Goal: Information Seeking & Learning: Check status

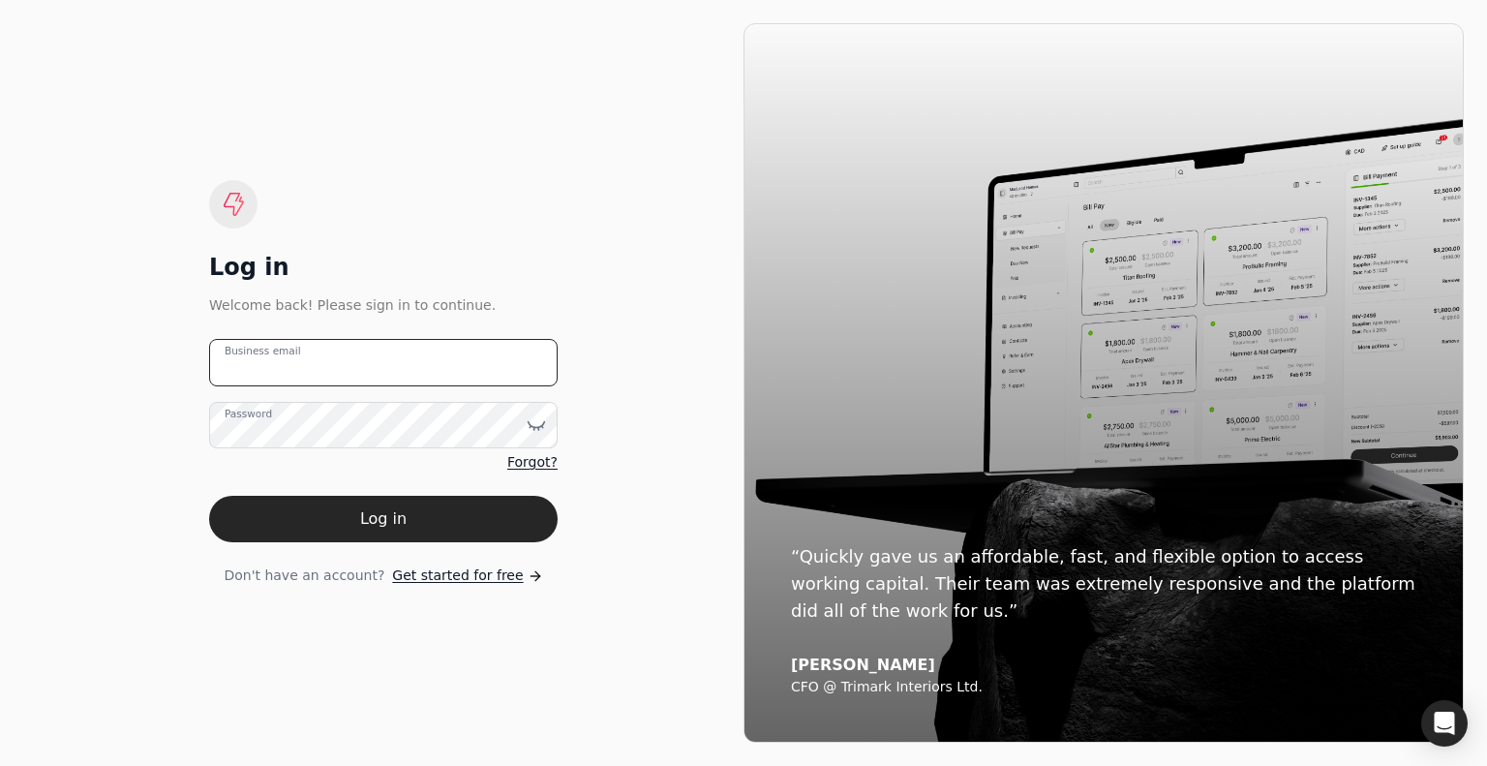
click at [377, 354] on email "Business email" at bounding box center [383, 362] width 348 height 47
type email "[EMAIL_ADDRESS][DOMAIN_NAME]"
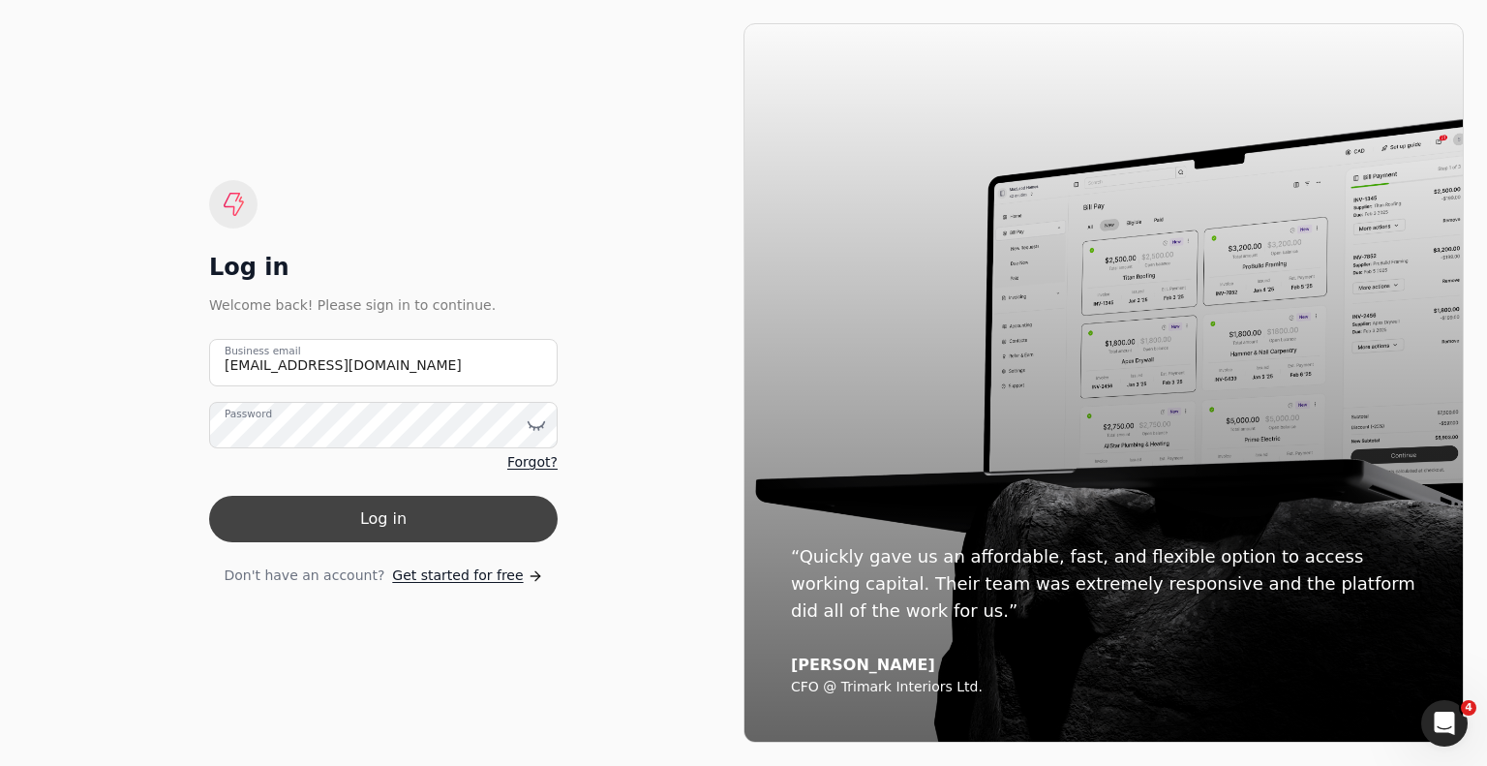
click at [388, 523] on button "Log in" at bounding box center [383, 519] width 348 height 46
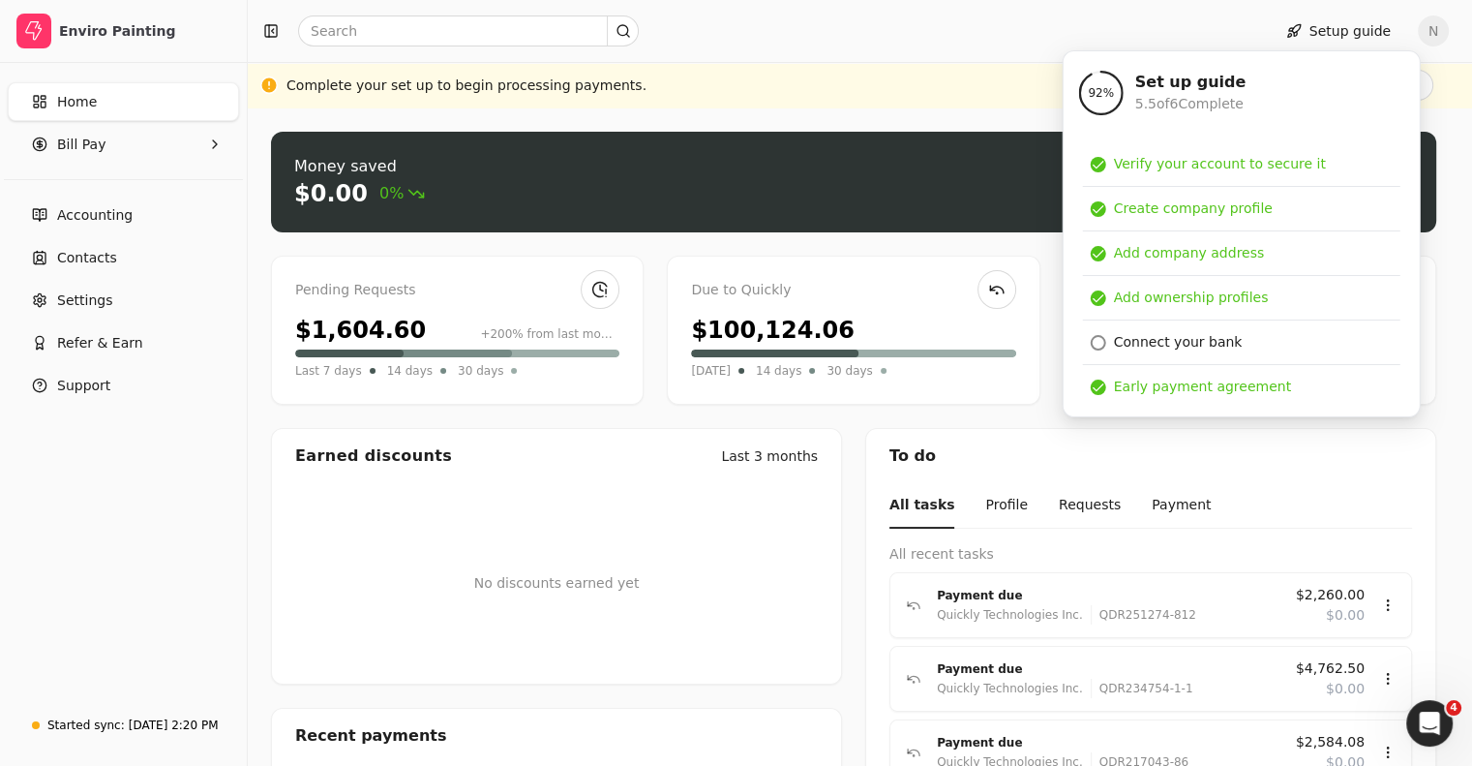
click at [863, 53] on div "Setup guide N" at bounding box center [860, 31] width 1224 height 62
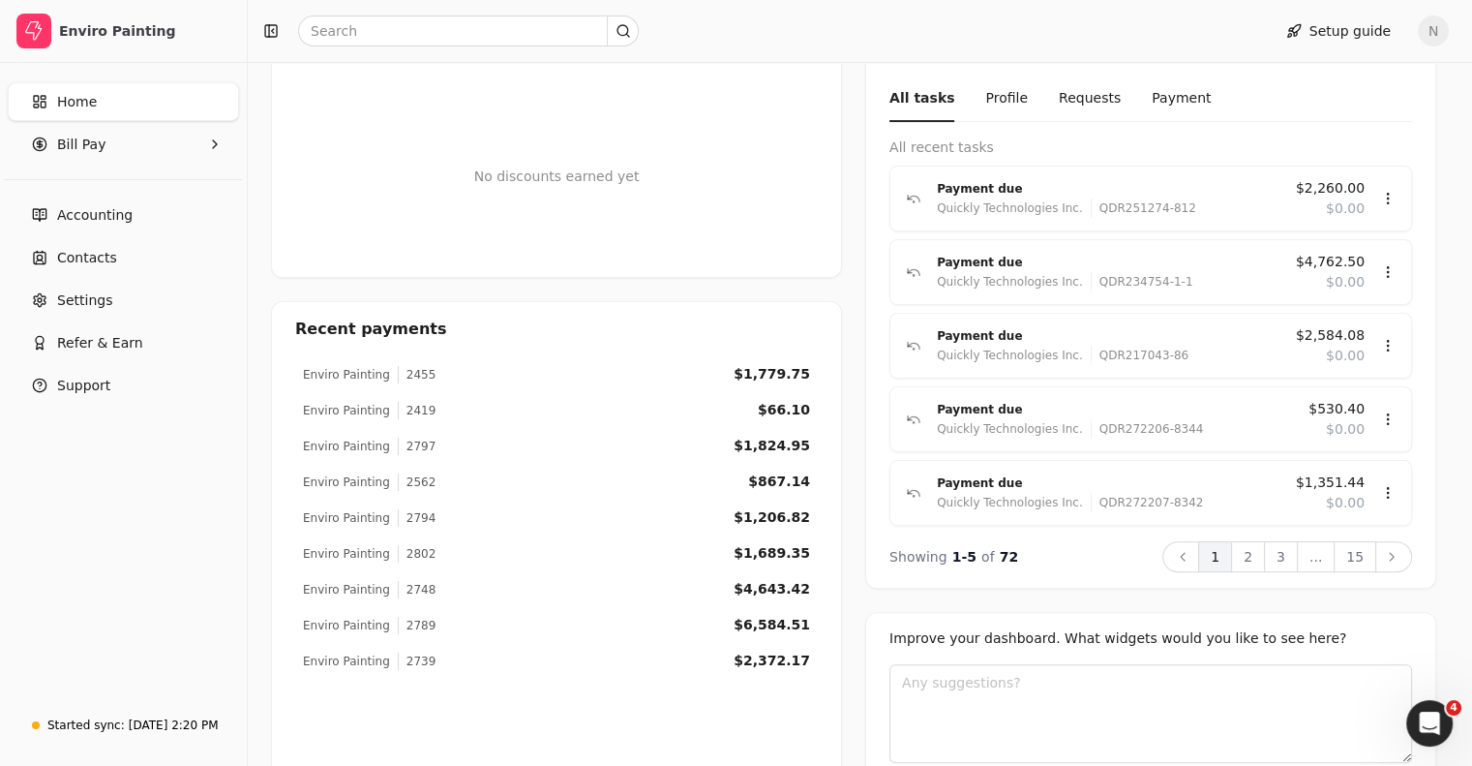
scroll to position [375, 0]
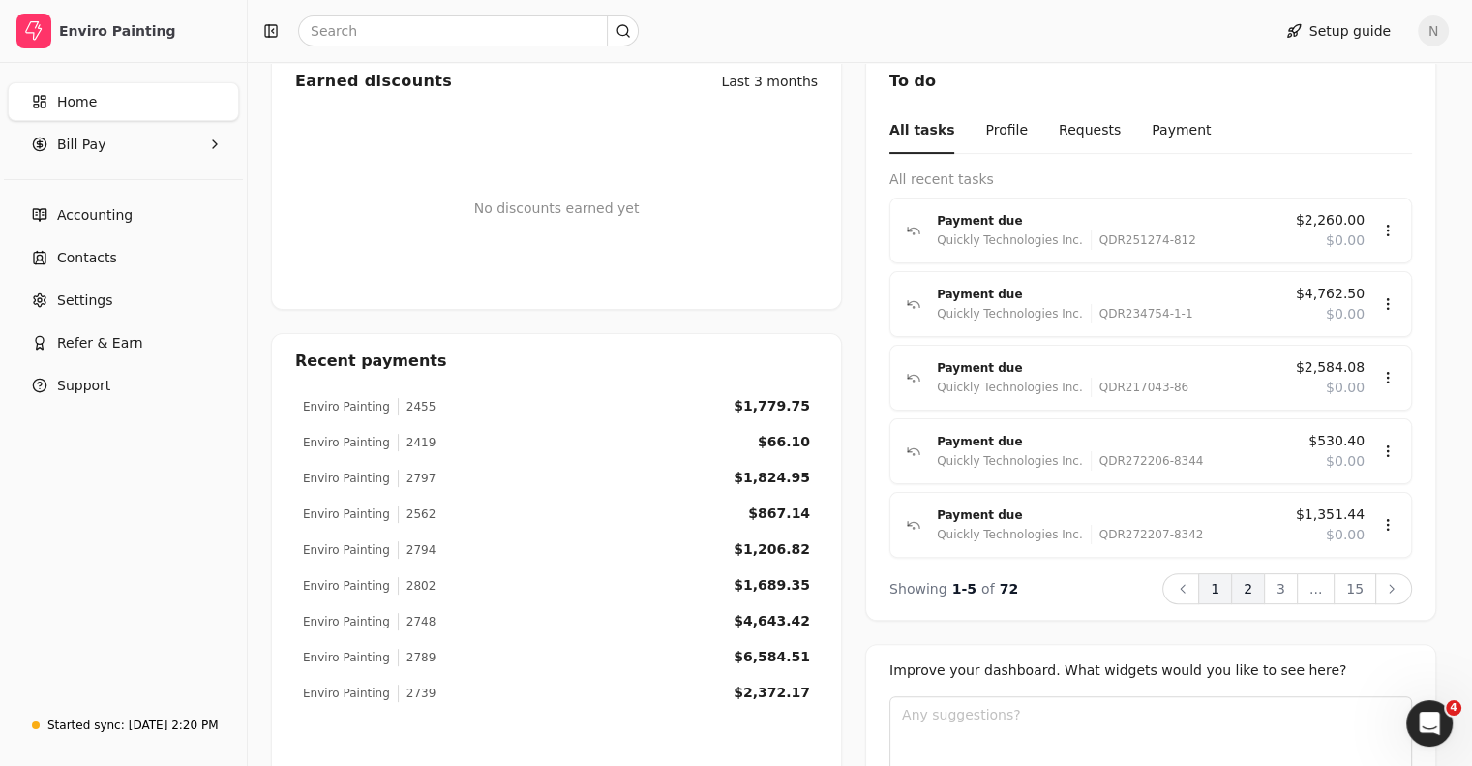
click at [1264, 581] on button "2" at bounding box center [1248, 588] width 34 height 31
click at [1292, 588] on button "3" at bounding box center [1281, 588] width 34 height 31
click at [1289, 585] on button "4" at bounding box center [1281, 588] width 34 height 31
click at [1297, 586] on button "5" at bounding box center [1281, 588] width 34 height 31
click at [1297, 586] on button "6" at bounding box center [1281, 588] width 34 height 31
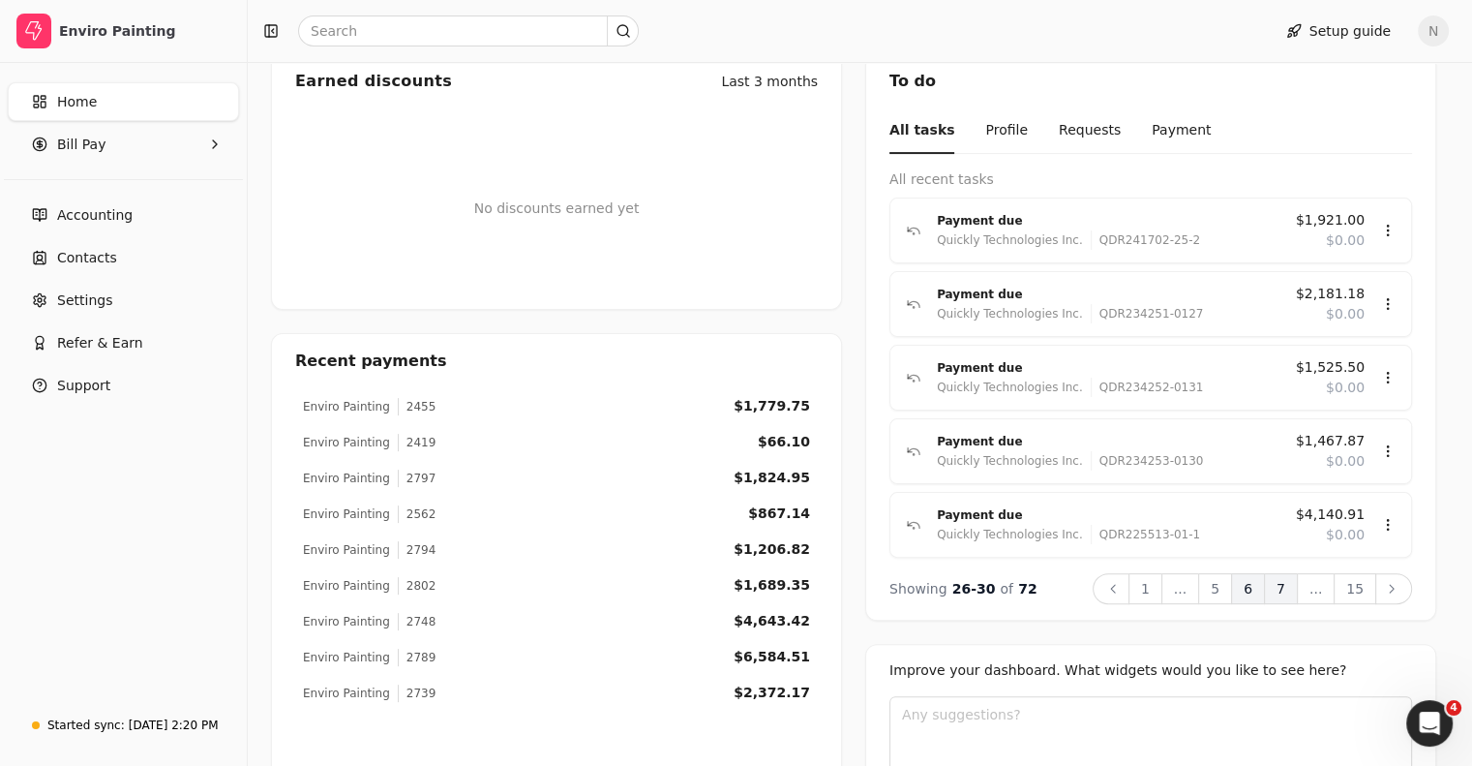
click at [1297, 586] on button "7" at bounding box center [1281, 588] width 34 height 31
click at [1297, 586] on button "8" at bounding box center [1281, 588] width 34 height 31
click at [1297, 586] on button "9" at bounding box center [1281, 588] width 34 height 31
click at [1297, 586] on button "10" at bounding box center [1276, 588] width 43 height 31
click at [1297, 586] on button "11" at bounding box center [1276, 588] width 43 height 31
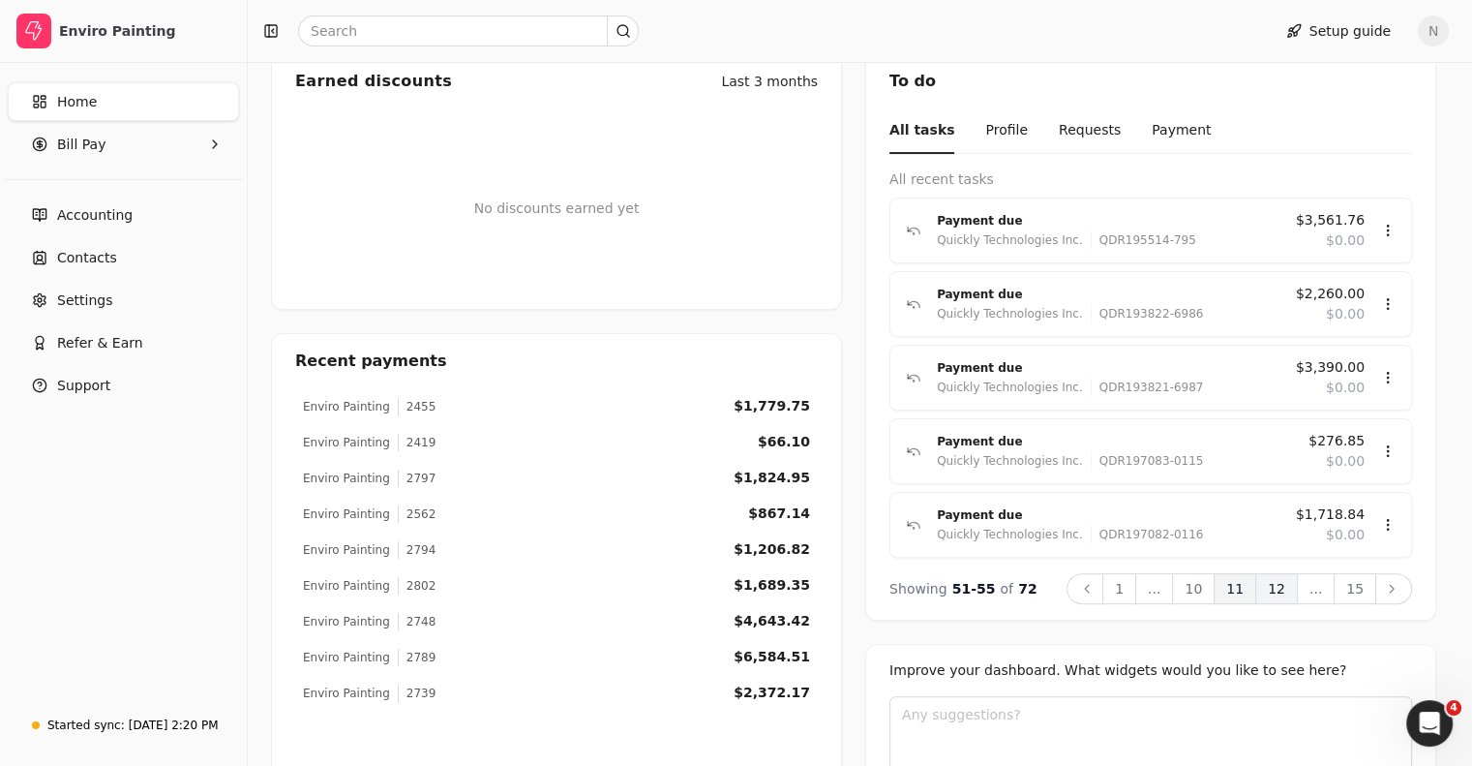
click at [1297, 586] on button "12" at bounding box center [1276, 588] width 43 height 31
click at [1297, 586] on button "13" at bounding box center [1276, 588] width 43 height 31
click at [1297, 586] on button "14" at bounding box center [1276, 588] width 43 height 31
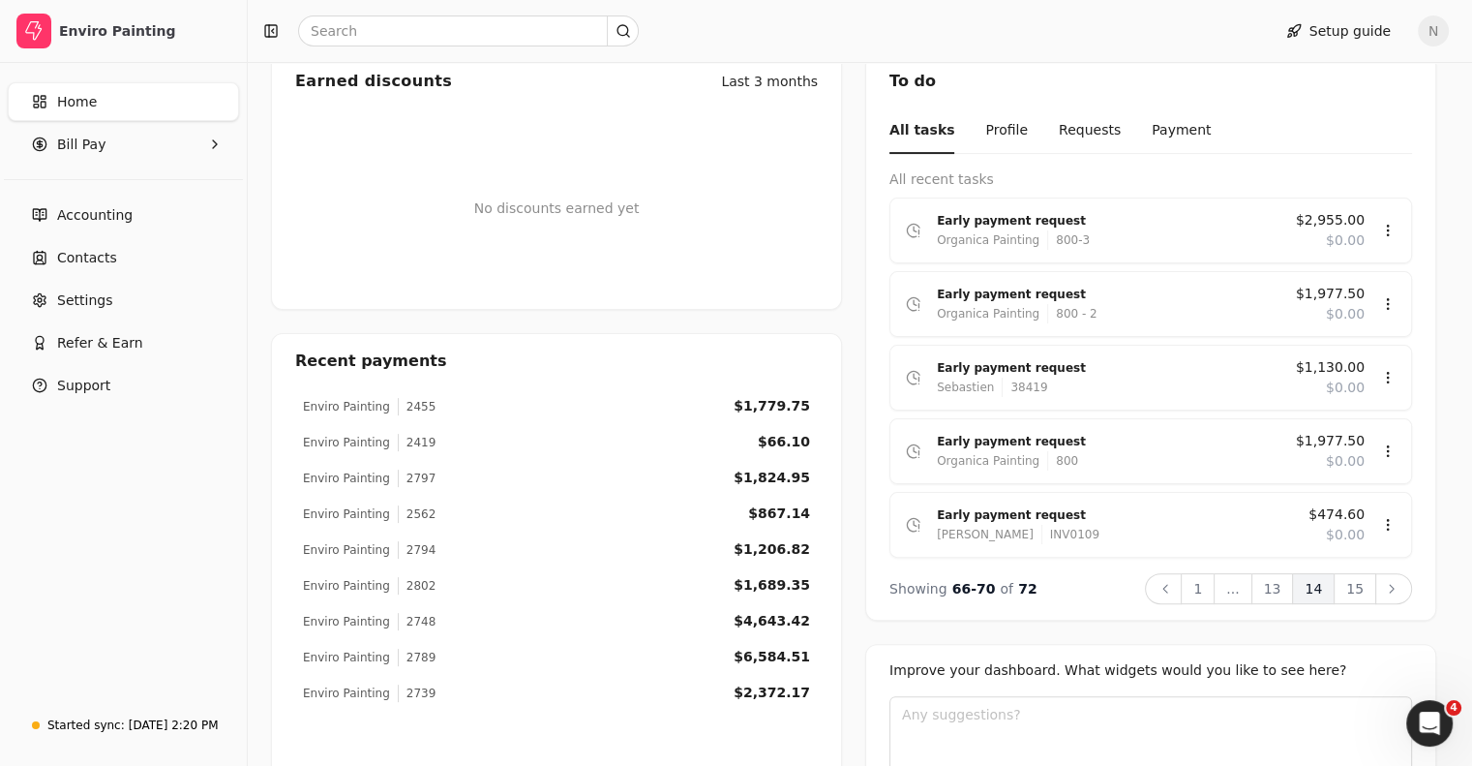
click at [1356, 592] on button "15" at bounding box center [1355, 588] width 43 height 31
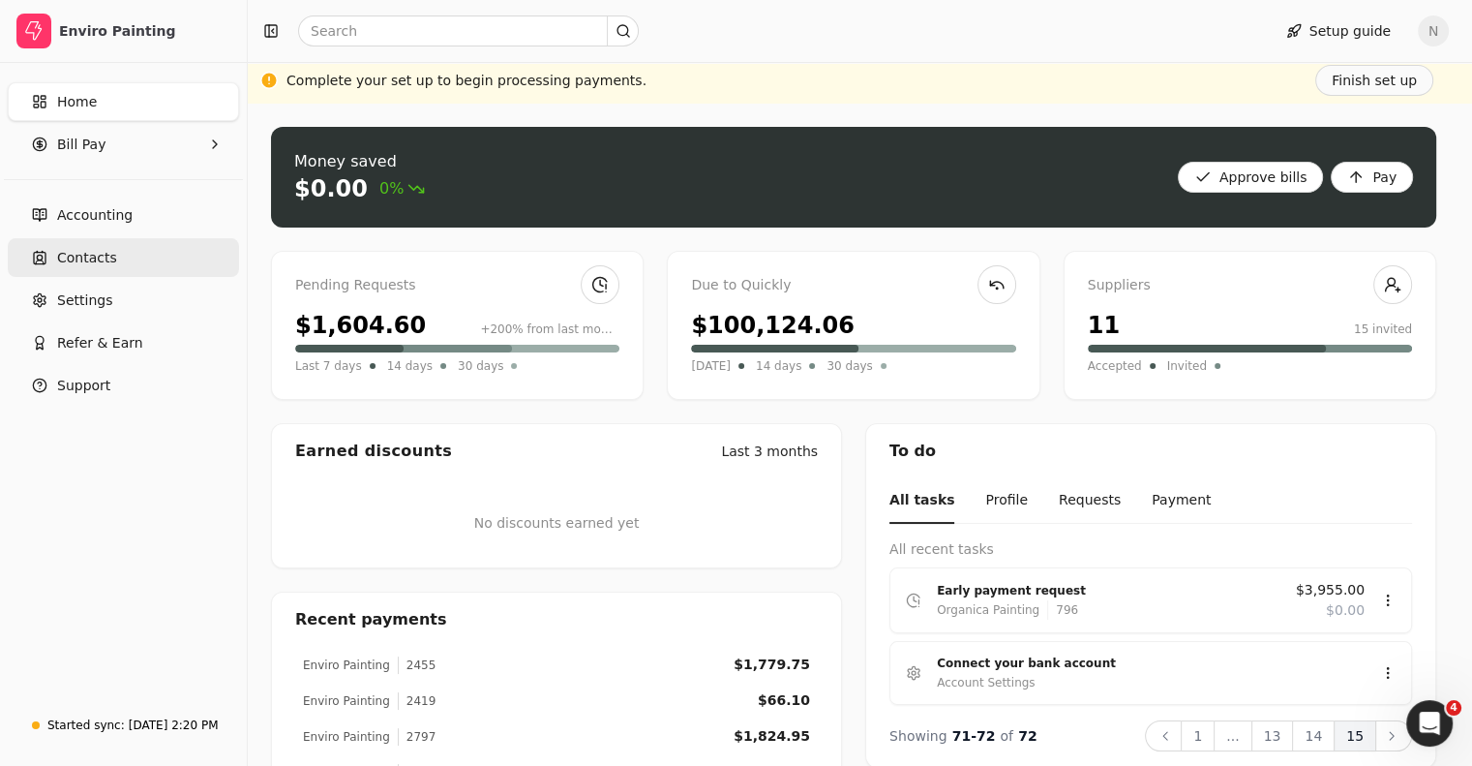
scroll to position [0, 0]
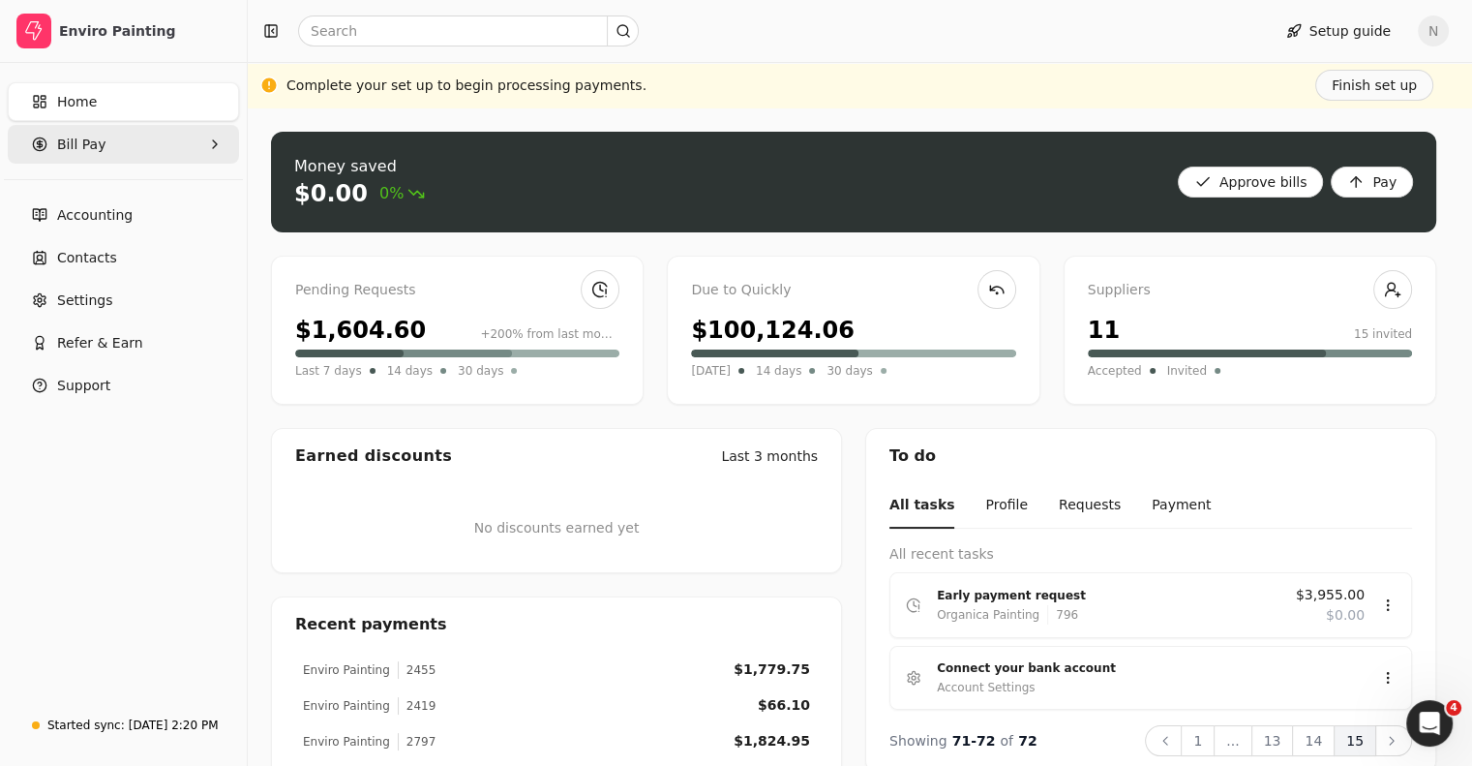
click at [76, 145] on span "Bill Pay" at bounding box center [81, 145] width 48 height 20
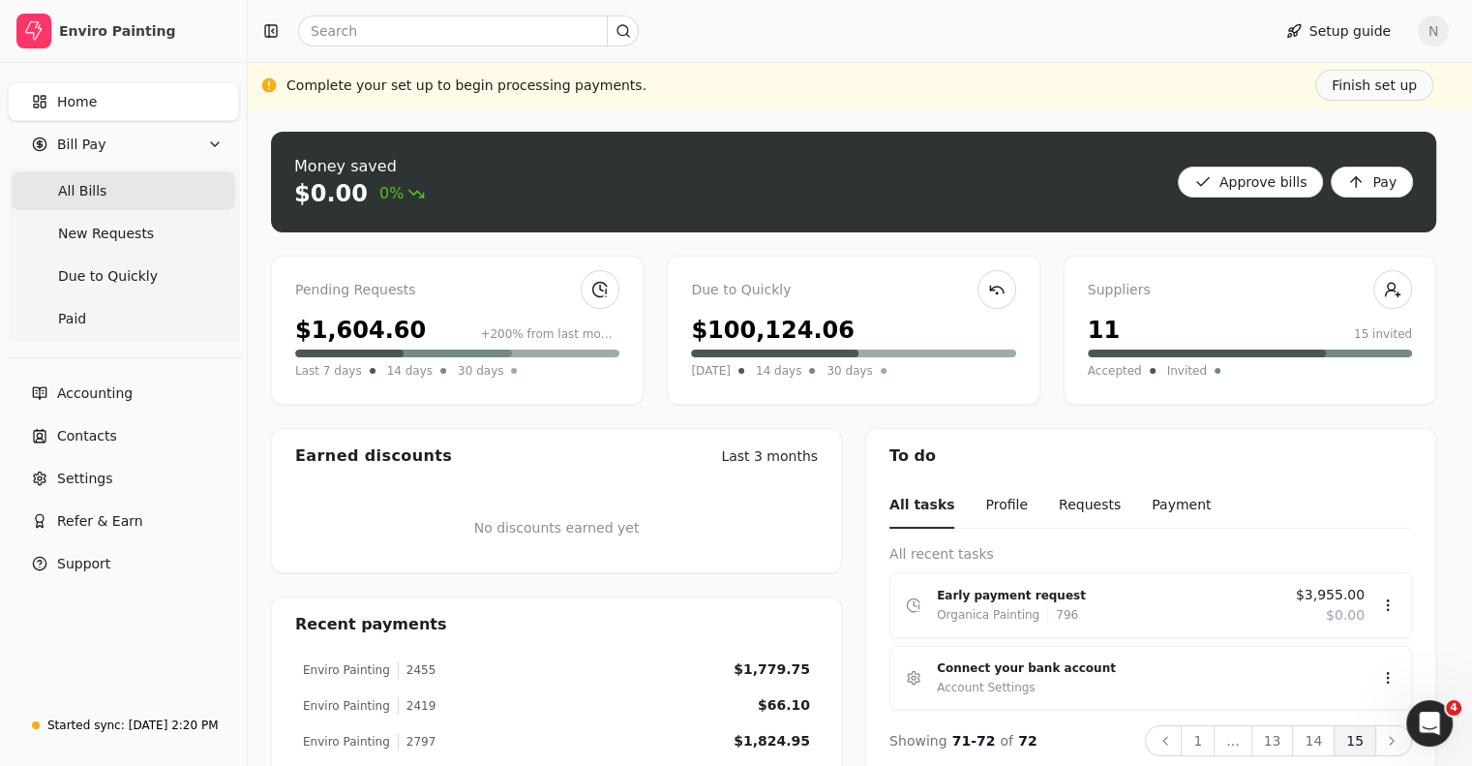
click at [97, 193] on span "All Bills" at bounding box center [82, 191] width 48 height 20
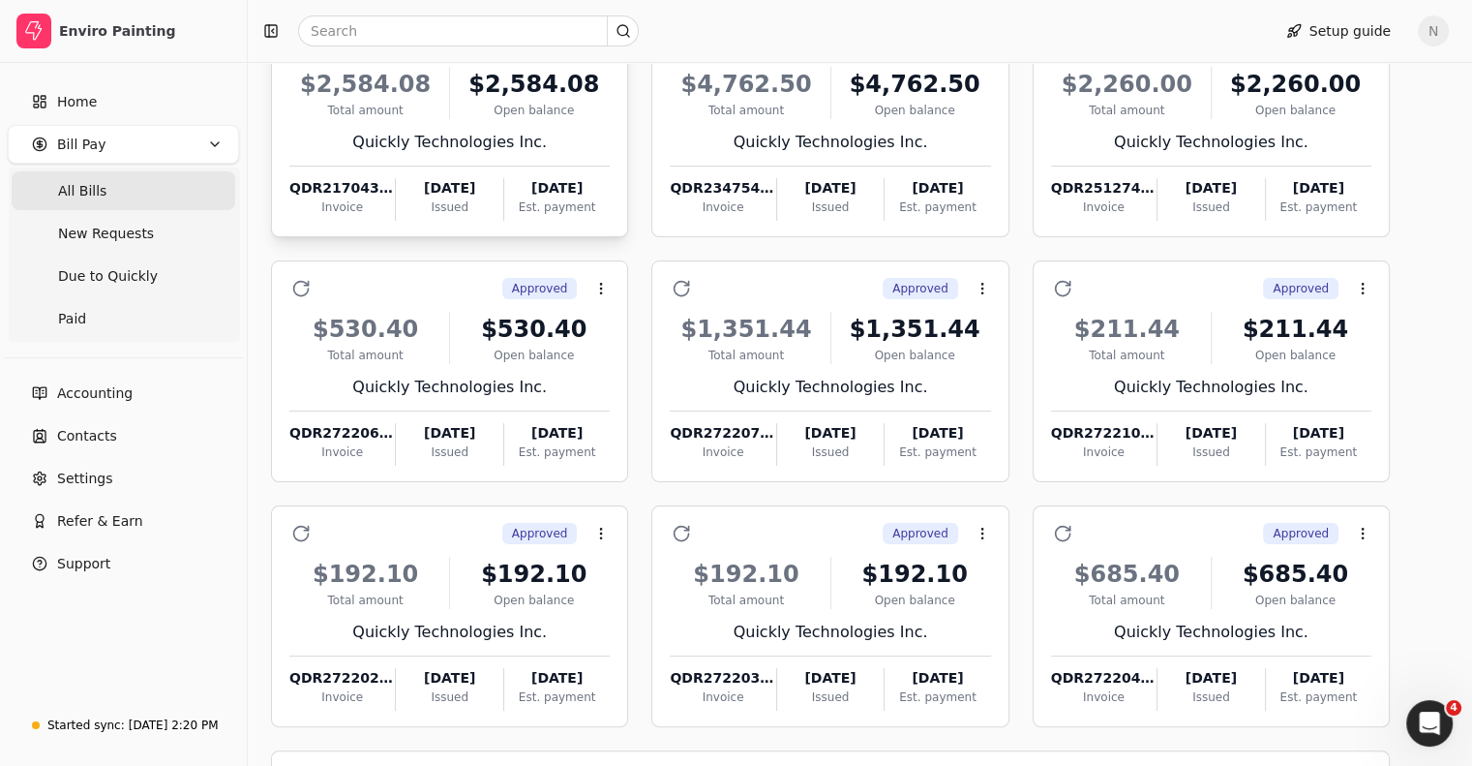
scroll to position [292, 0]
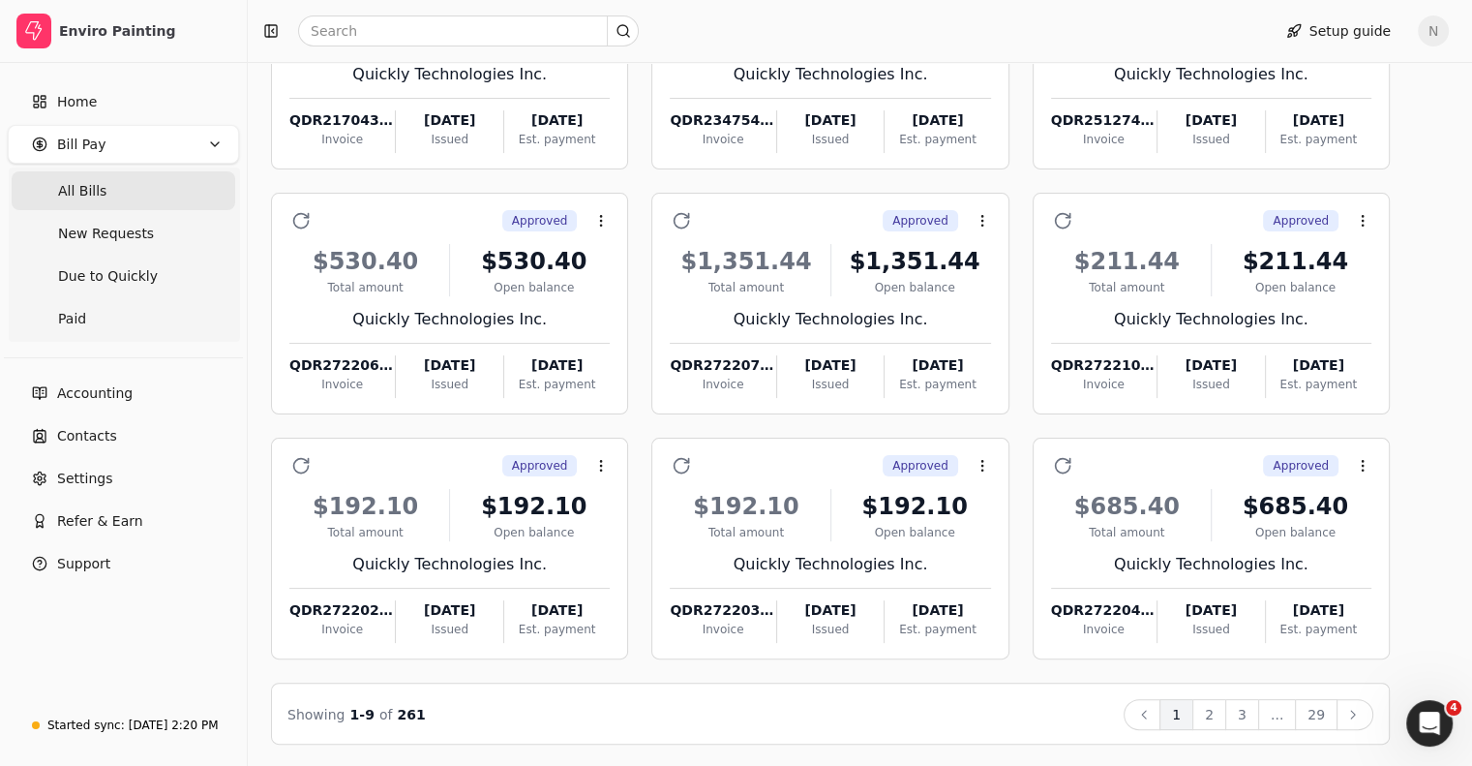
click at [1226, 716] on button "2" at bounding box center [1209, 714] width 34 height 31
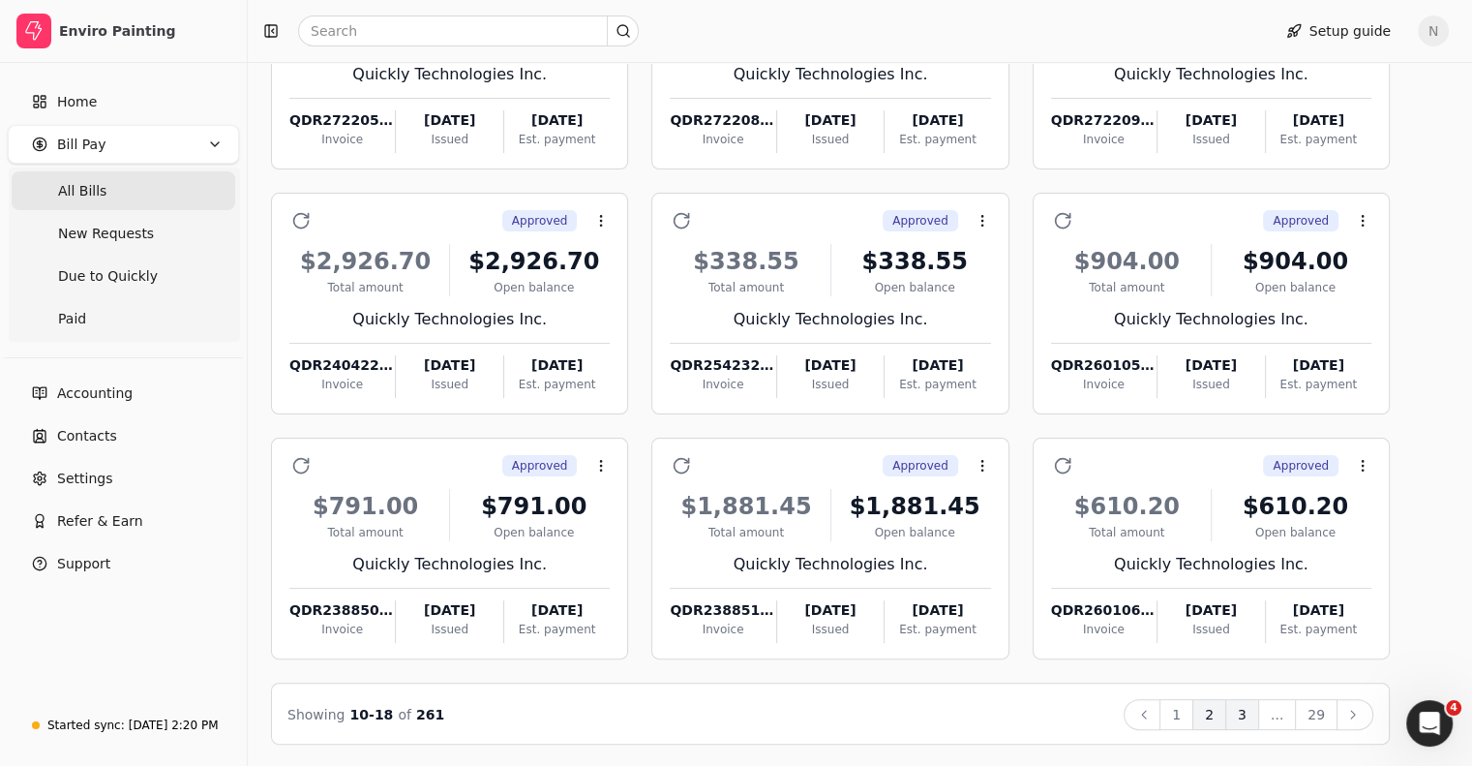
click at [1259, 711] on button "3" at bounding box center [1242, 714] width 34 height 31
click at [1259, 719] on button "4" at bounding box center [1242, 714] width 34 height 31
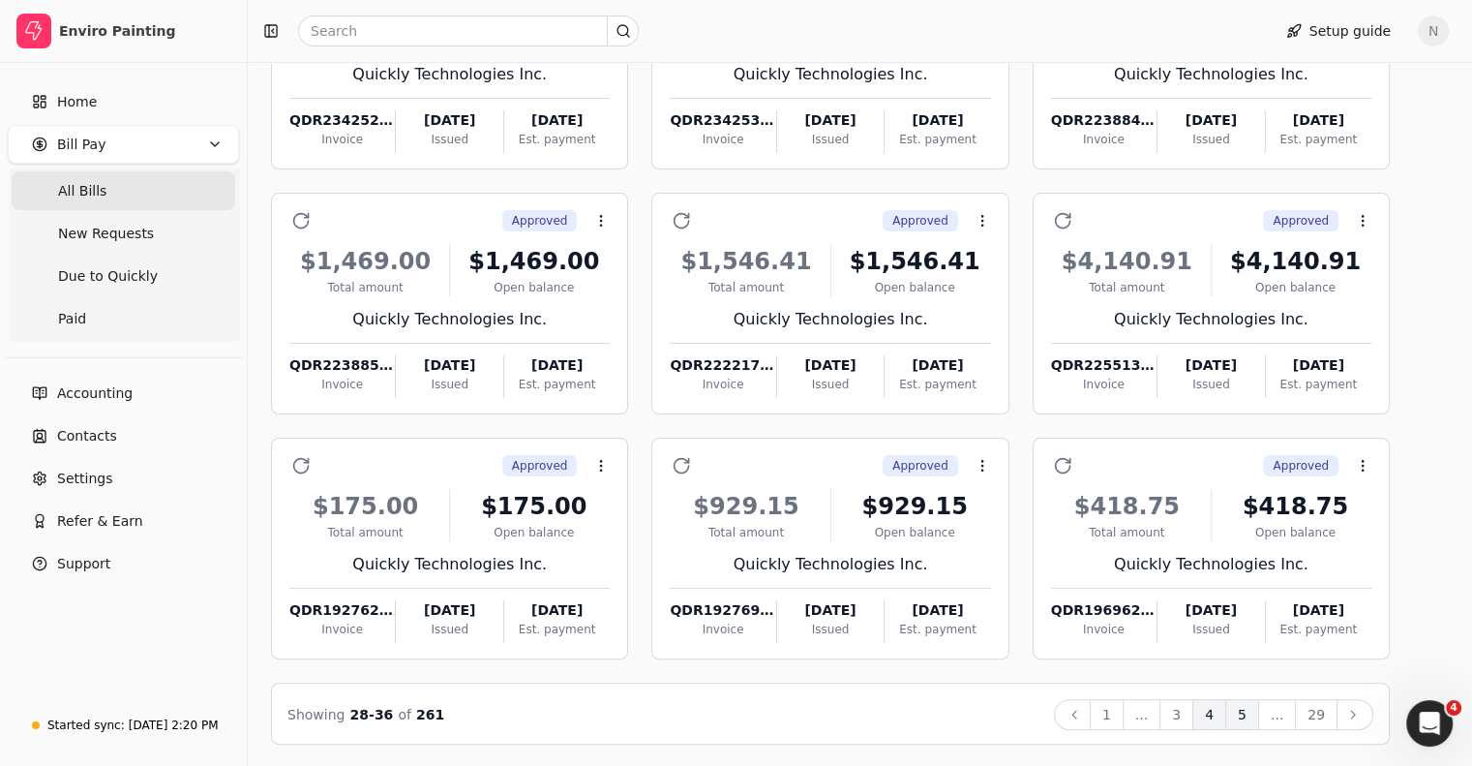
click at [1259, 715] on button "5" at bounding box center [1242, 714] width 34 height 31
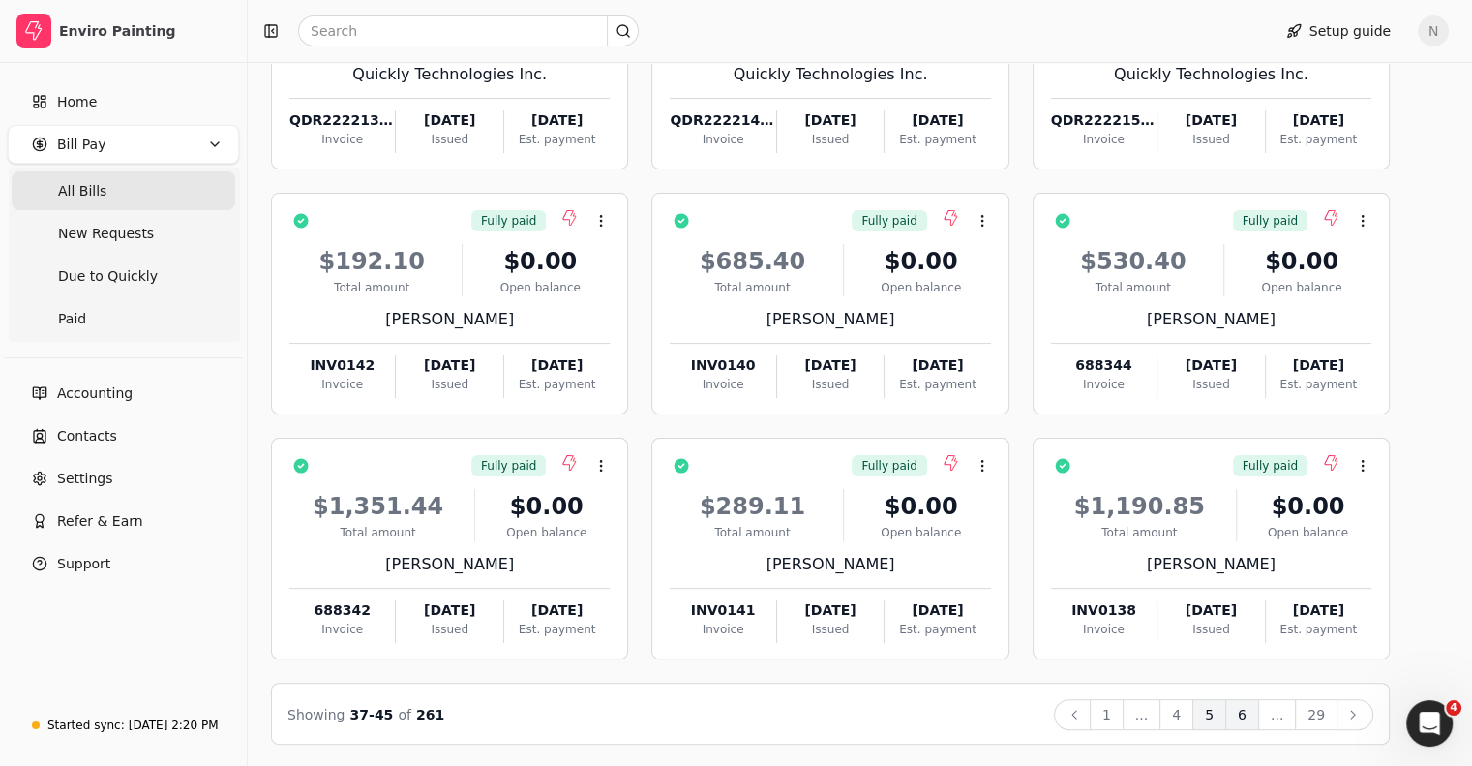
click at [1259, 714] on button "6" at bounding box center [1242, 714] width 34 height 31
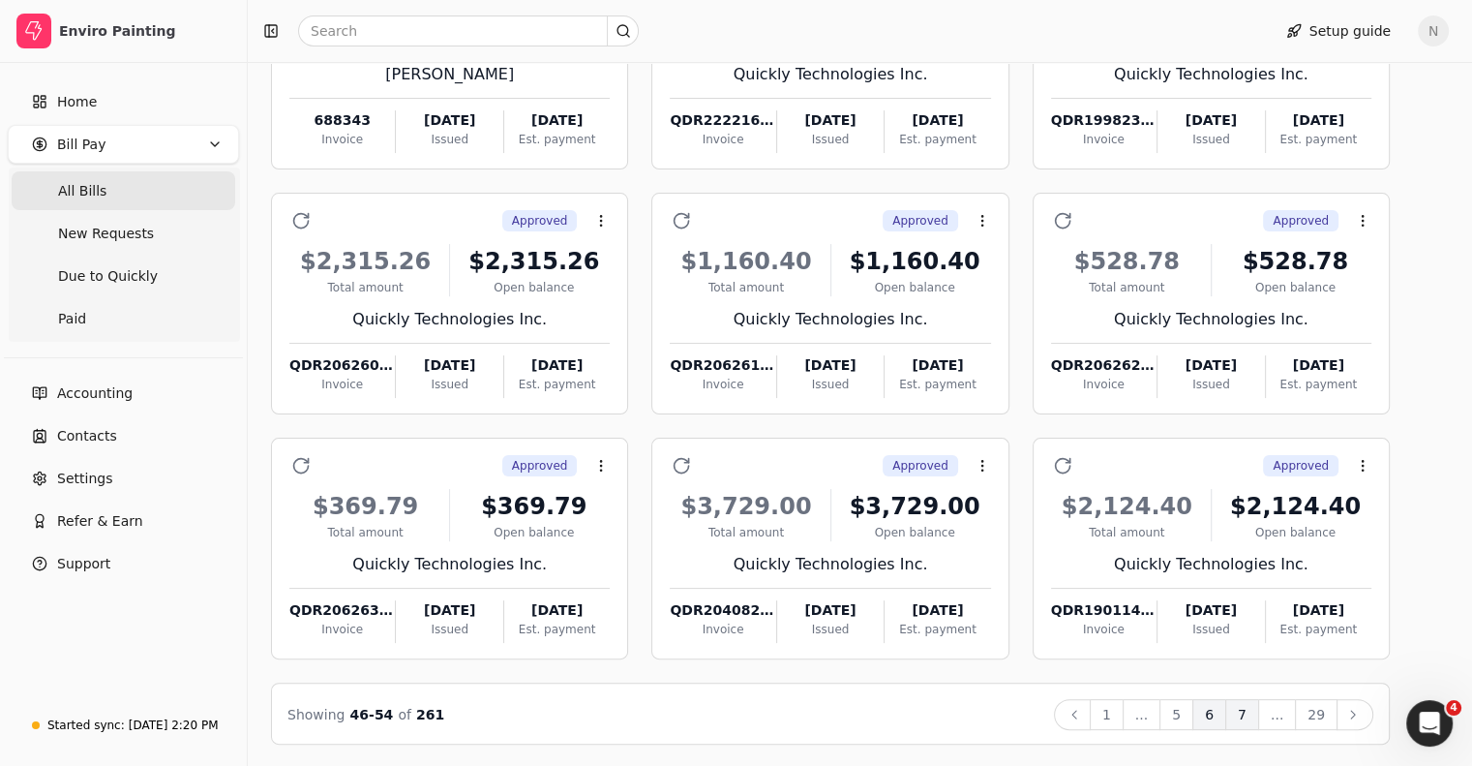
click at [1259, 714] on button "7" at bounding box center [1242, 714] width 34 height 31
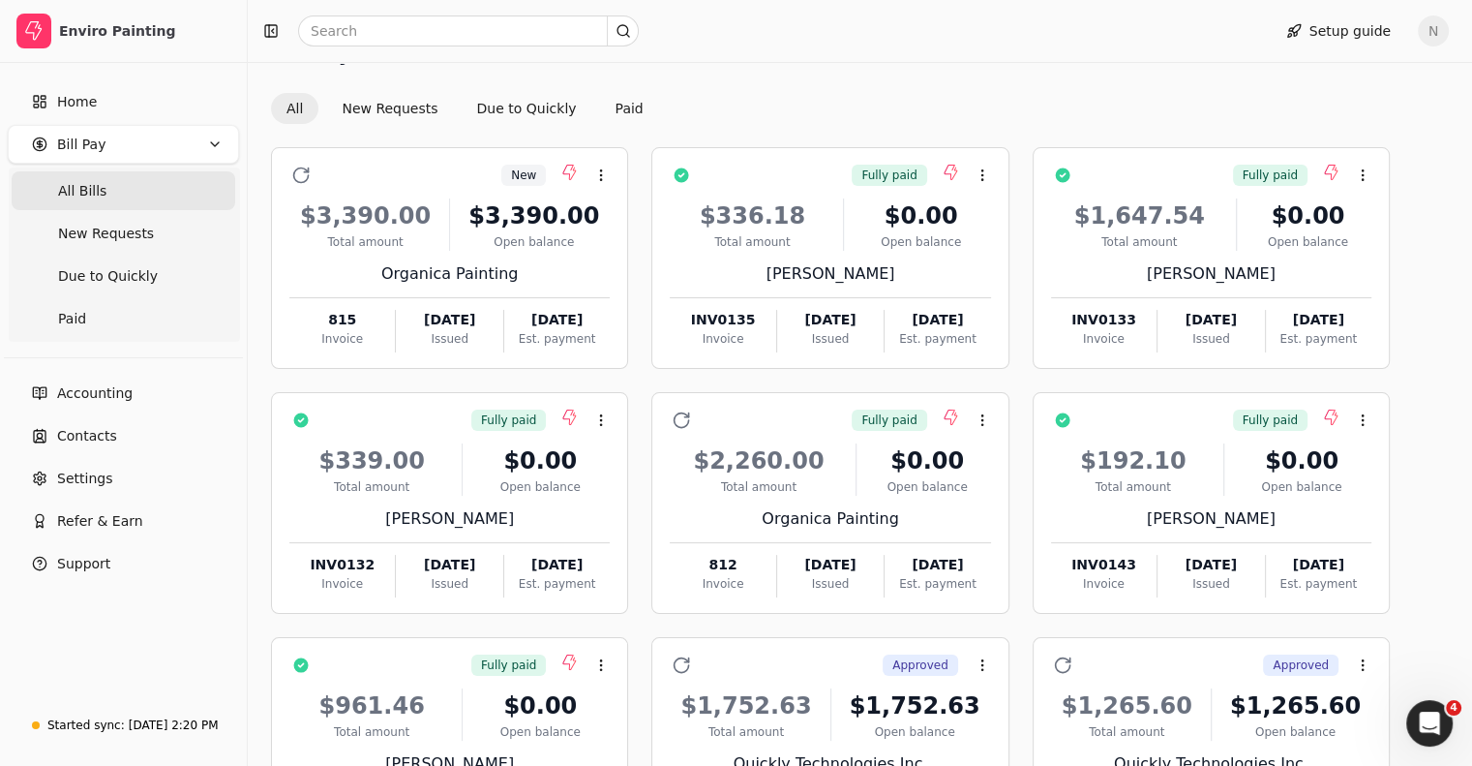
scroll to position [0, 0]
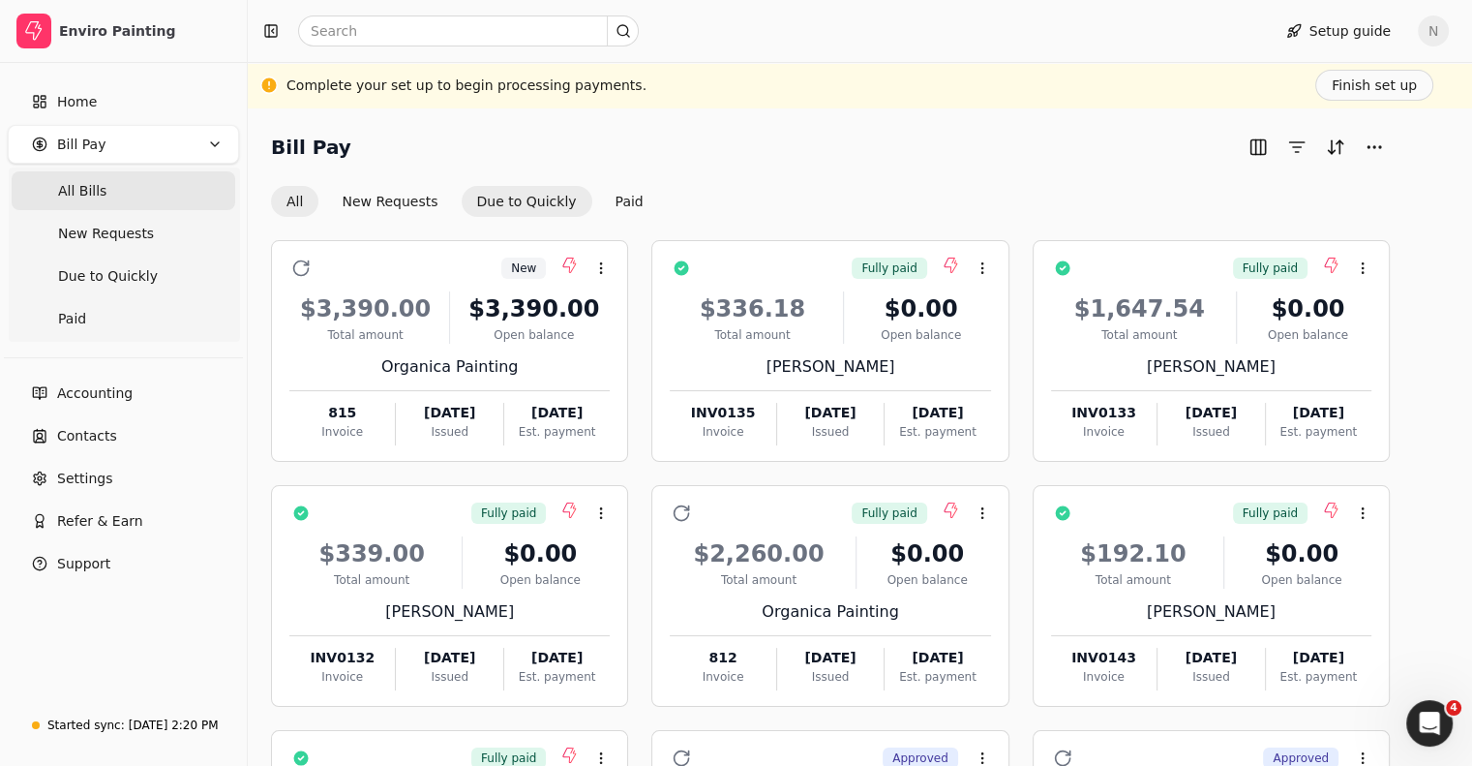
click at [533, 200] on button "Due to Quickly" at bounding box center [527, 201] width 131 height 31
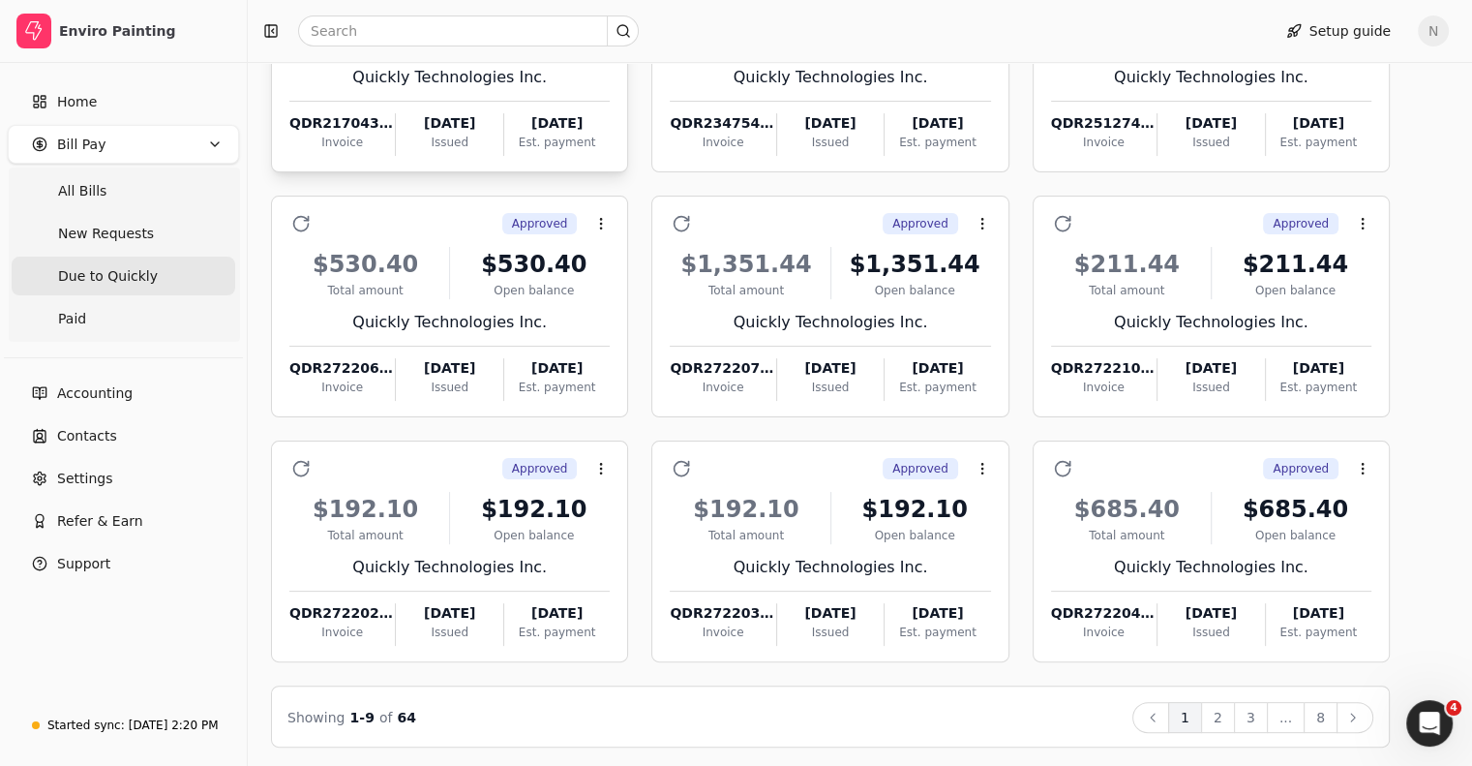
scroll to position [292, 0]
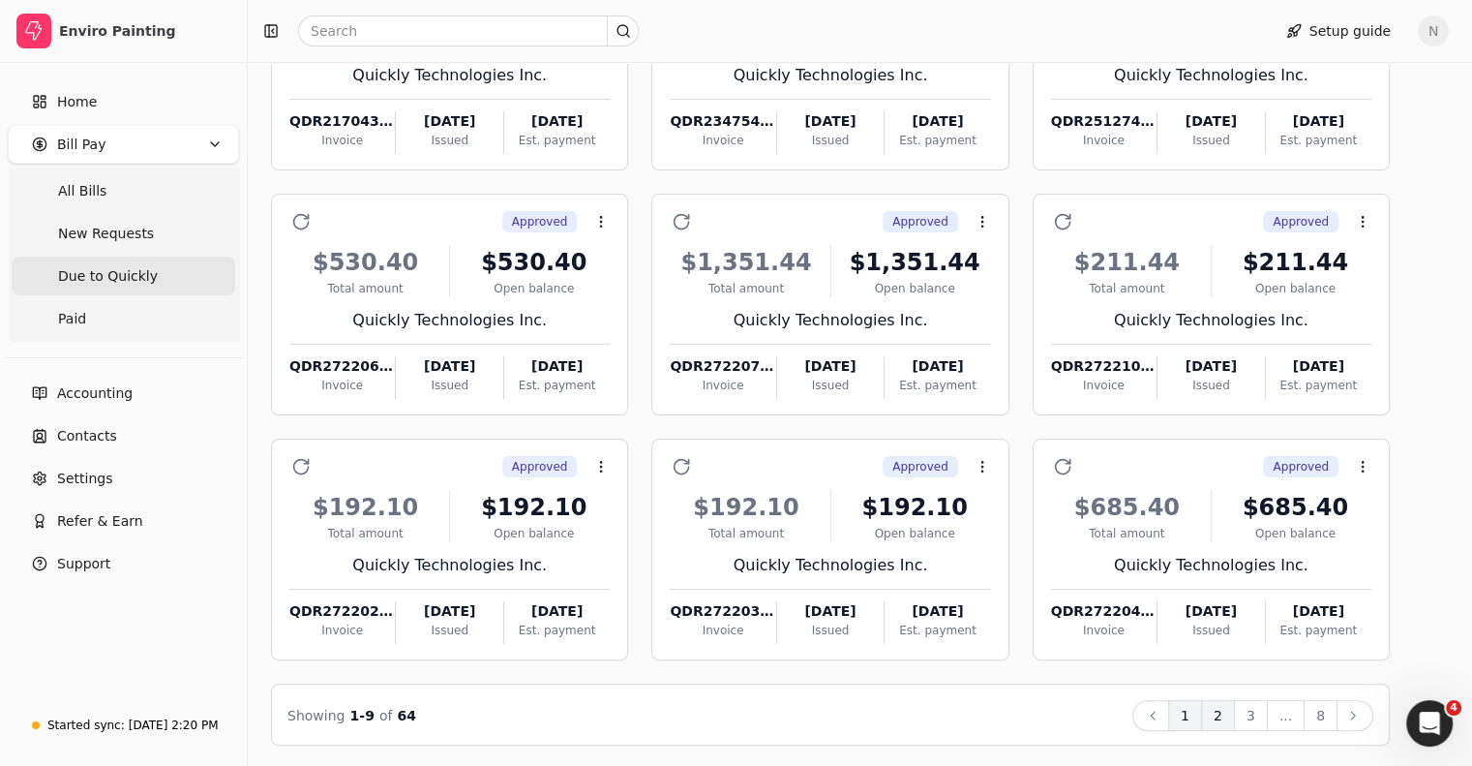
click at [1235, 711] on button "2" at bounding box center [1218, 715] width 34 height 31
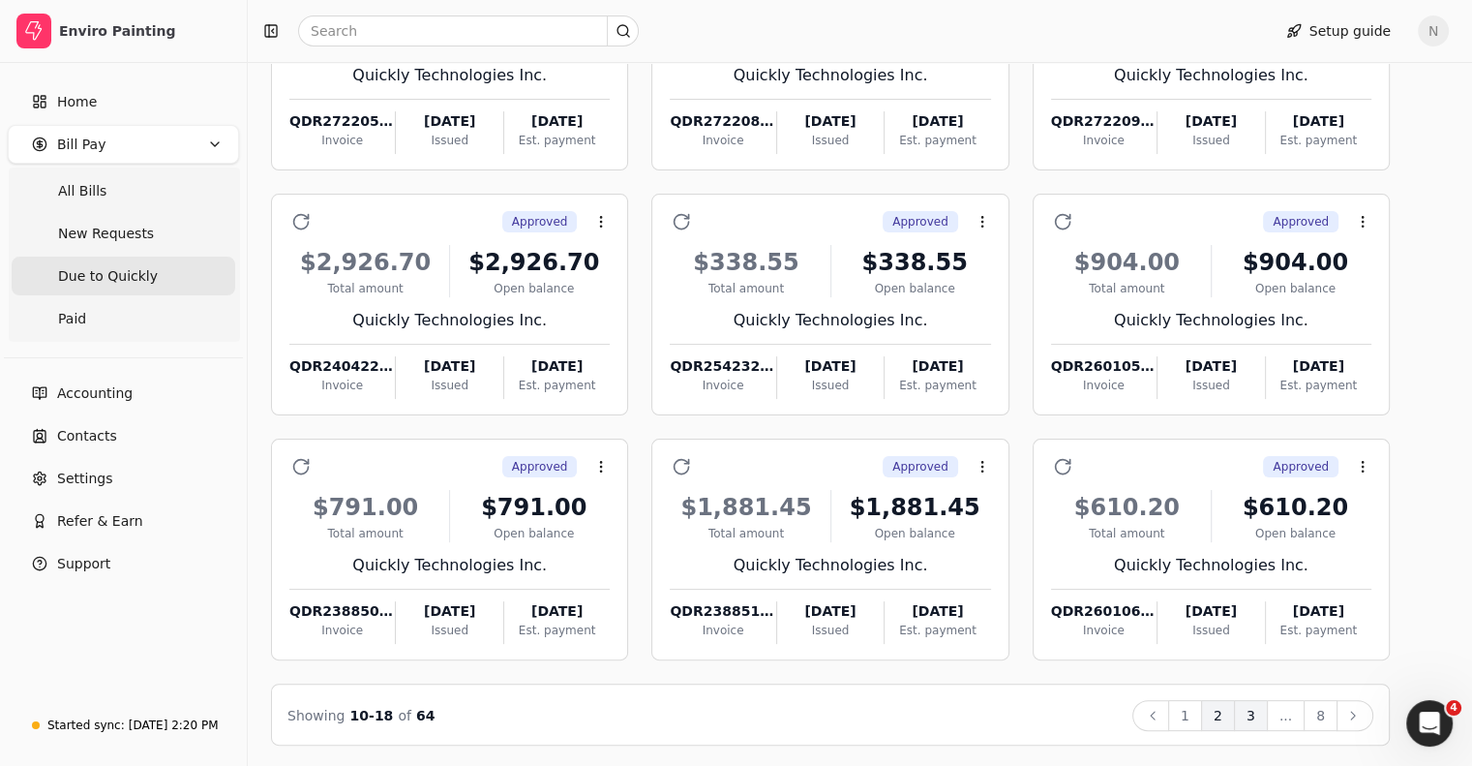
click at [1268, 708] on button "3" at bounding box center [1251, 715] width 34 height 31
click at [1268, 714] on button "4" at bounding box center [1251, 715] width 34 height 31
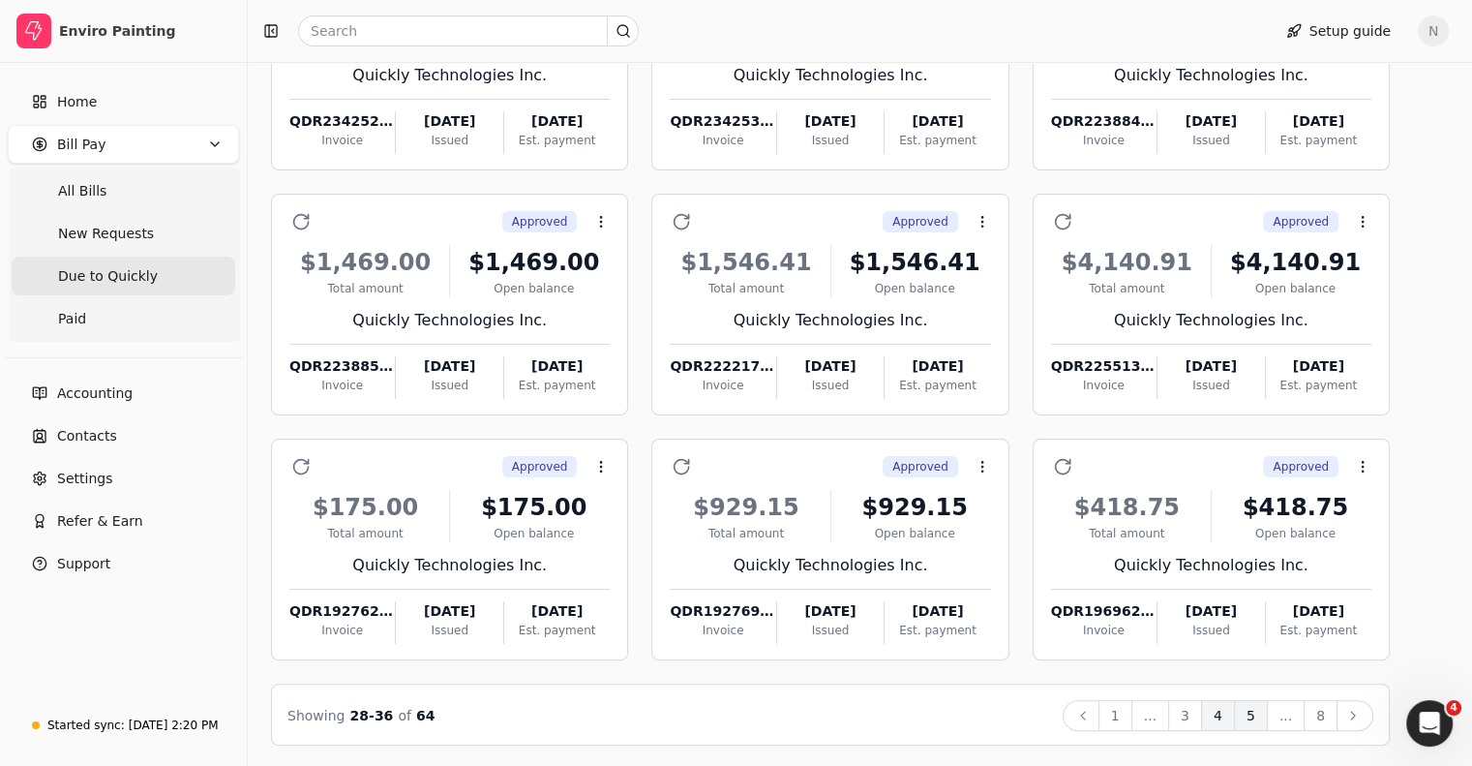
click at [1268, 715] on button "5" at bounding box center [1251, 715] width 34 height 31
click at [1268, 721] on button "6" at bounding box center [1251, 715] width 34 height 31
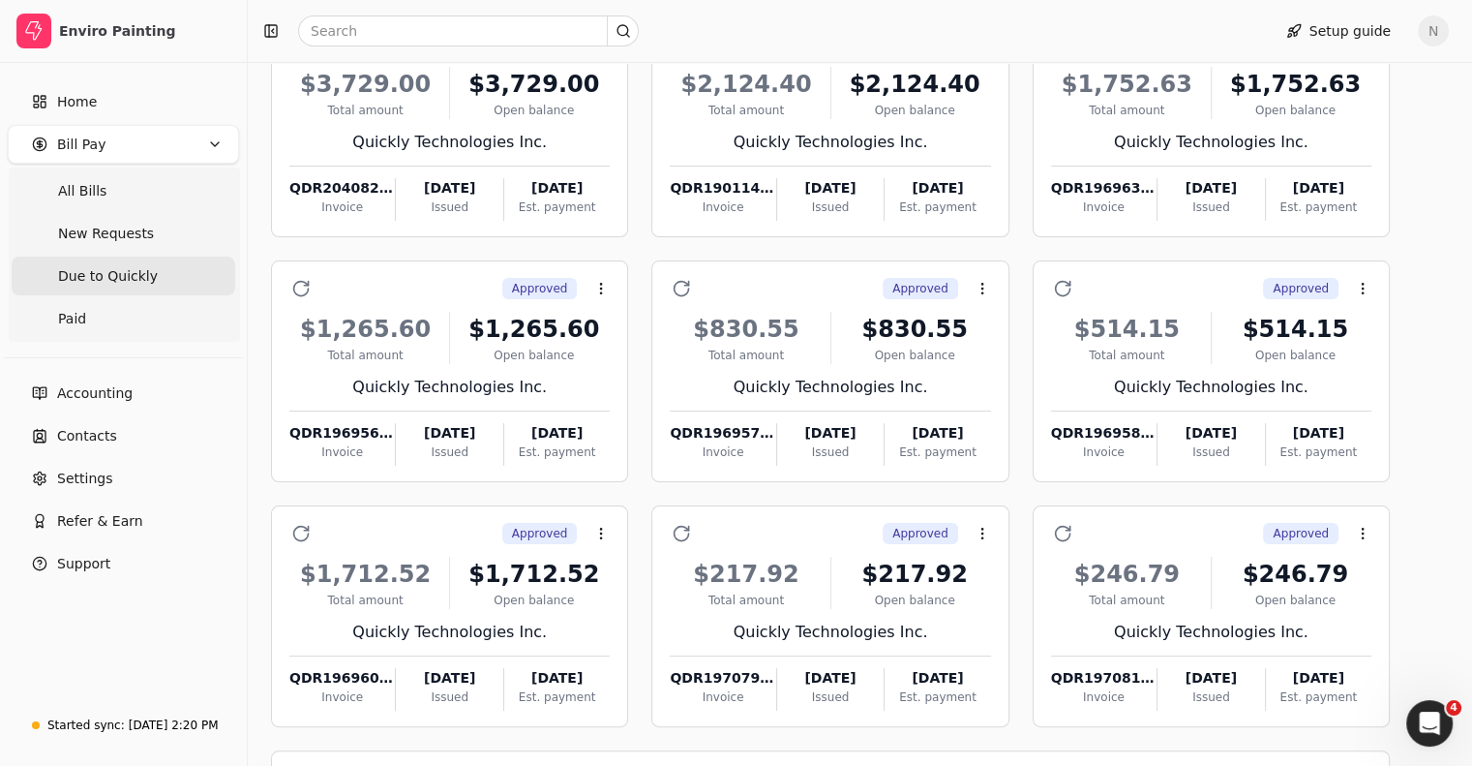
scroll to position [290, 0]
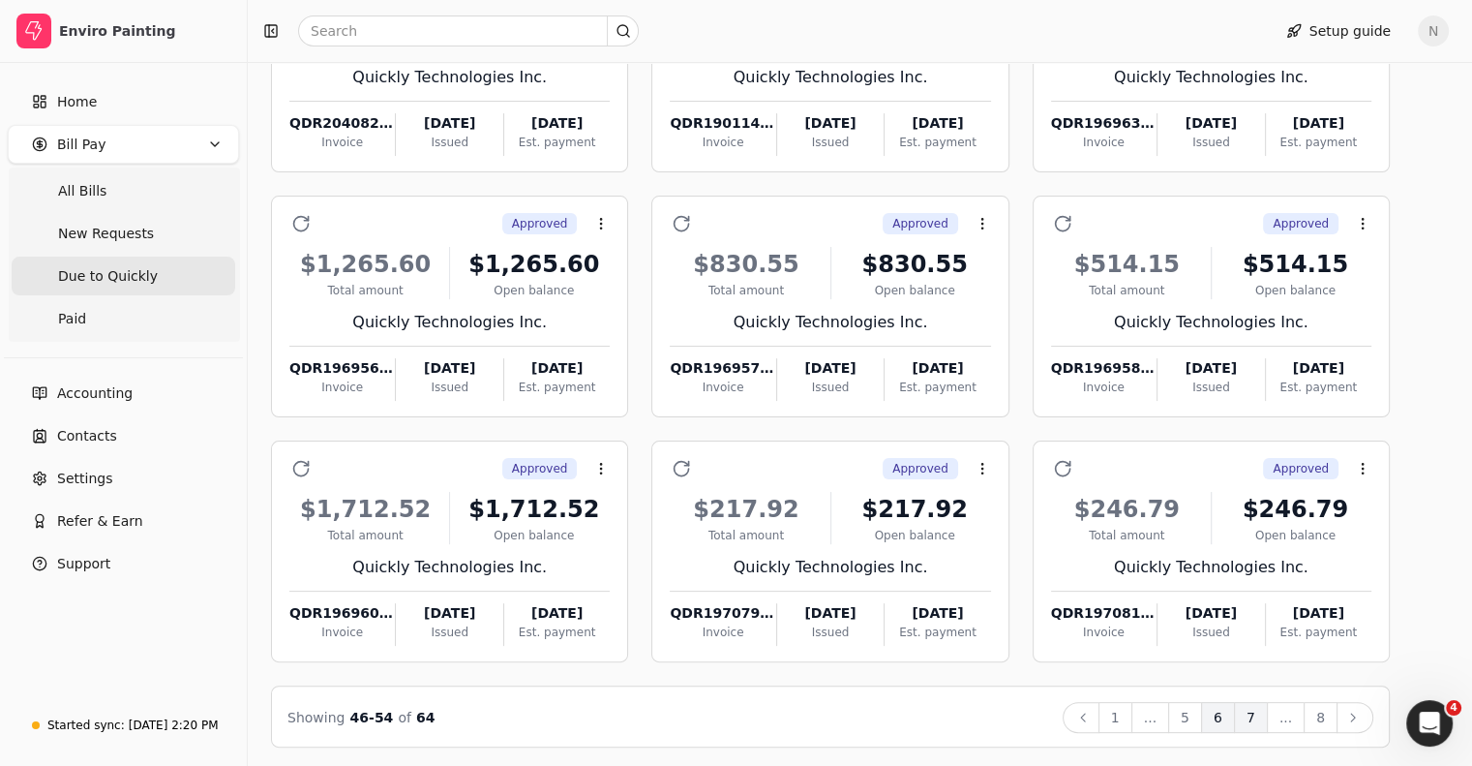
click at [1268, 714] on button "7" at bounding box center [1251, 717] width 34 height 31
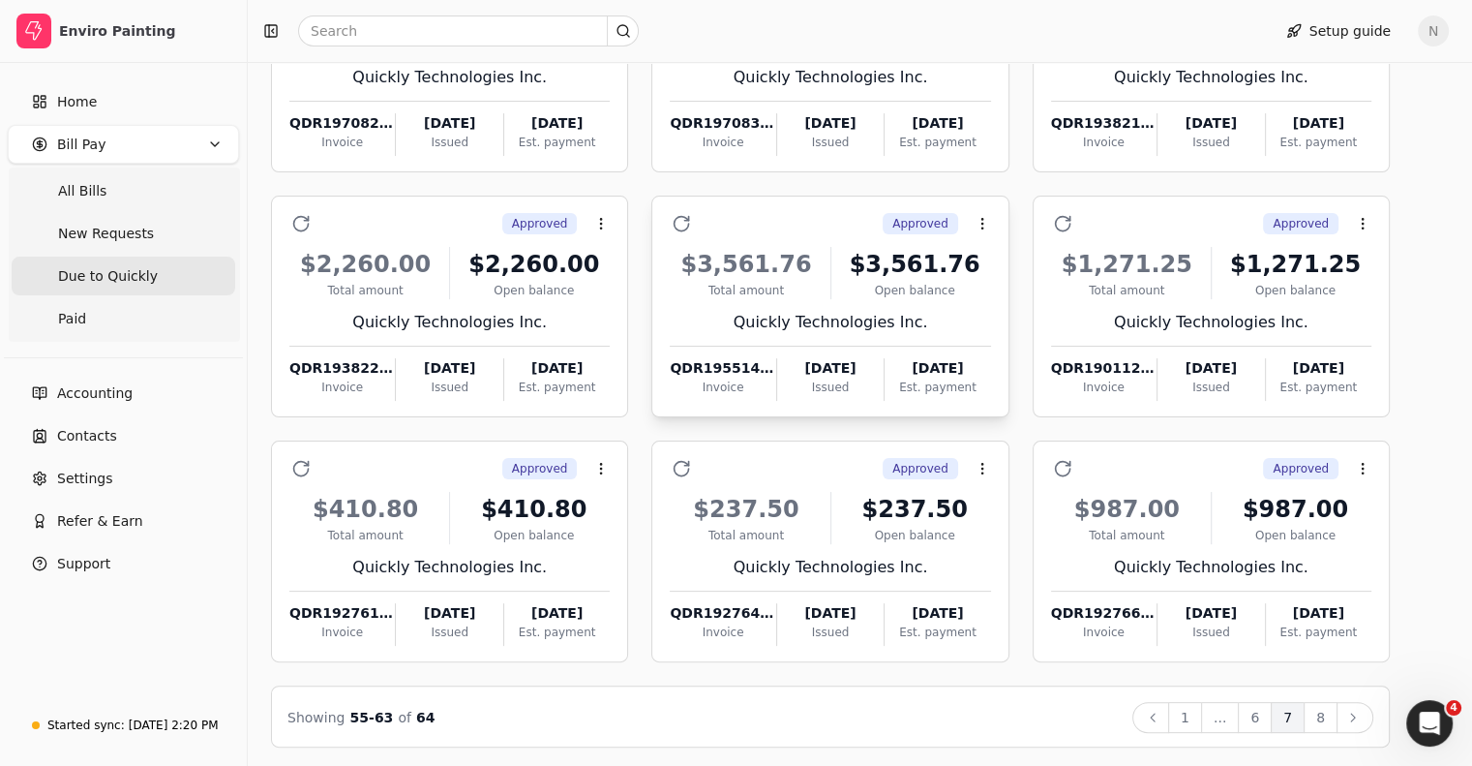
scroll to position [292, 0]
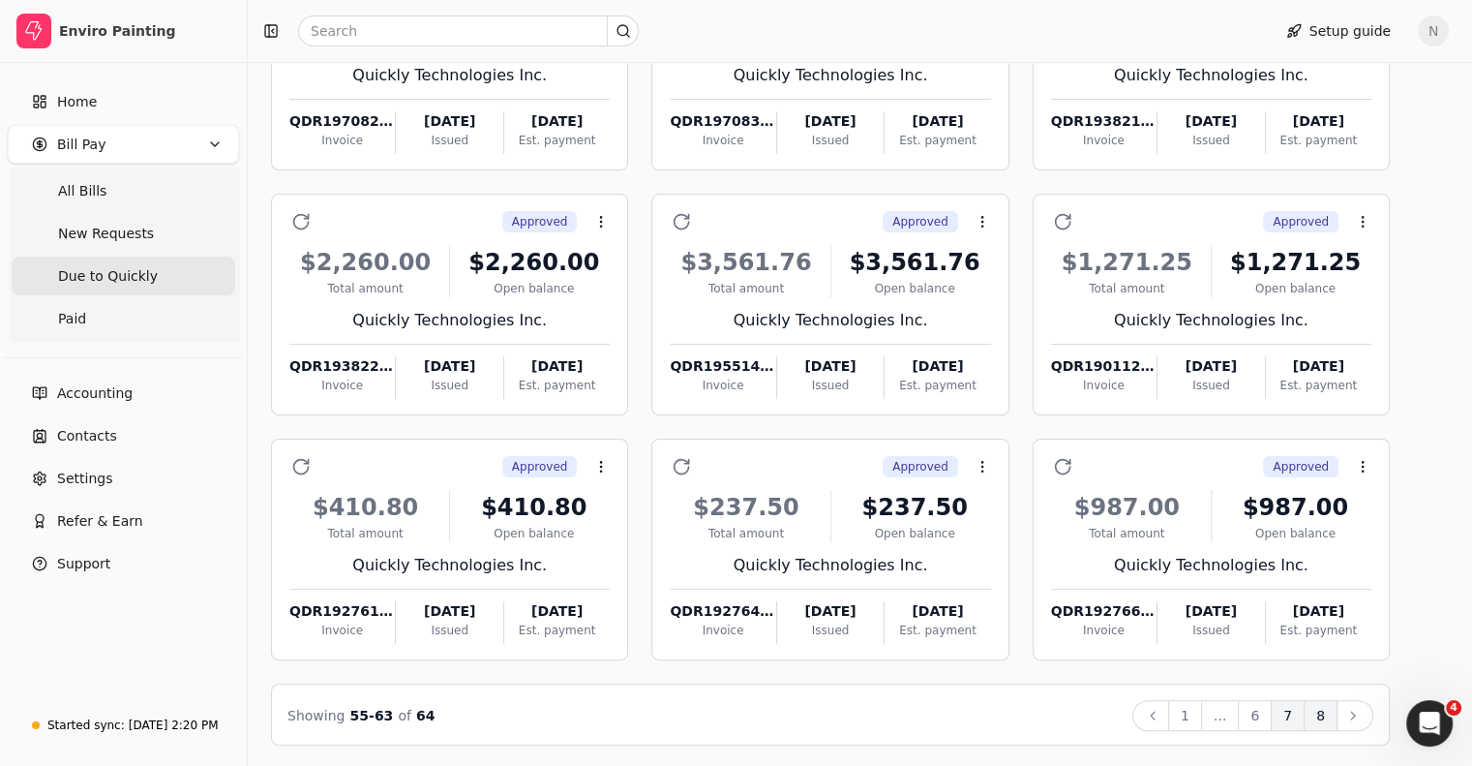
click at [1338, 710] on button "8" at bounding box center [1321, 715] width 34 height 31
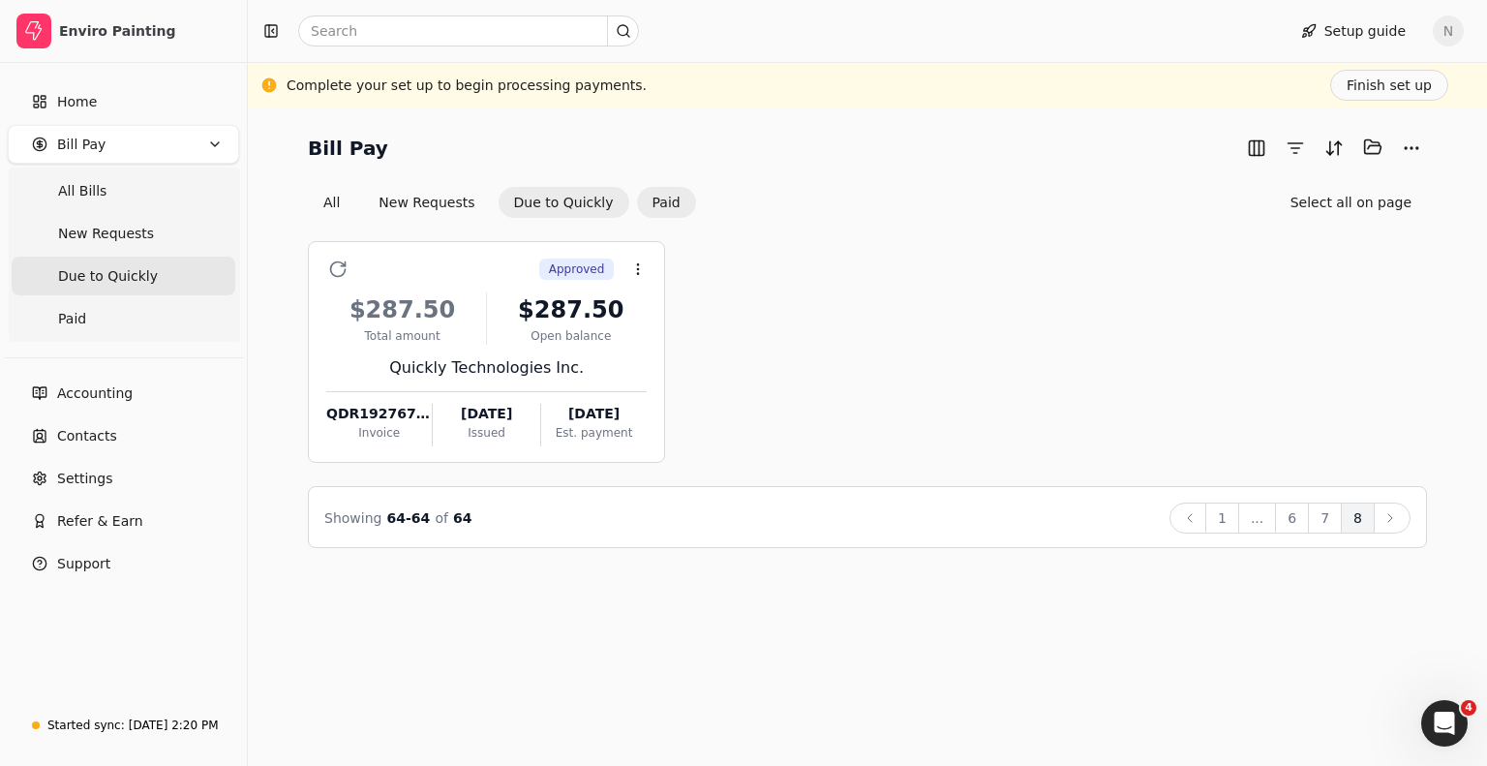
click at [639, 196] on button "Paid" at bounding box center [666, 202] width 59 height 31
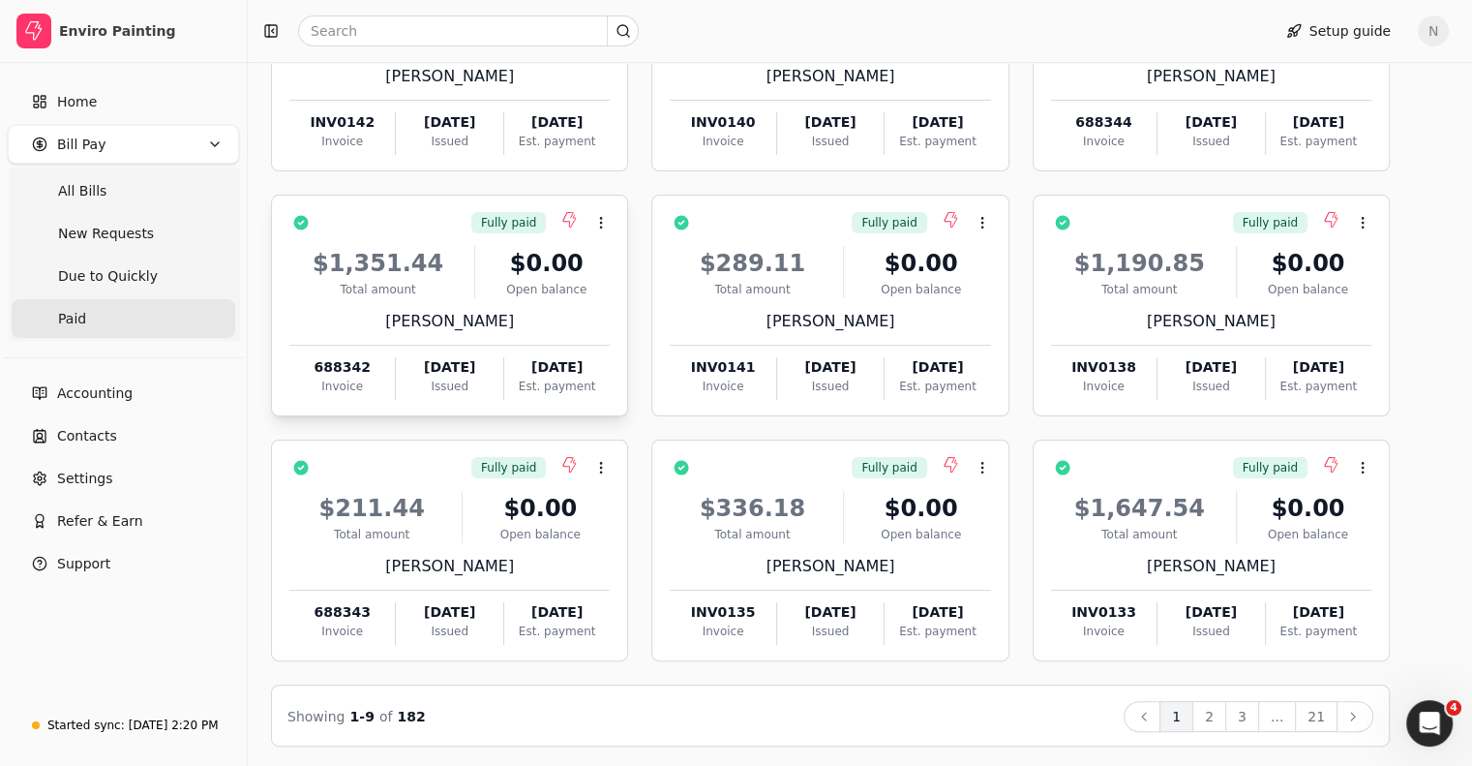
scroll to position [292, 0]
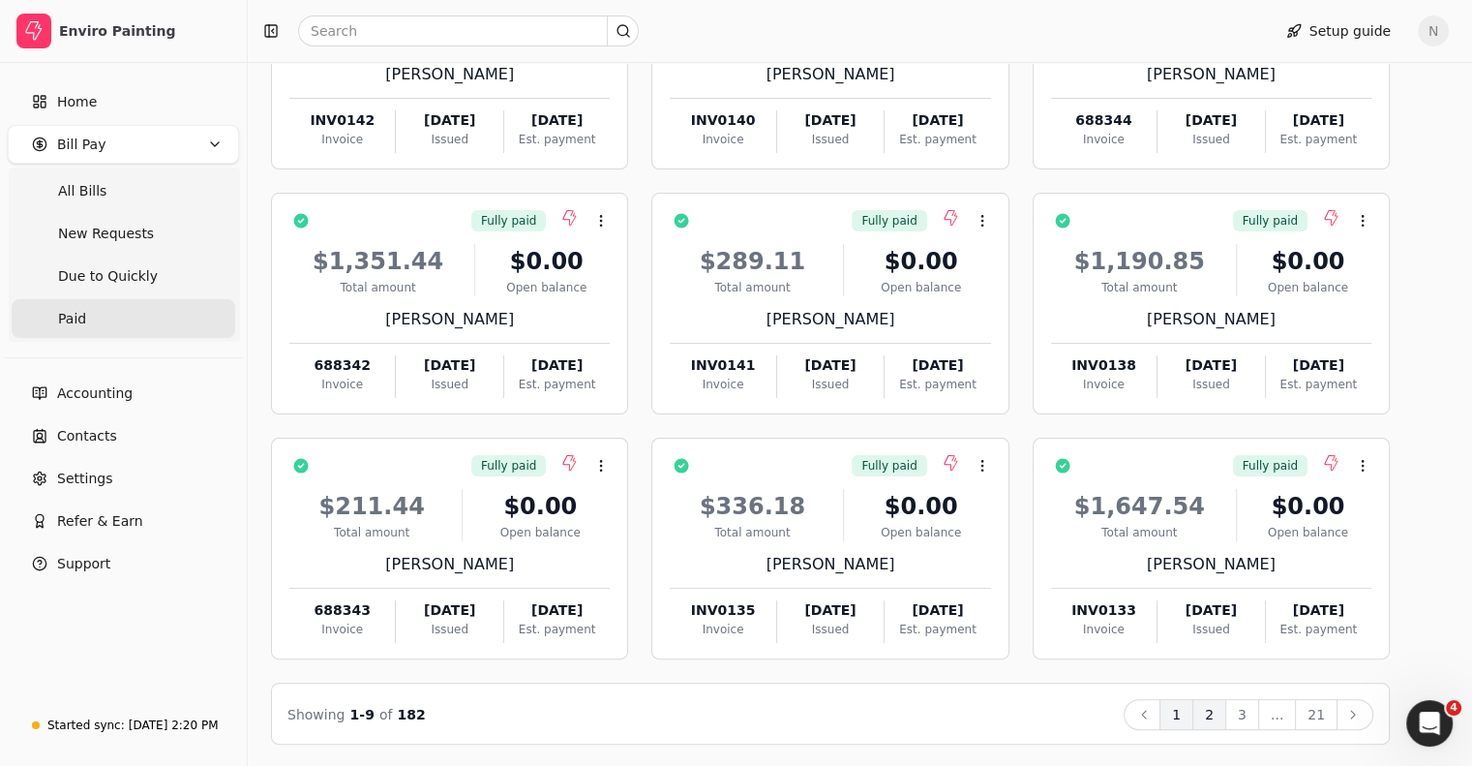
click at [1226, 712] on button "2" at bounding box center [1209, 714] width 34 height 31
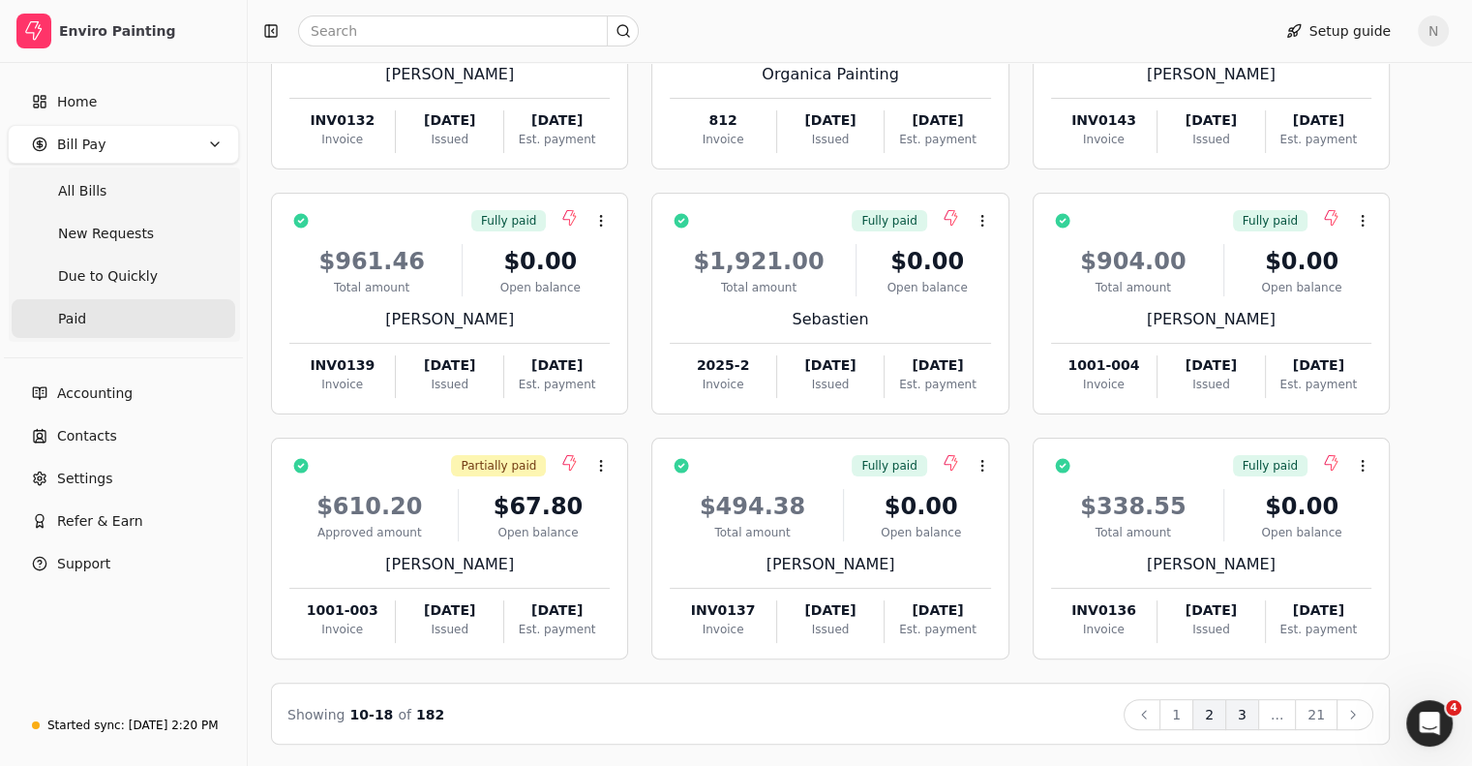
click at [1259, 713] on button "3" at bounding box center [1242, 714] width 34 height 31
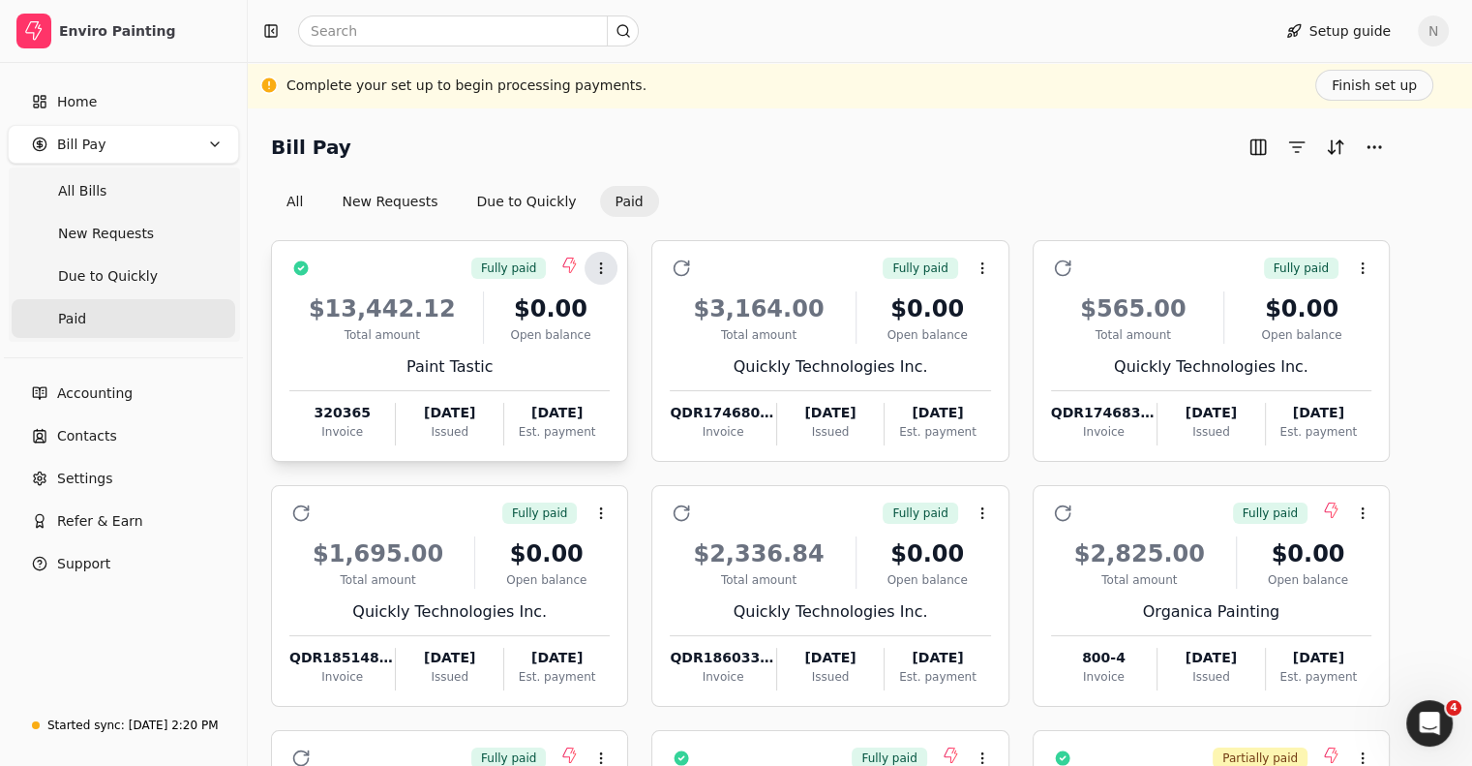
click at [602, 267] on circle at bounding box center [601, 267] width 1 height 1
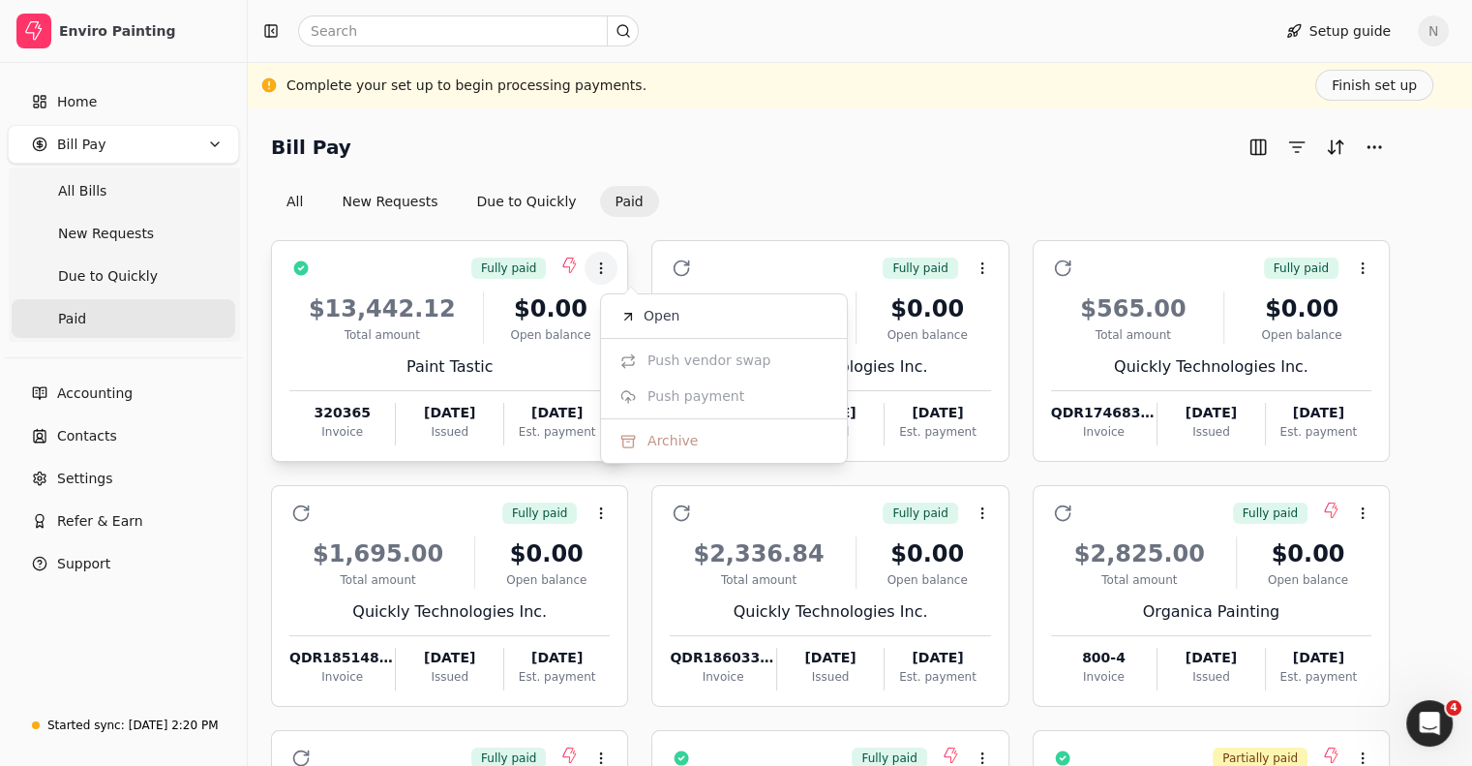
click at [516, 343] on div "Open balance" at bounding box center [551, 334] width 119 height 17
click at [447, 273] on div "Fully paid Context Menu Button" at bounding box center [462, 268] width 293 height 33
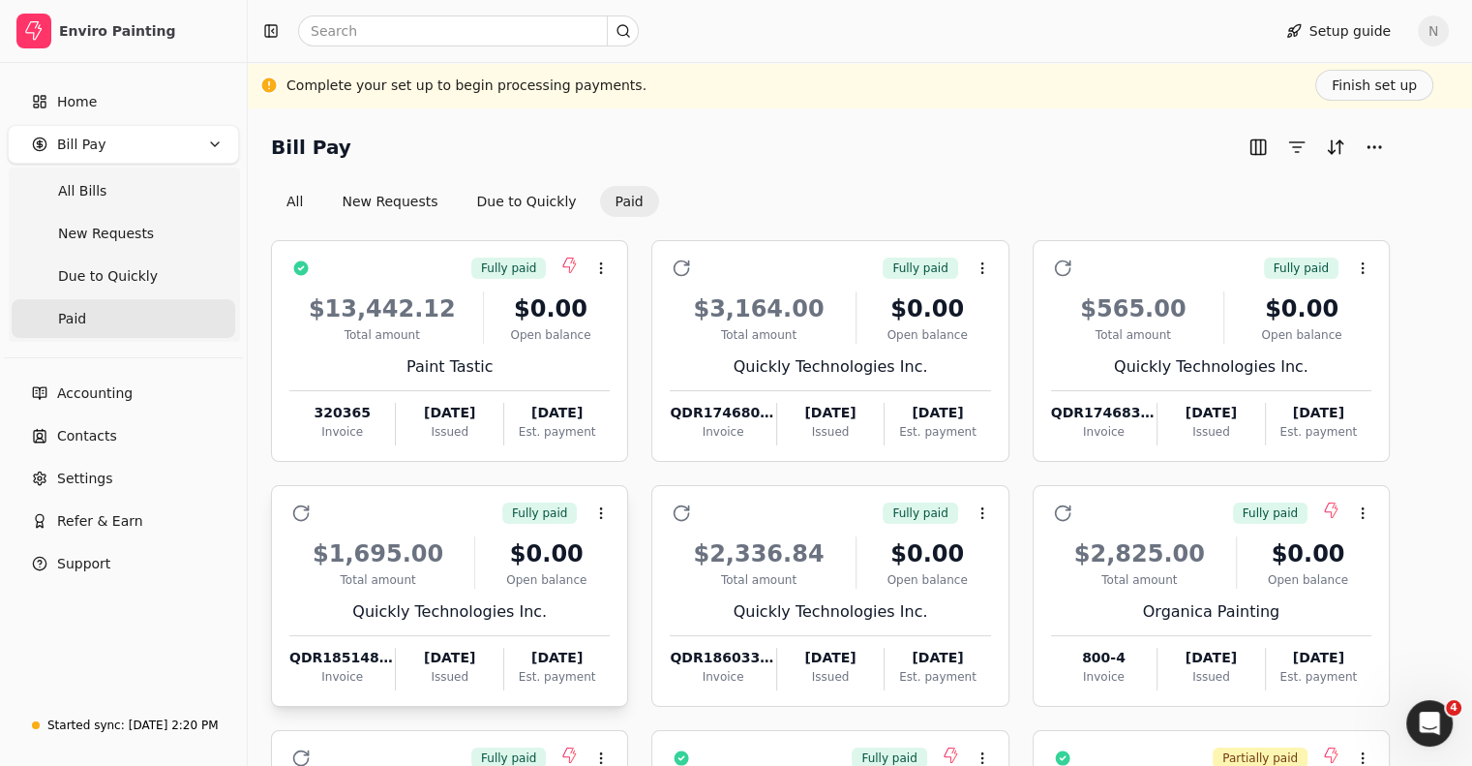
click at [365, 675] on div "Invoice" at bounding box center [341, 676] width 105 height 17
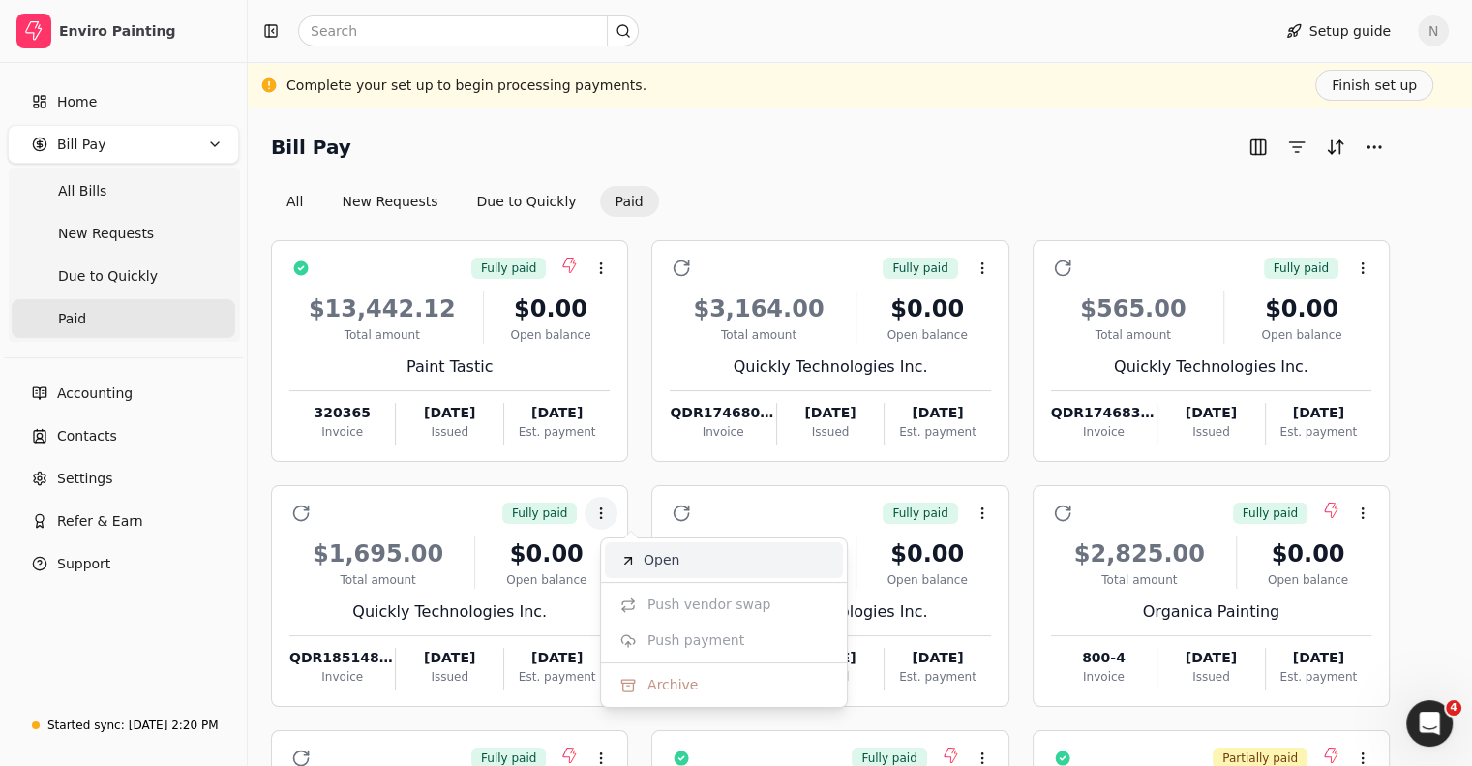
click at [648, 563] on span "Open" at bounding box center [662, 560] width 36 height 20
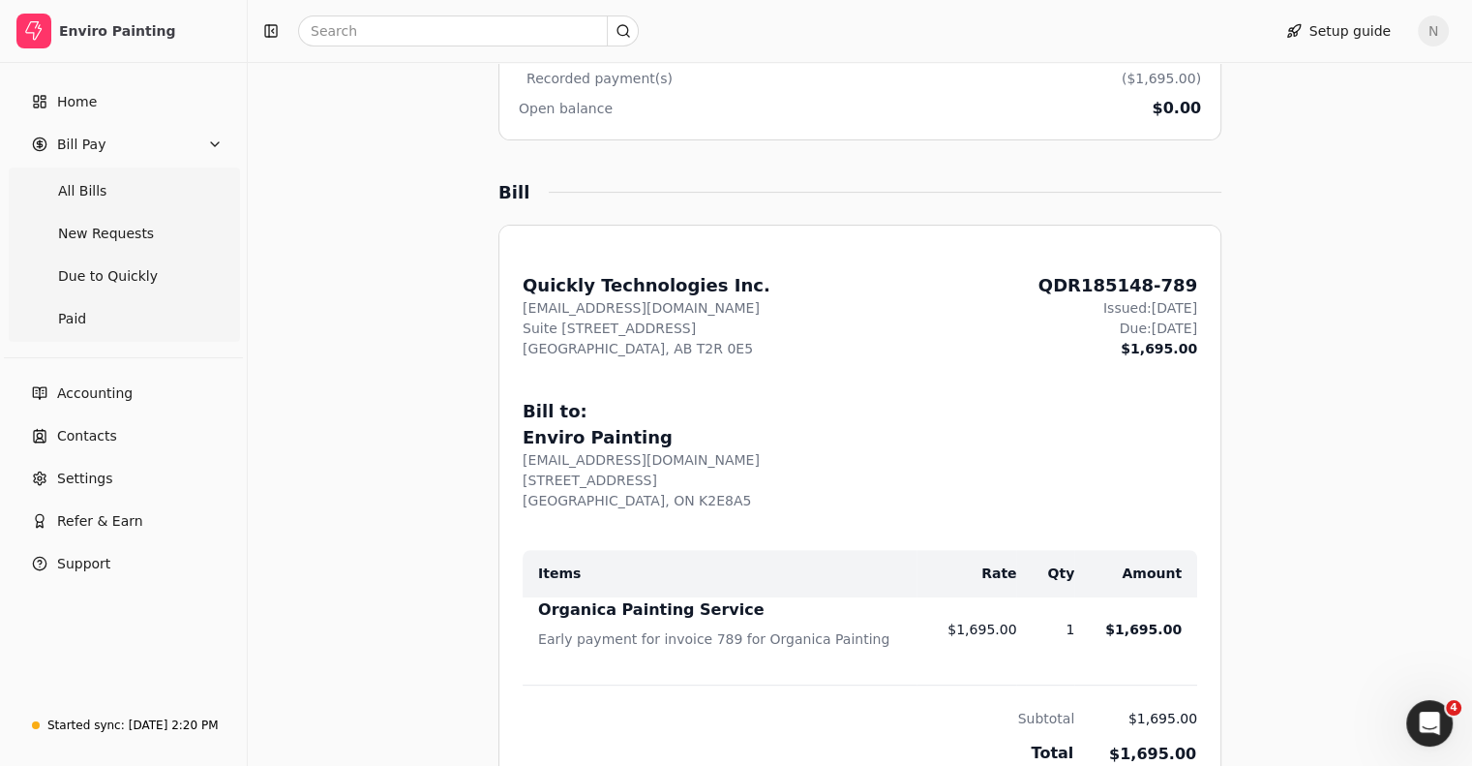
scroll to position [677, 0]
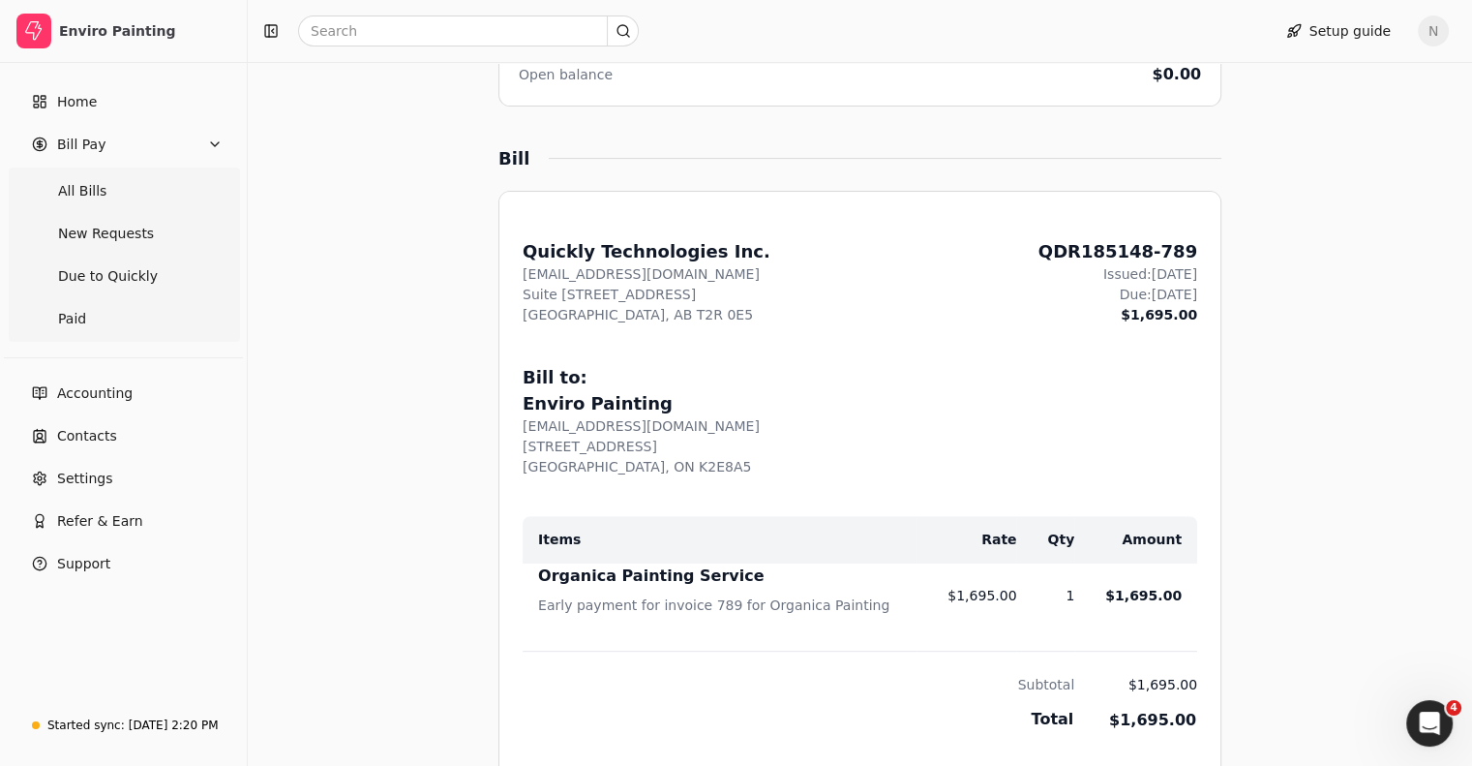
click at [894, 50] on div "Setup guide N" at bounding box center [860, 31] width 1224 height 62
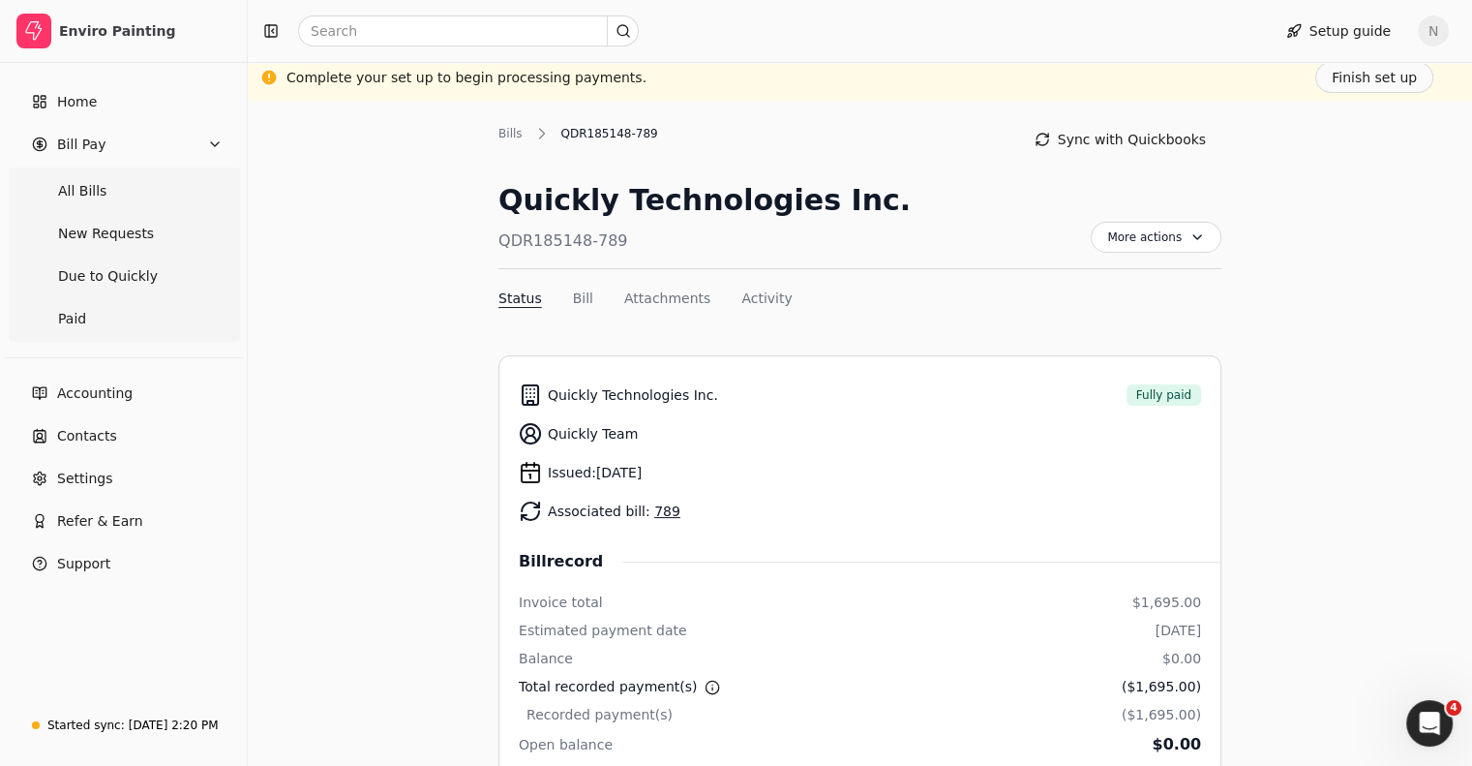
scroll to position [0, 0]
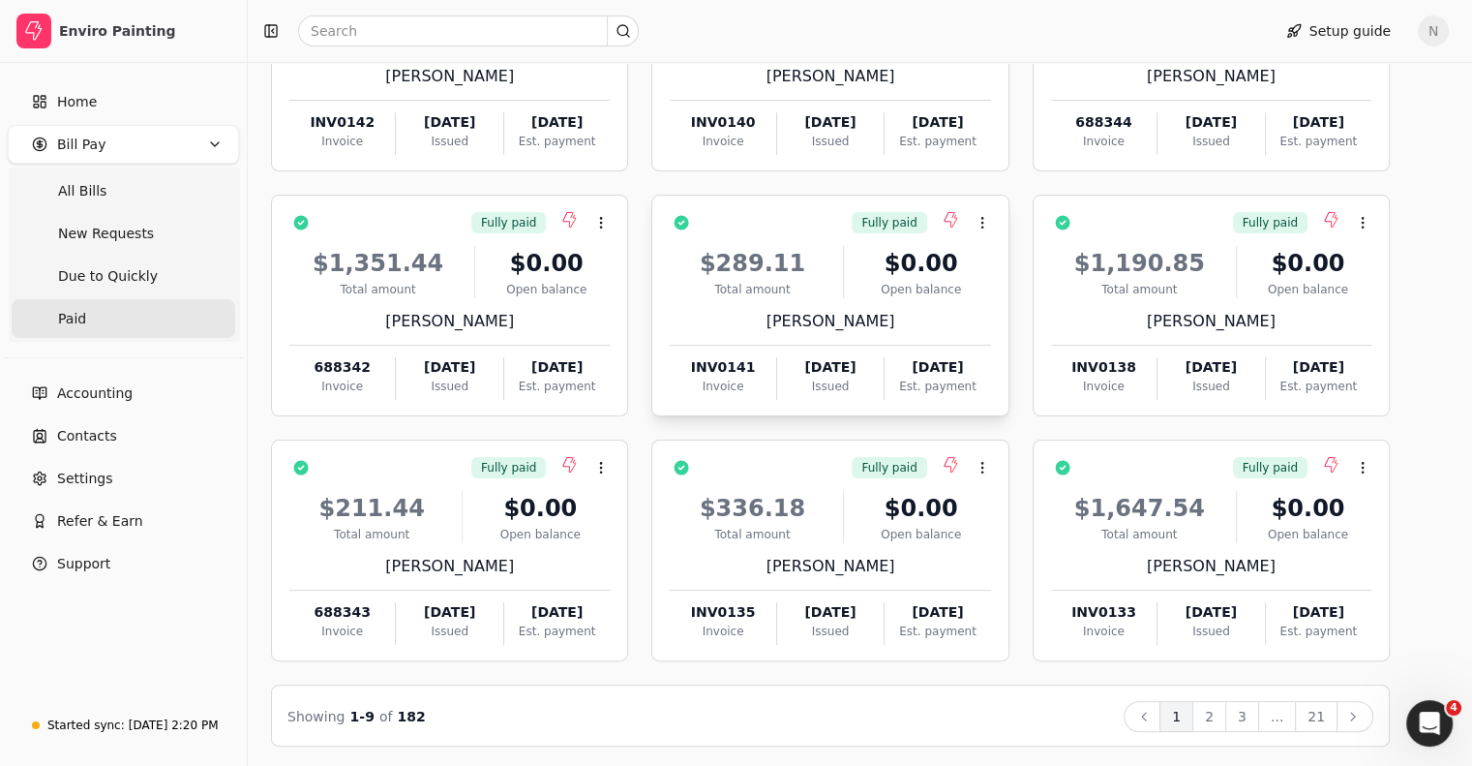
scroll to position [292, 0]
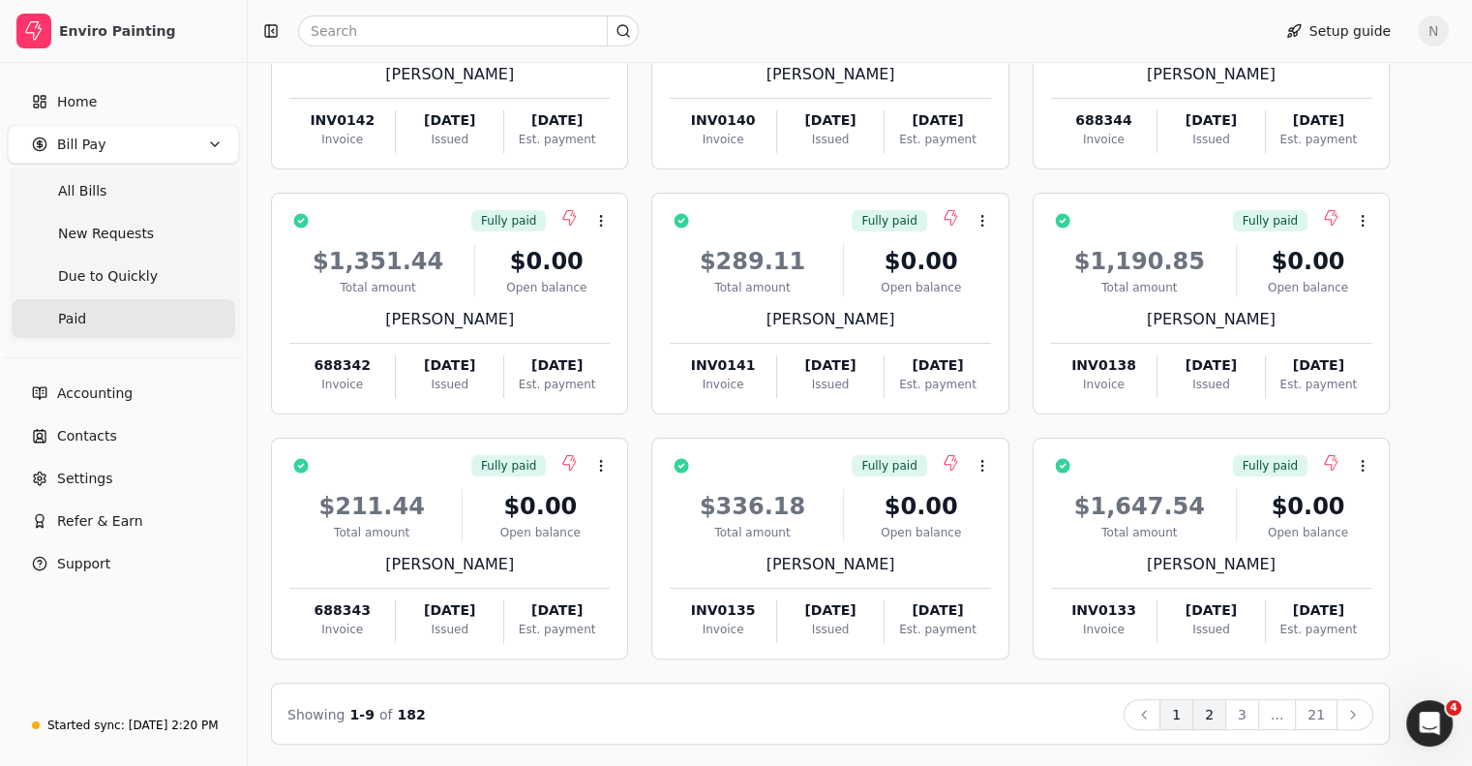
click at [1226, 707] on button "2" at bounding box center [1209, 714] width 34 height 31
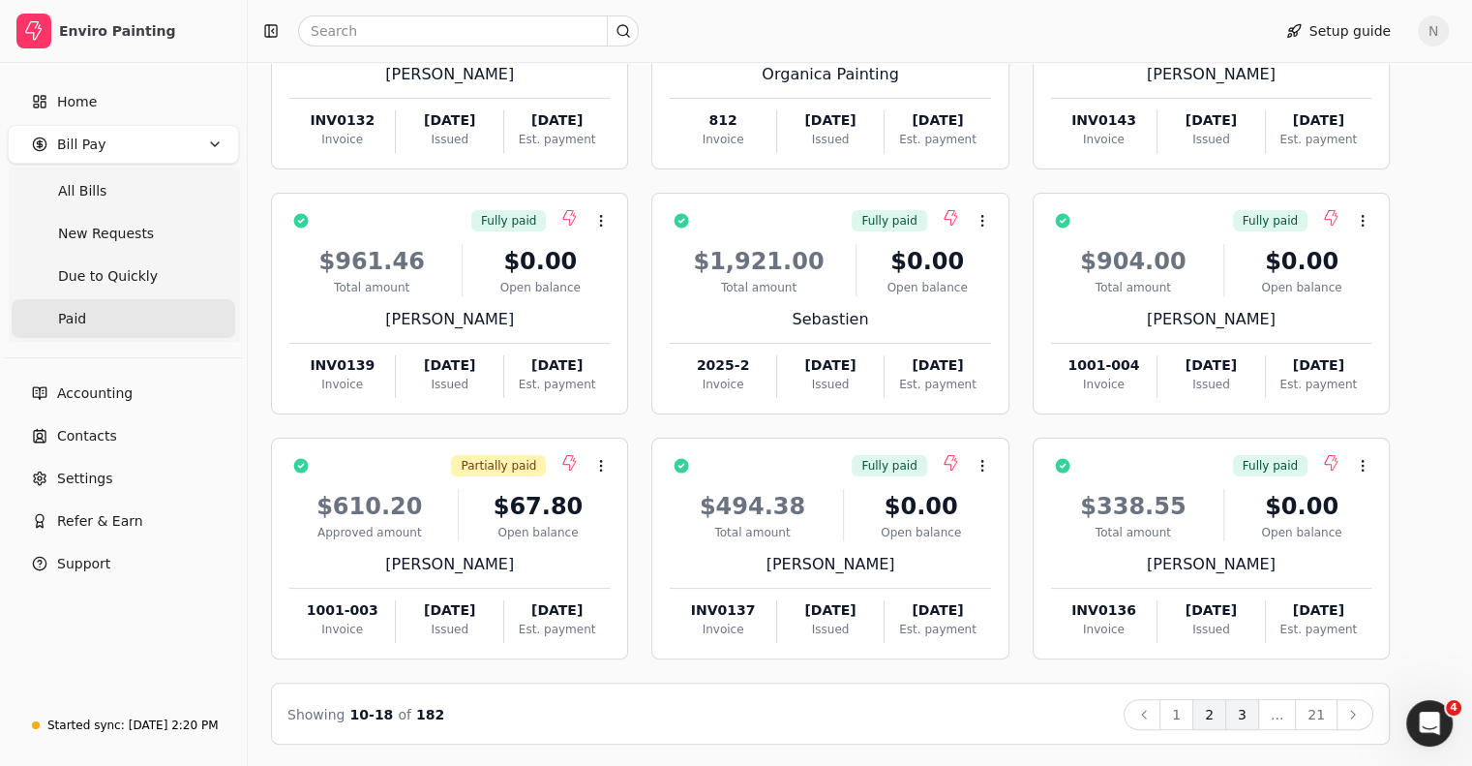
click at [1259, 717] on button "3" at bounding box center [1242, 714] width 34 height 31
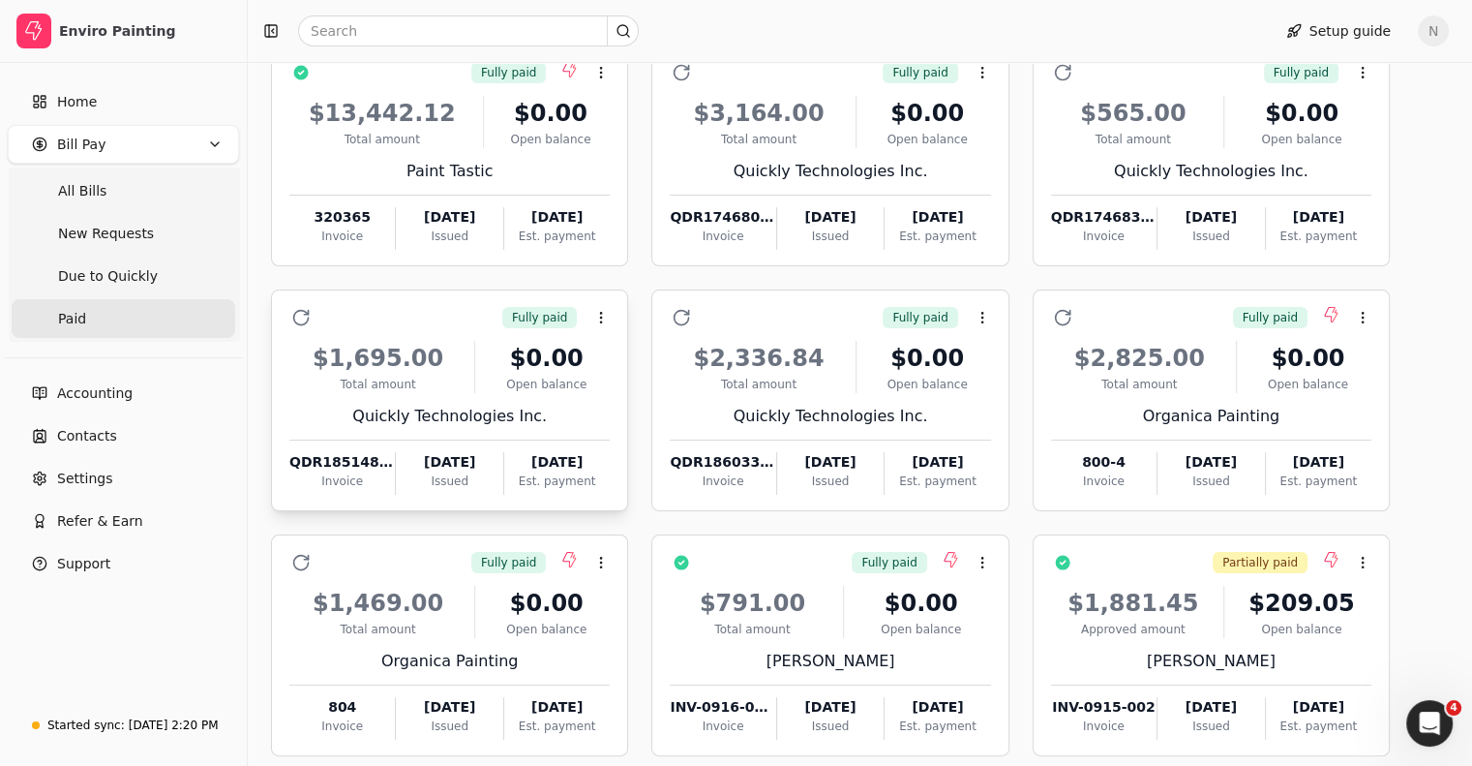
scroll to position [2, 0]
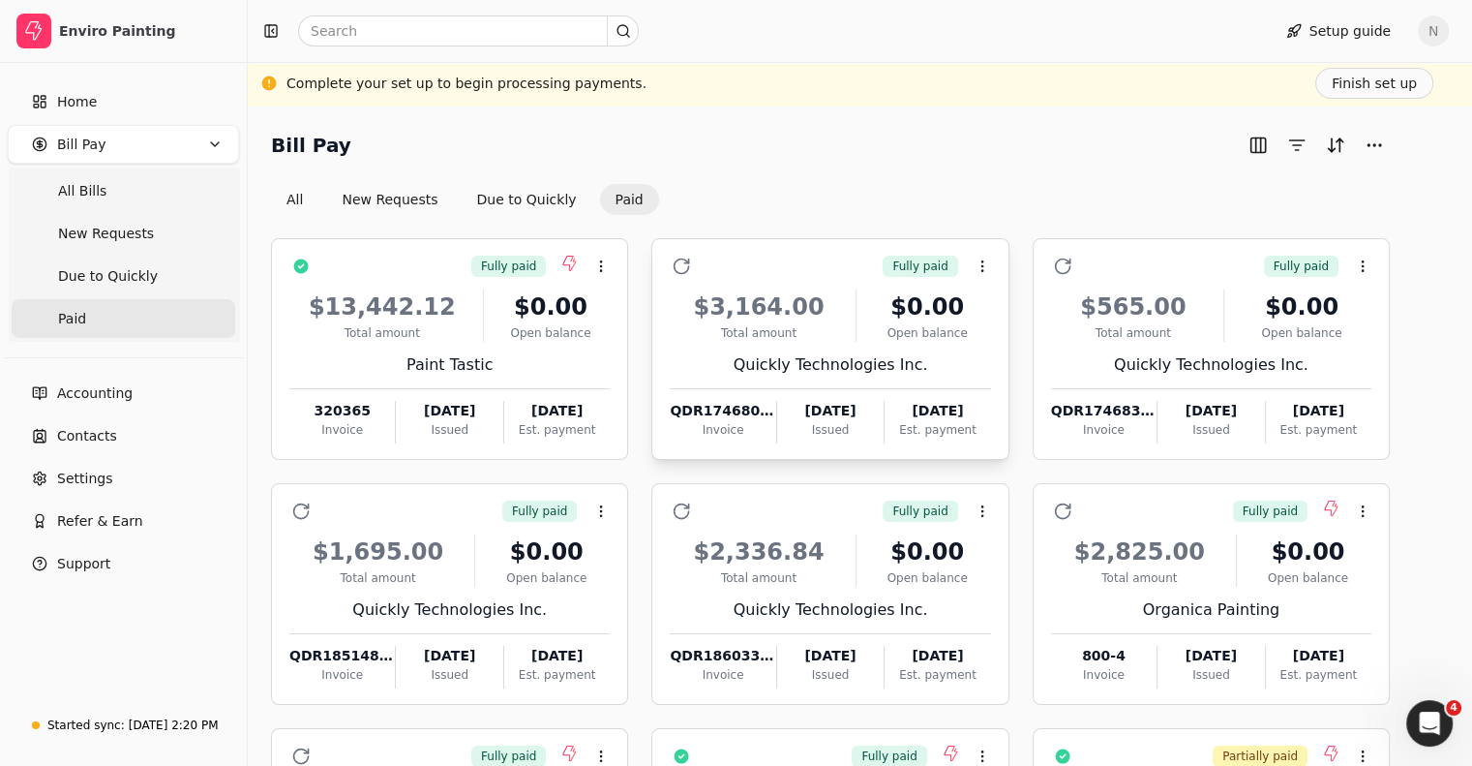
click at [758, 418] on div "QDR174680-o102" at bounding box center [722, 411] width 105 height 20
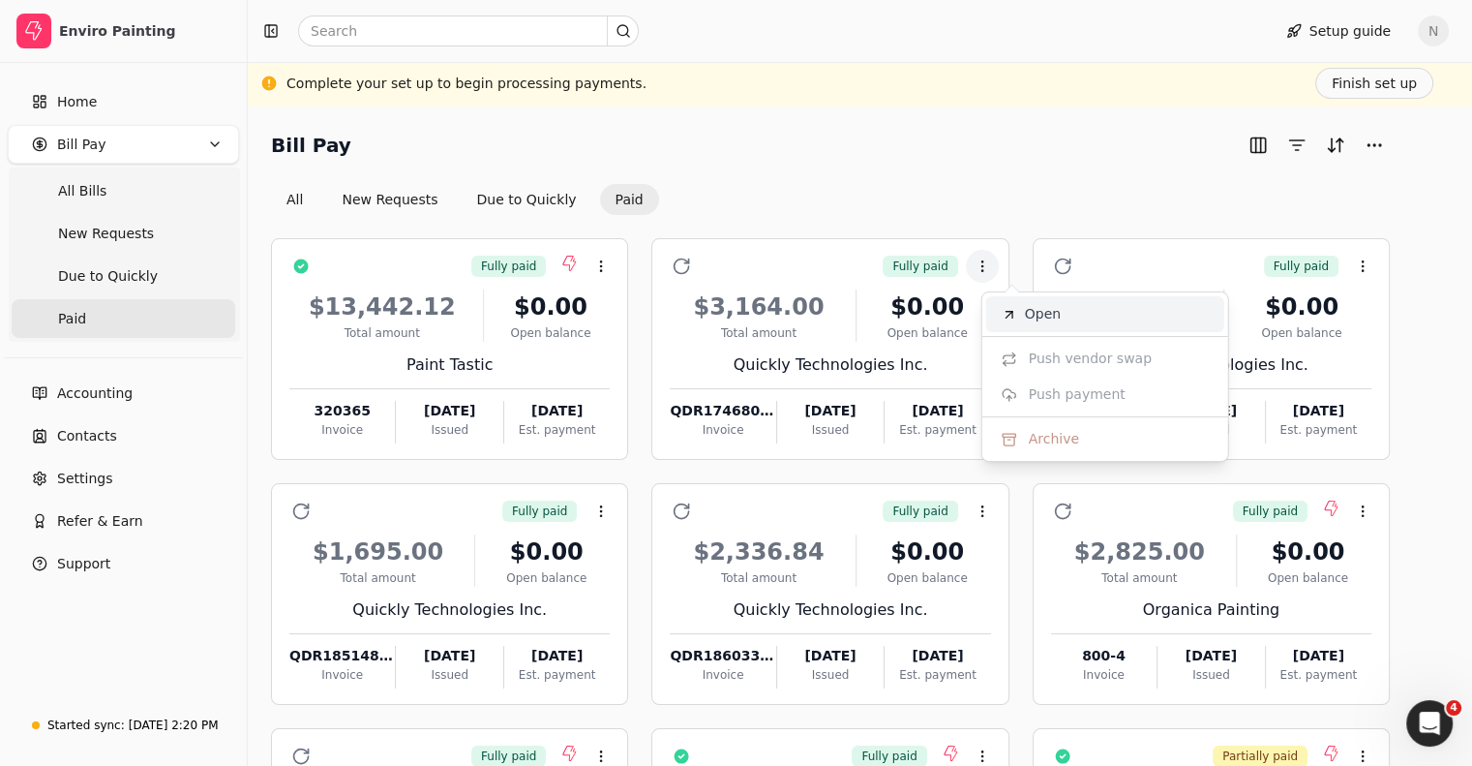
click at [1031, 318] on span "Open" at bounding box center [1043, 314] width 36 height 20
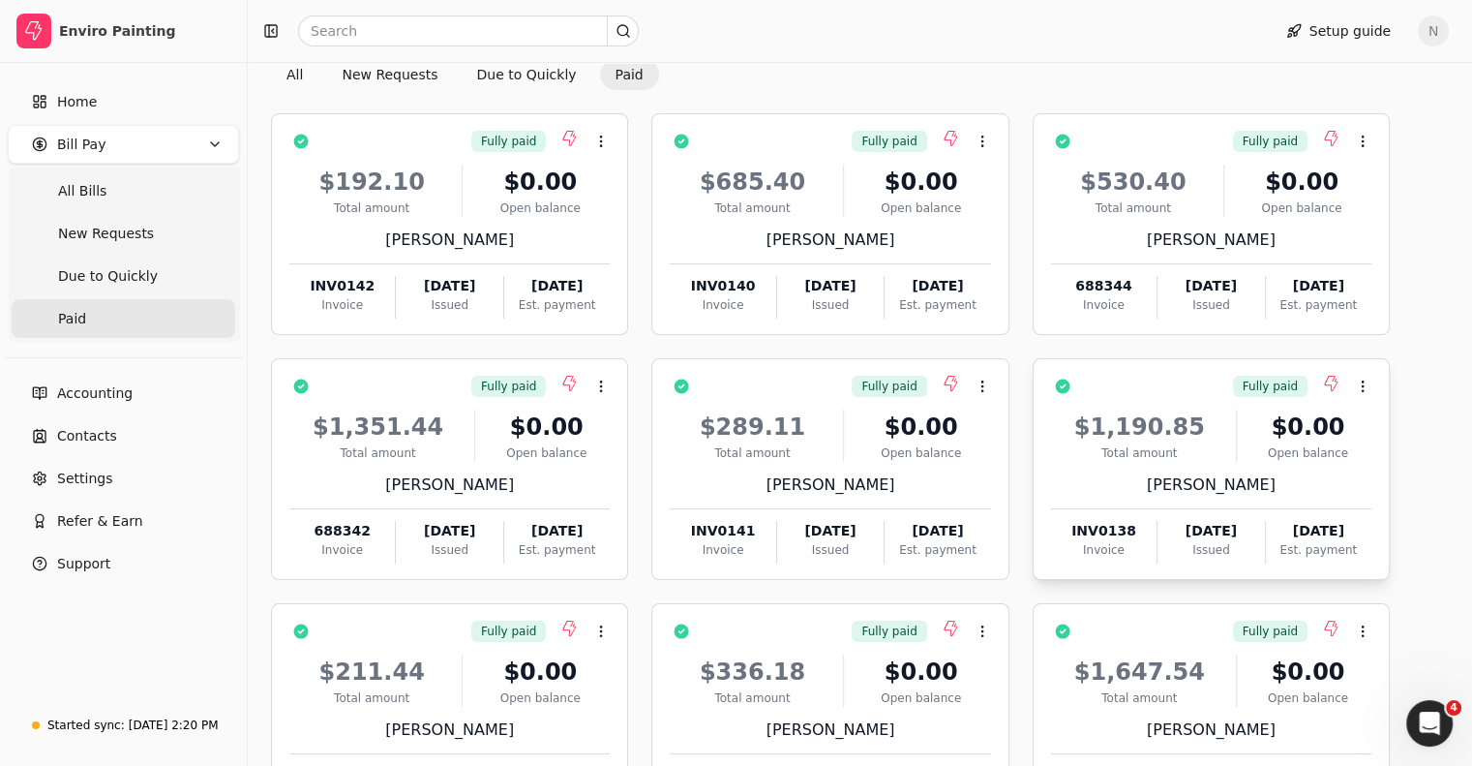
scroll to position [292, 0]
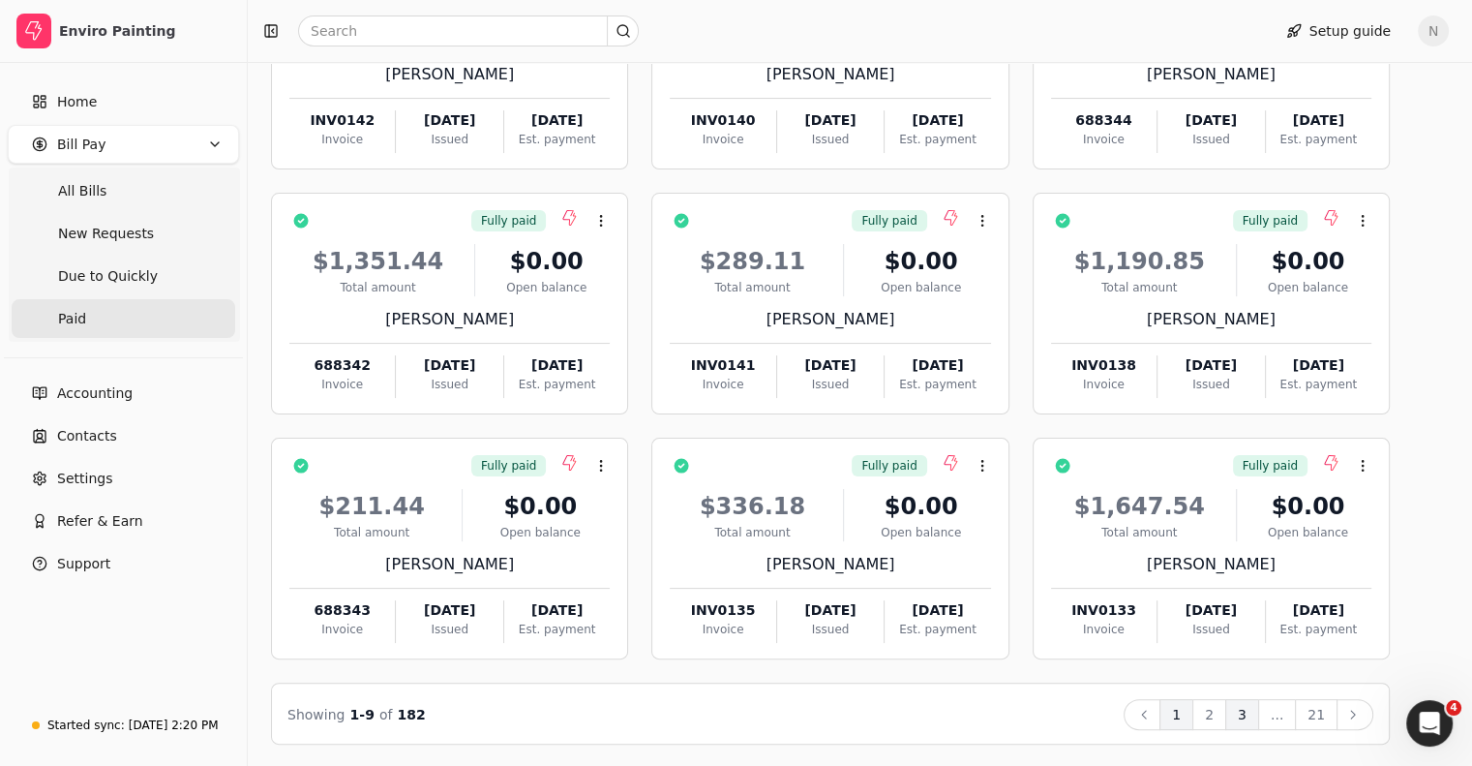
click at [1259, 711] on button "3" at bounding box center [1242, 714] width 34 height 31
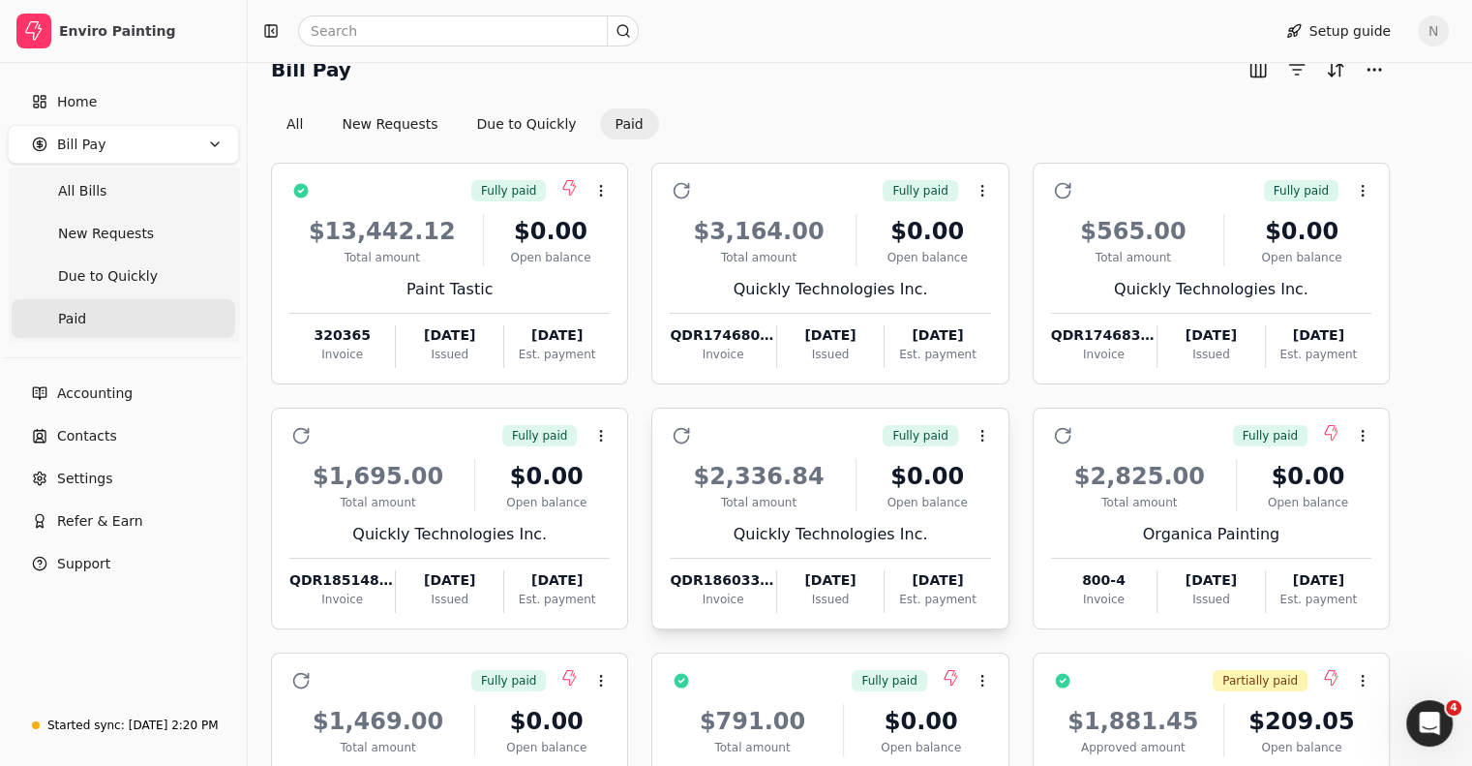
scroll to position [2, 0]
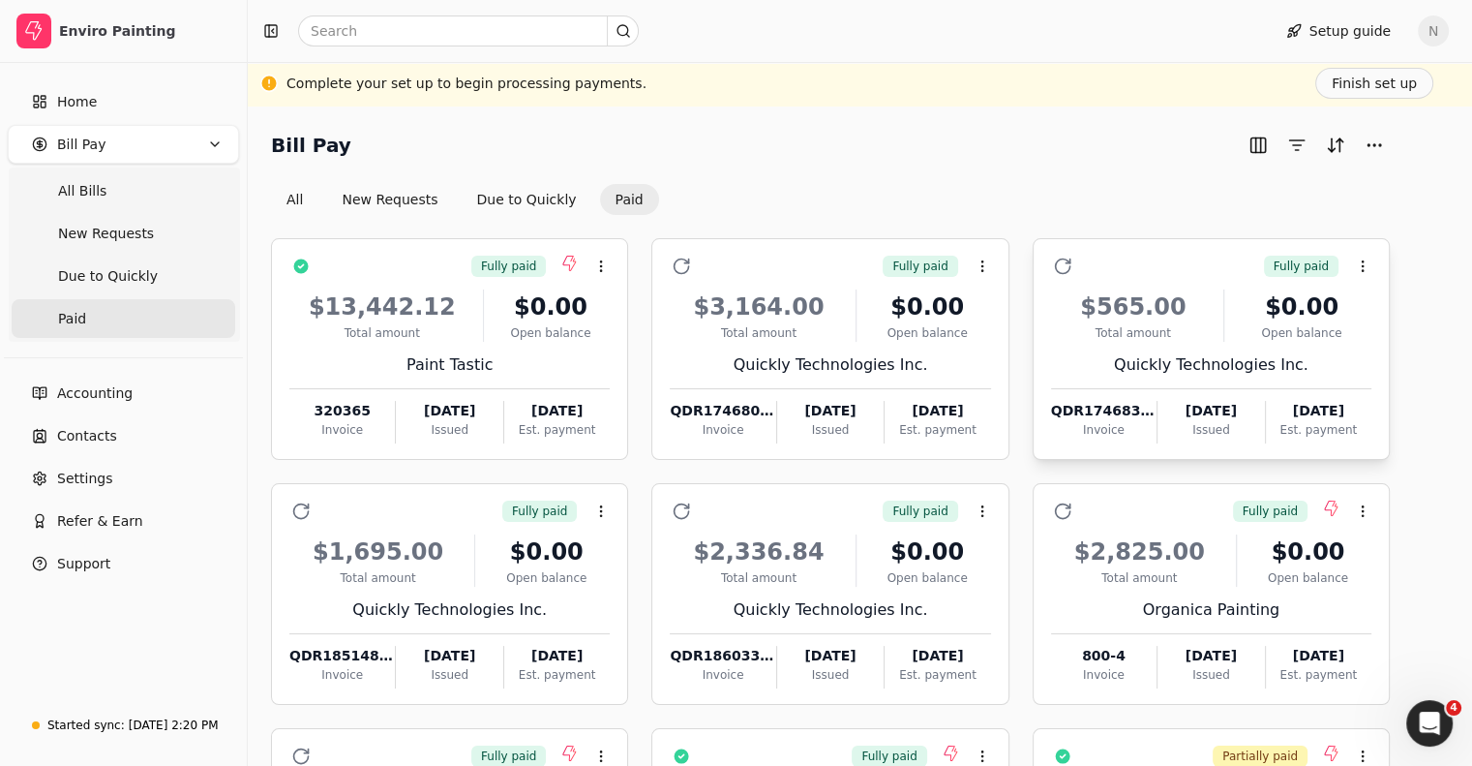
click at [1129, 425] on div "Invoice" at bounding box center [1103, 429] width 105 height 17
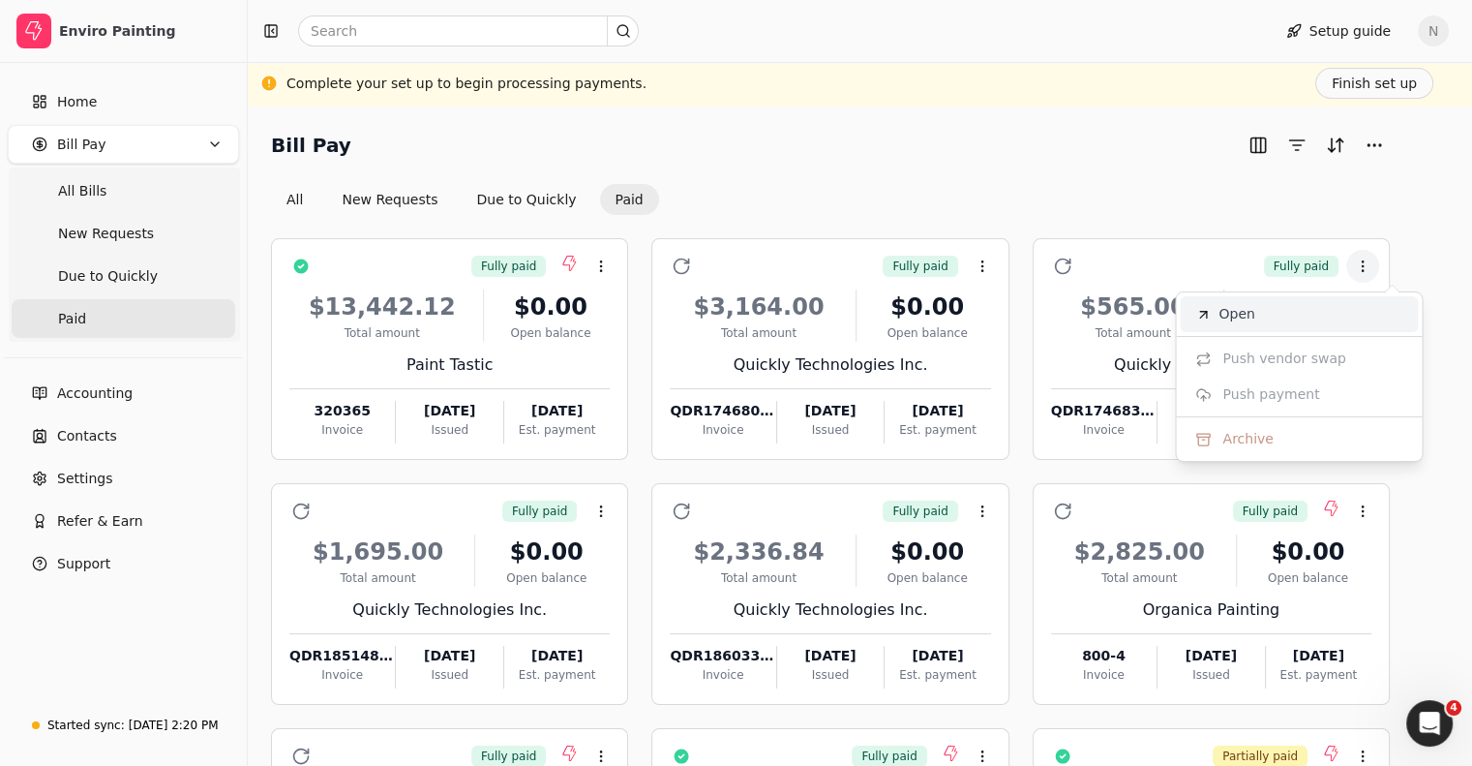
click at [1235, 309] on span "Open" at bounding box center [1236, 314] width 36 height 20
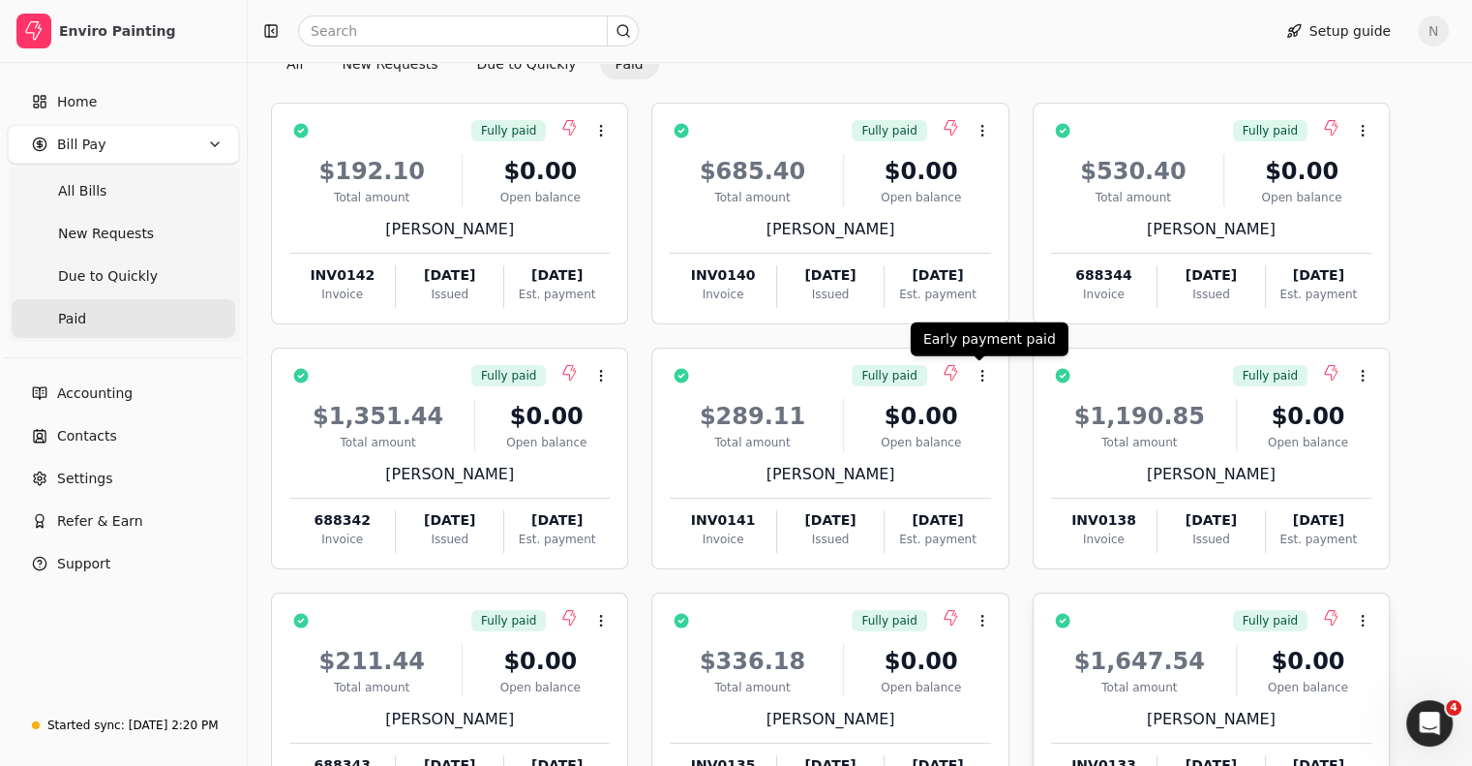
scroll to position [292, 0]
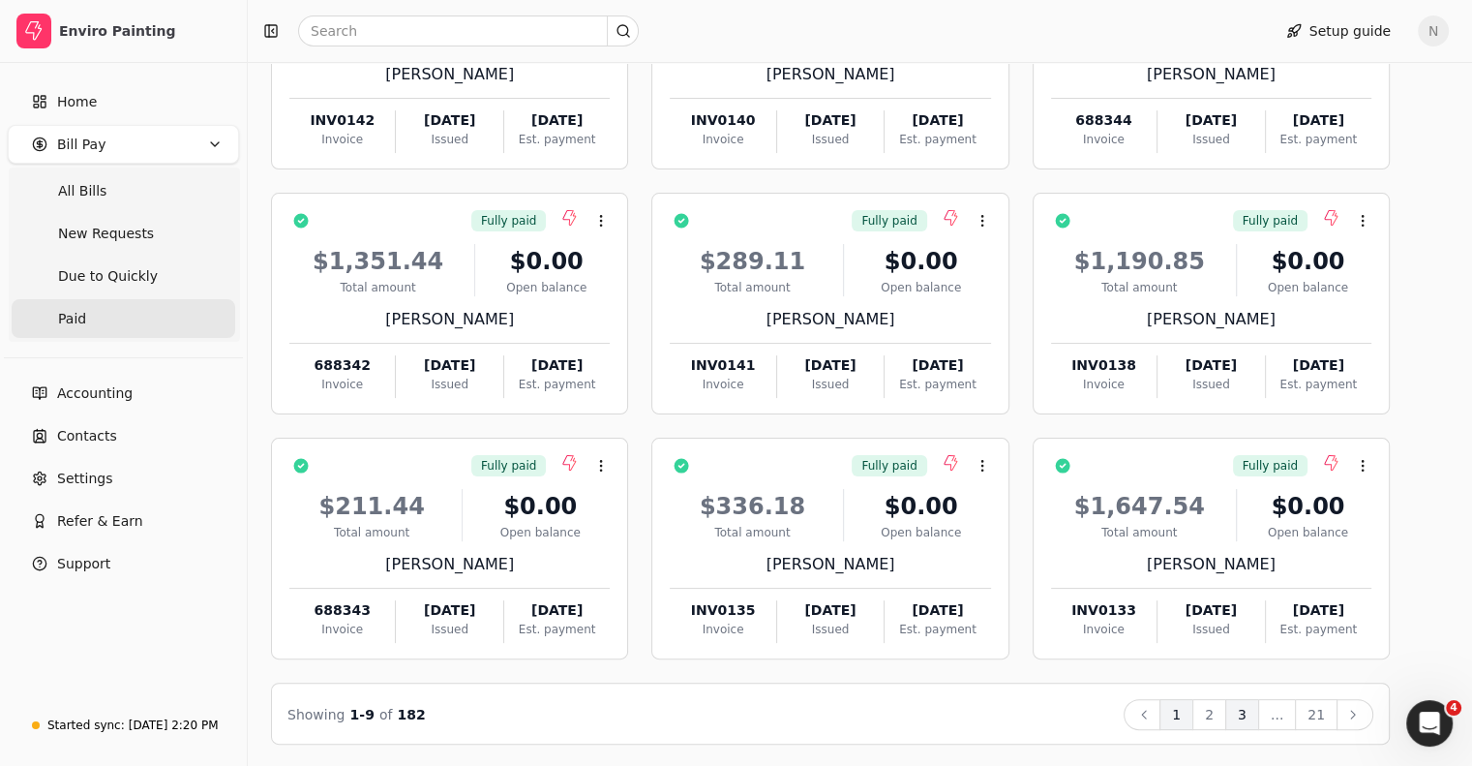
click at [1259, 716] on button "3" at bounding box center [1242, 714] width 34 height 31
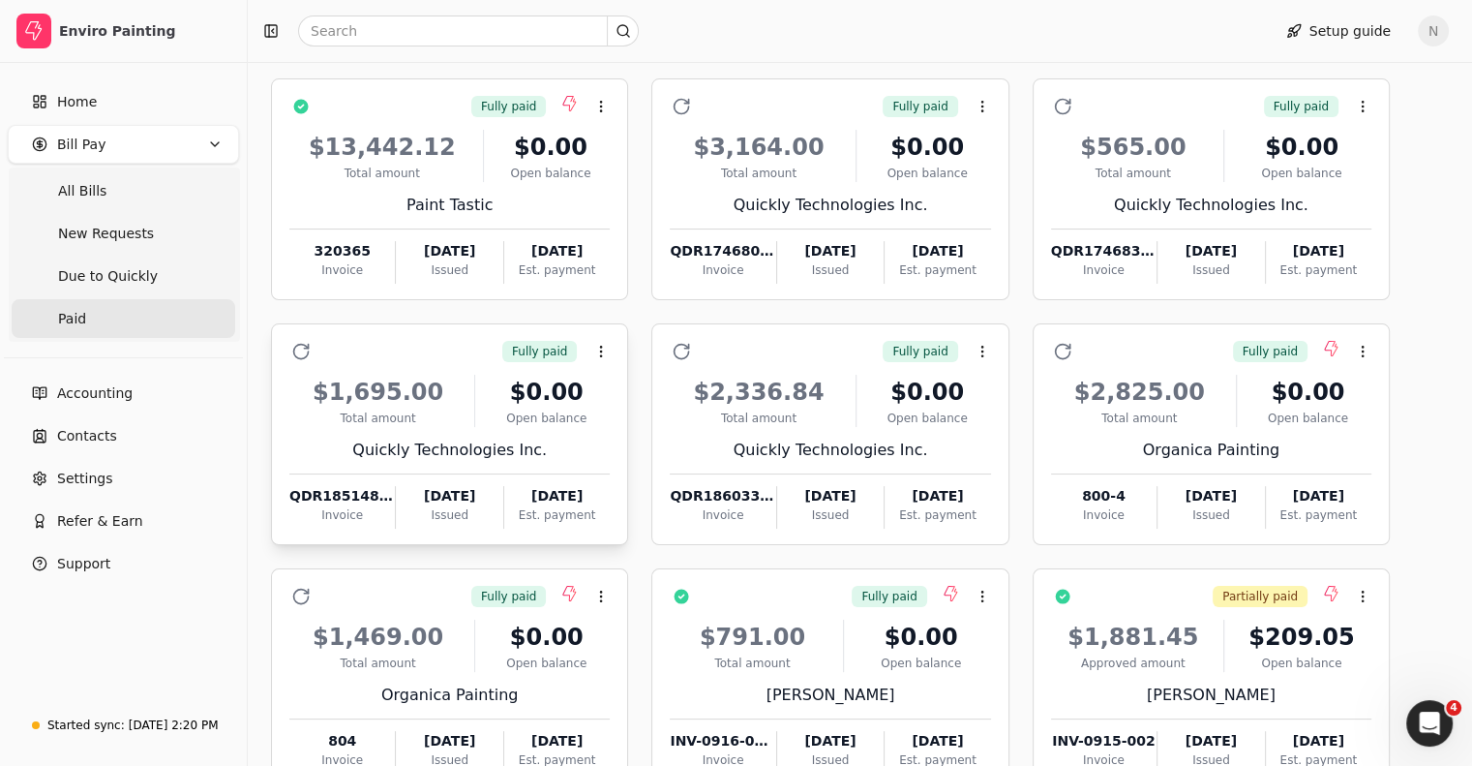
scroll to position [195, 0]
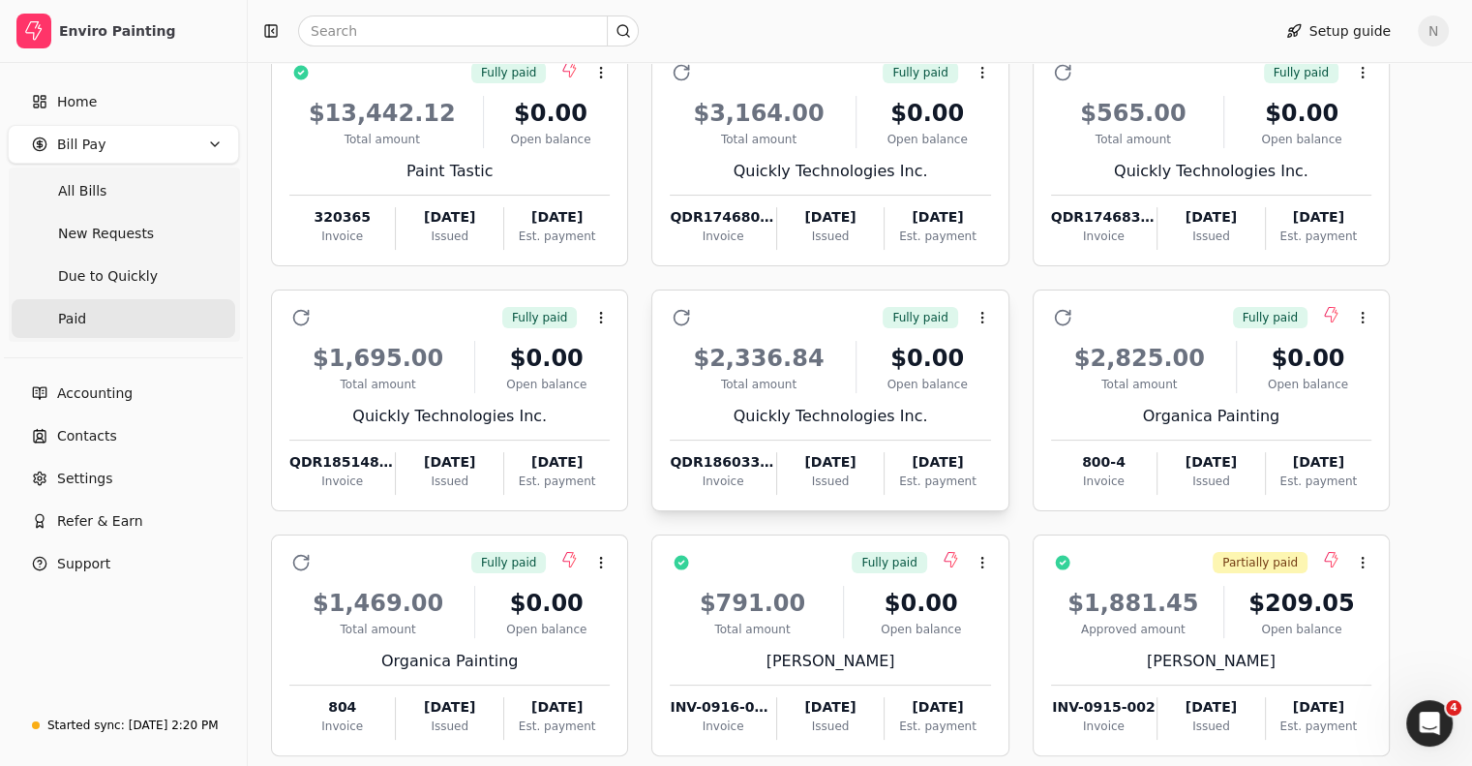
click at [738, 466] on div "QDR186033-6985" at bounding box center [722, 462] width 105 height 20
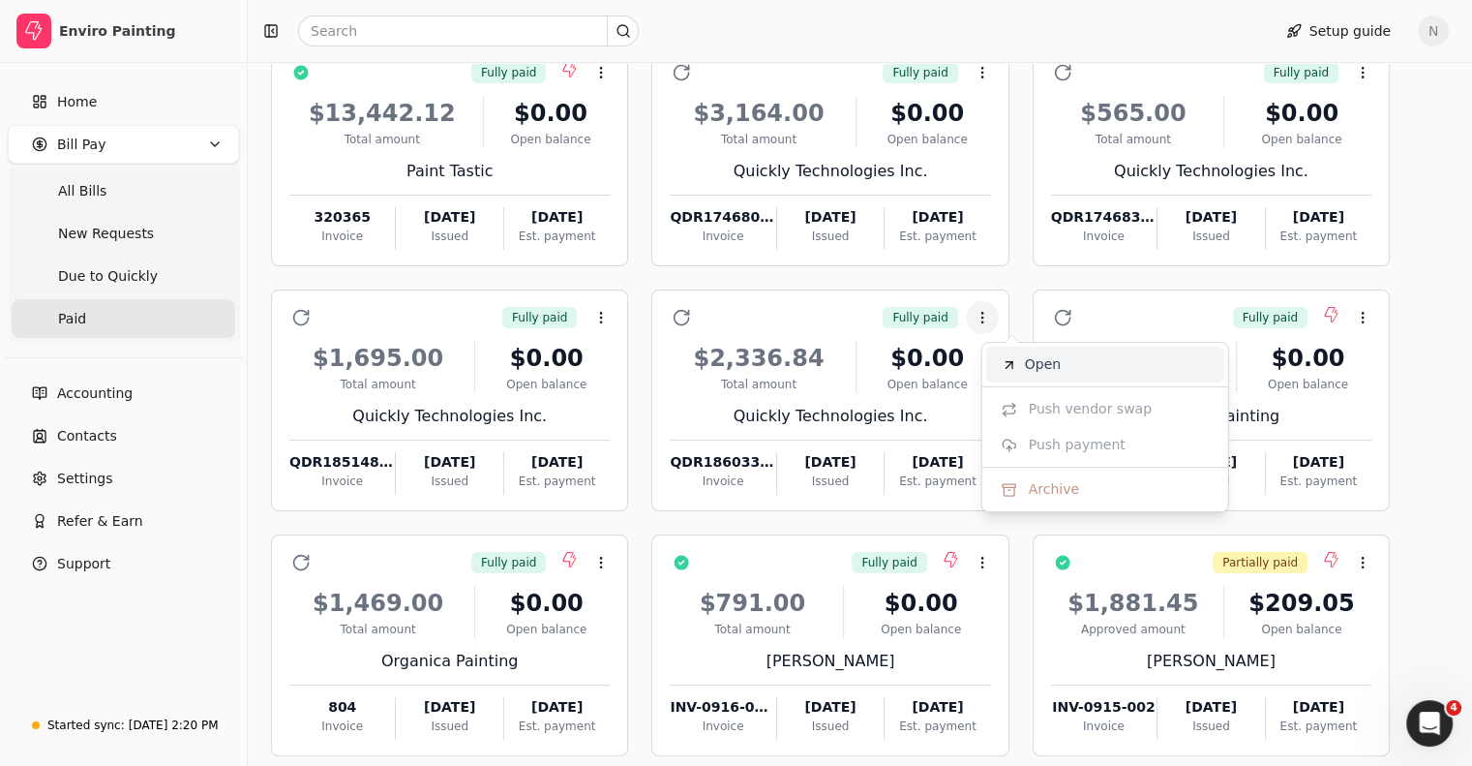
click at [1033, 359] on span "Open" at bounding box center [1043, 364] width 36 height 20
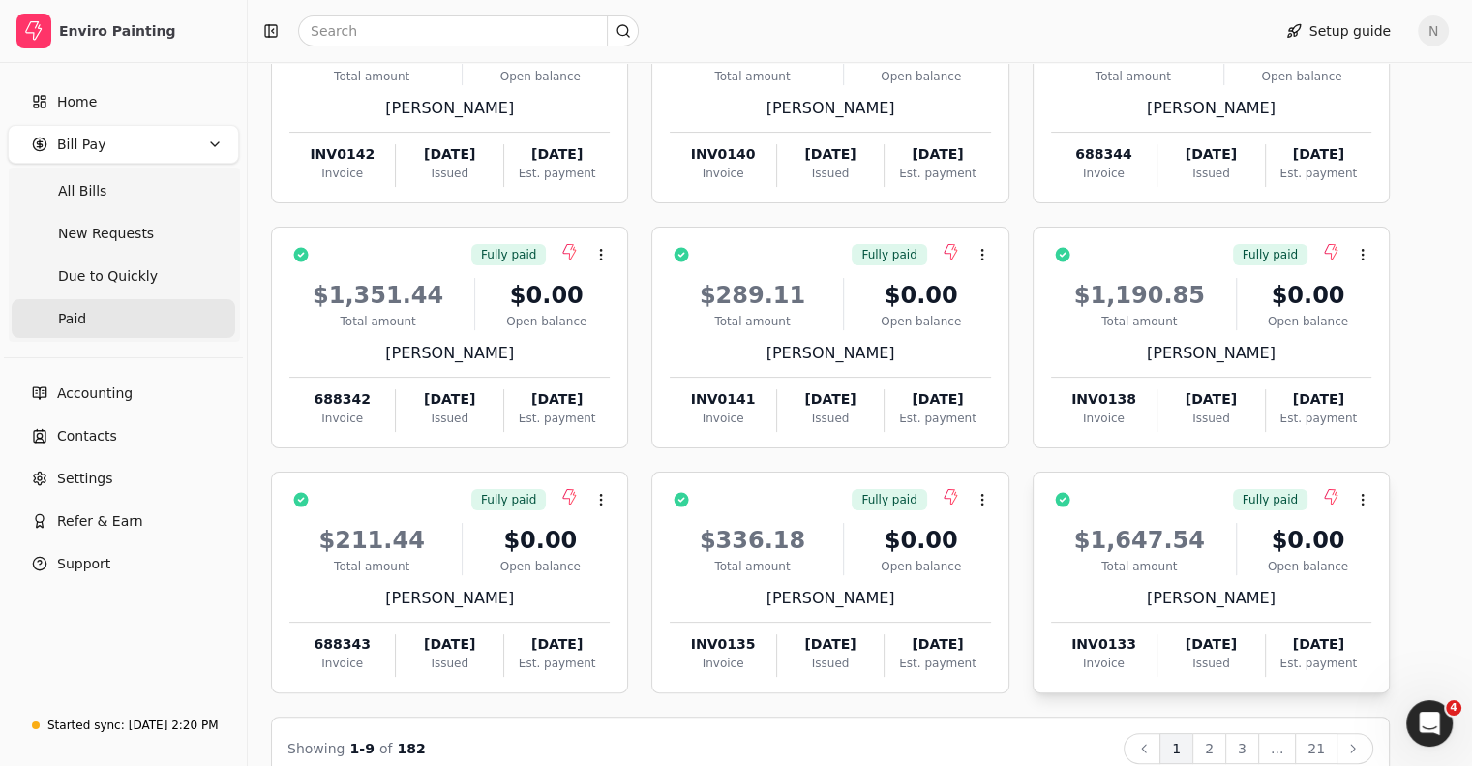
scroll to position [292, 0]
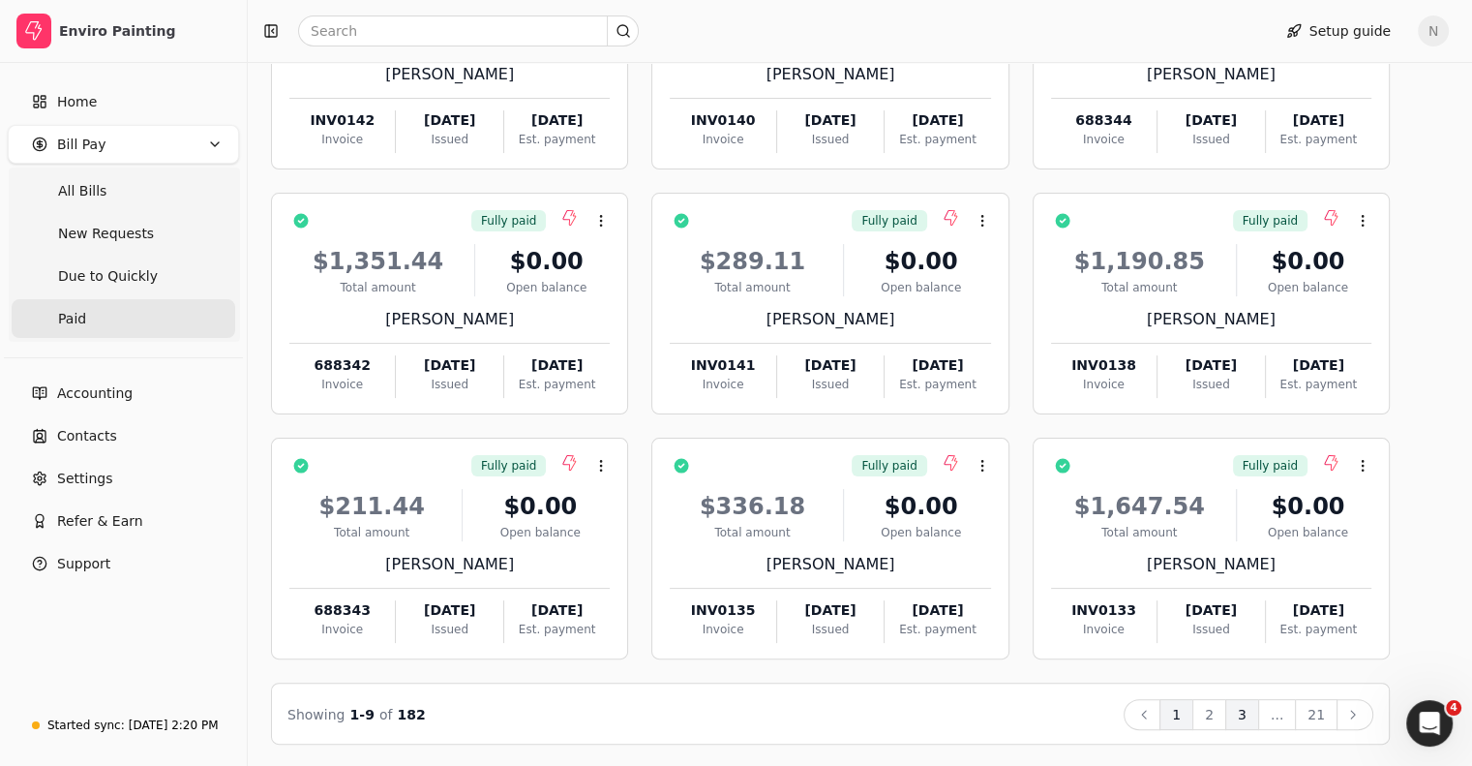
click at [1259, 706] on button "3" at bounding box center [1242, 714] width 34 height 31
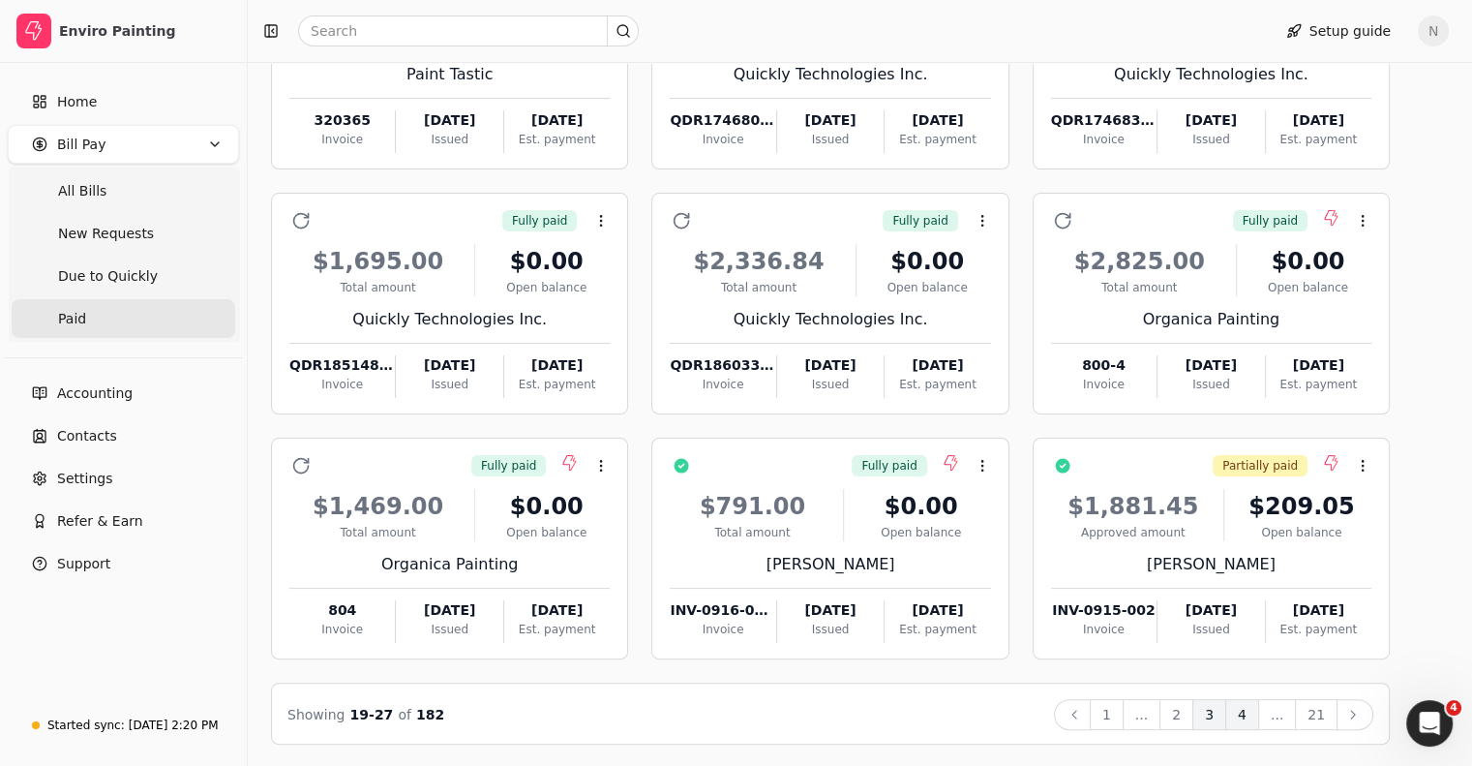
click at [1259, 715] on button "4" at bounding box center [1242, 714] width 34 height 31
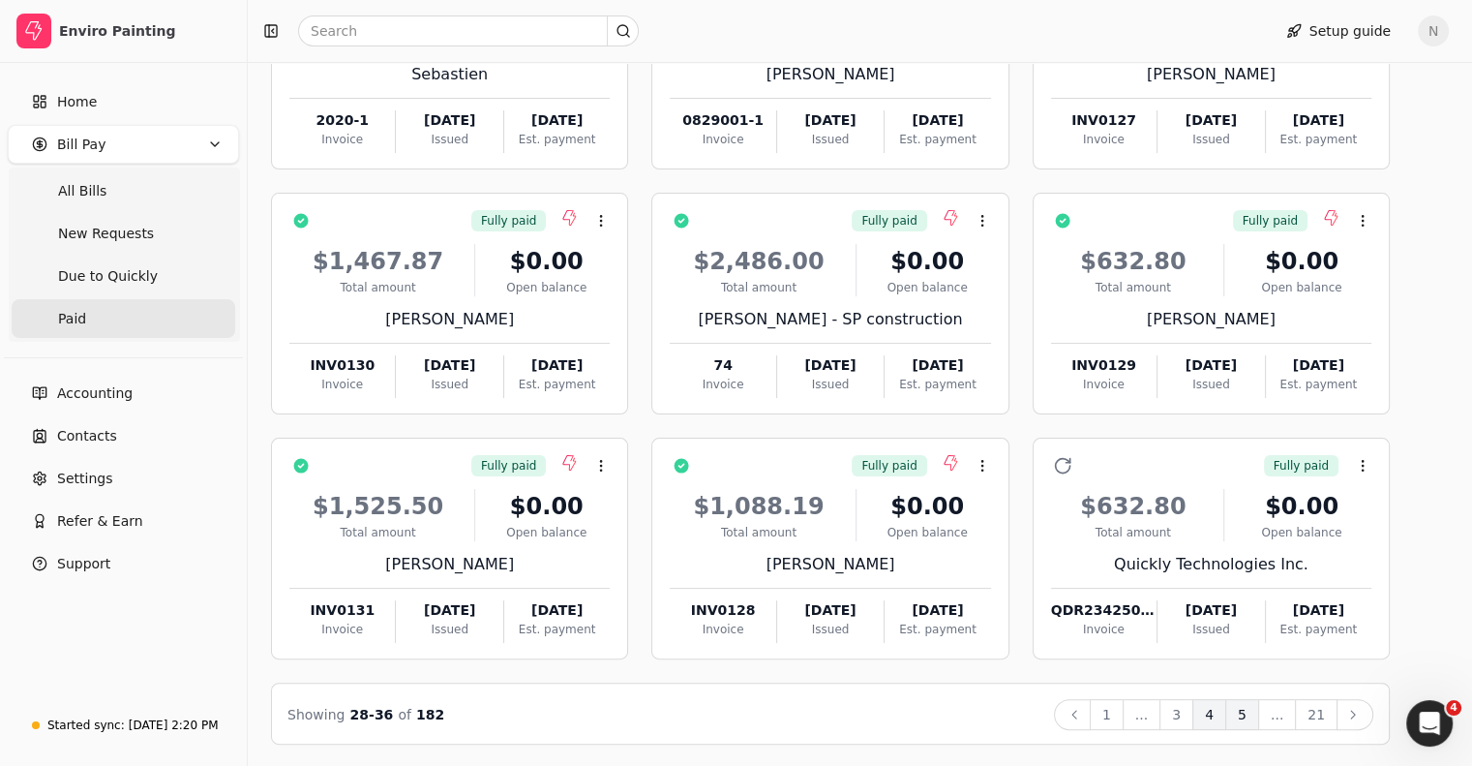
click at [1259, 715] on button "5" at bounding box center [1242, 714] width 34 height 31
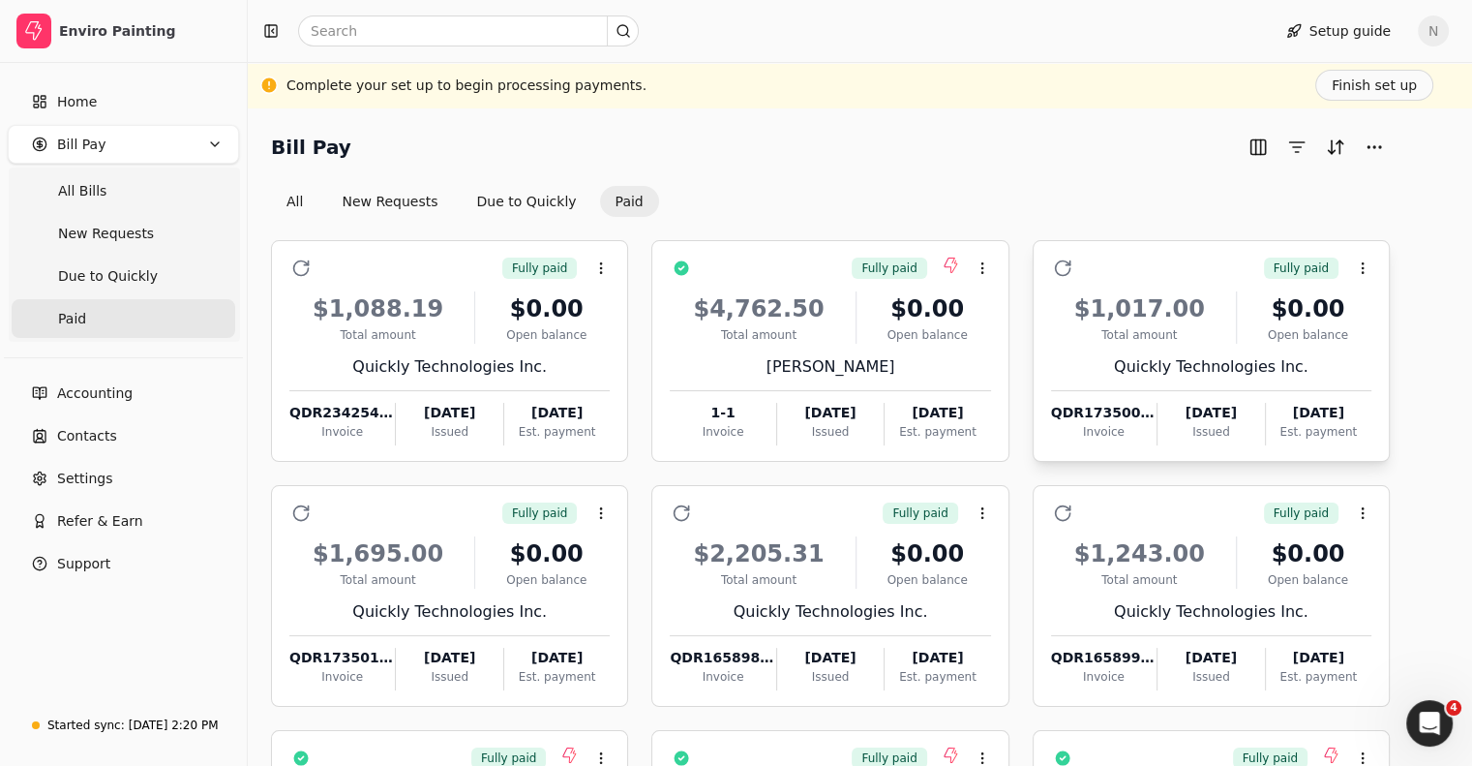
click at [1123, 425] on div "Invoice" at bounding box center [1103, 431] width 105 height 17
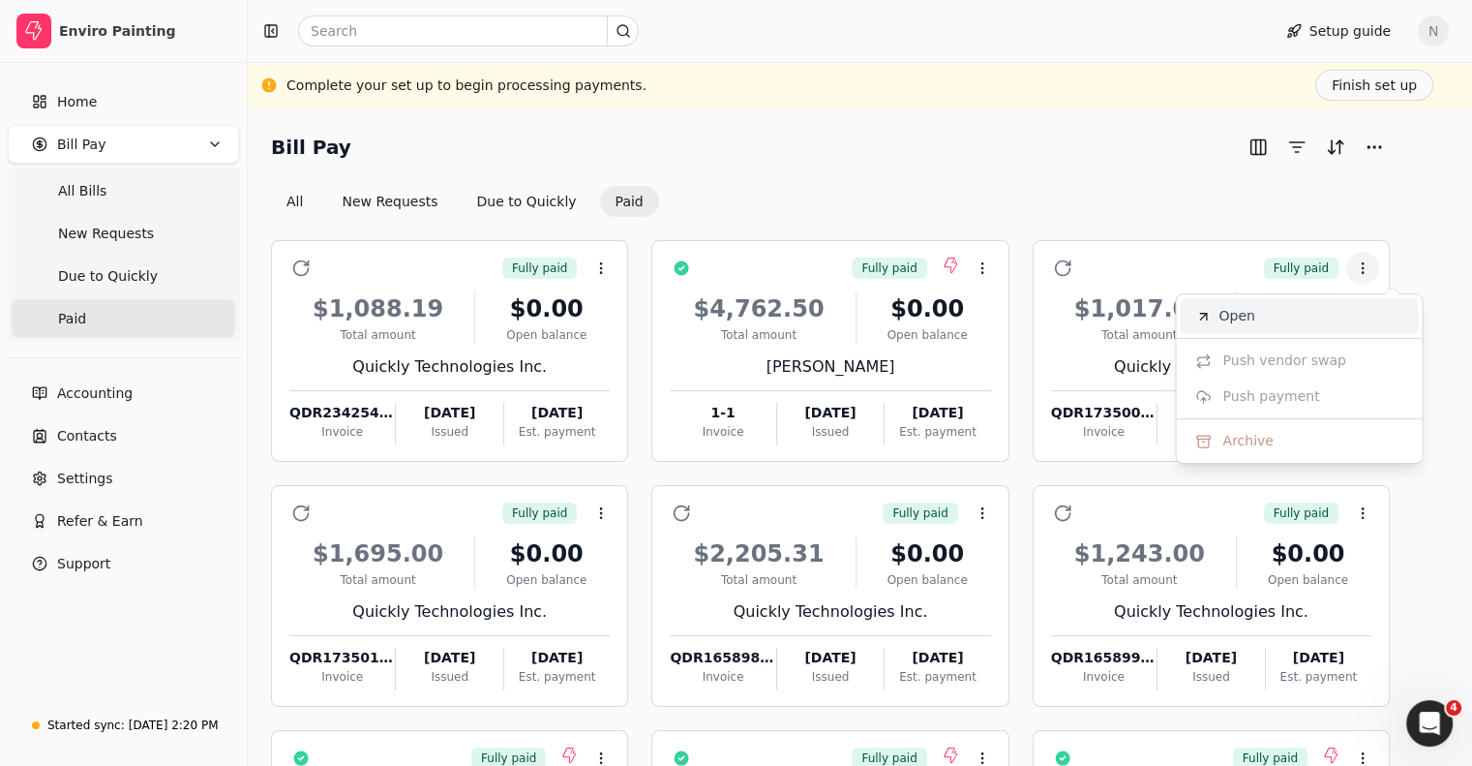
click at [1248, 315] on span "Open" at bounding box center [1236, 316] width 36 height 20
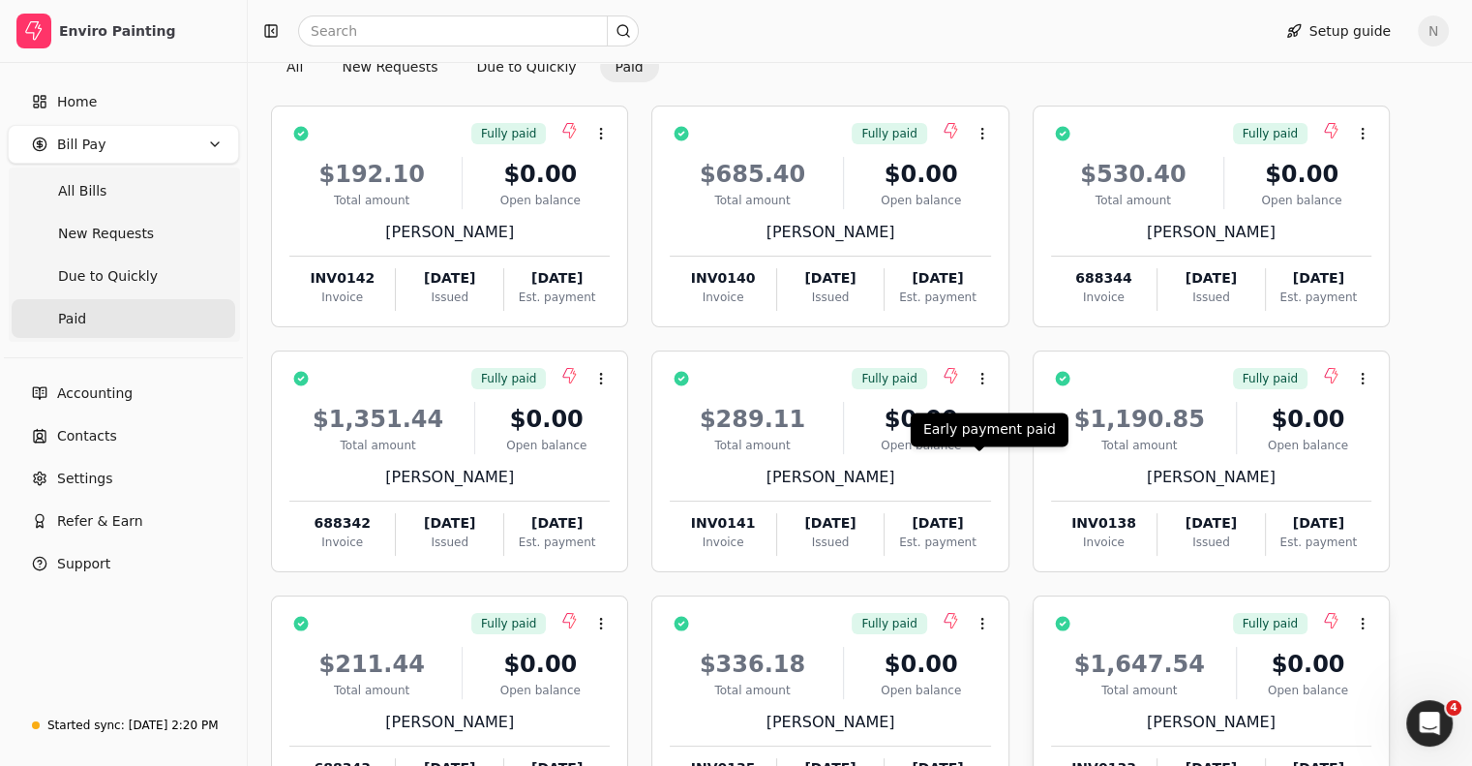
scroll to position [292, 0]
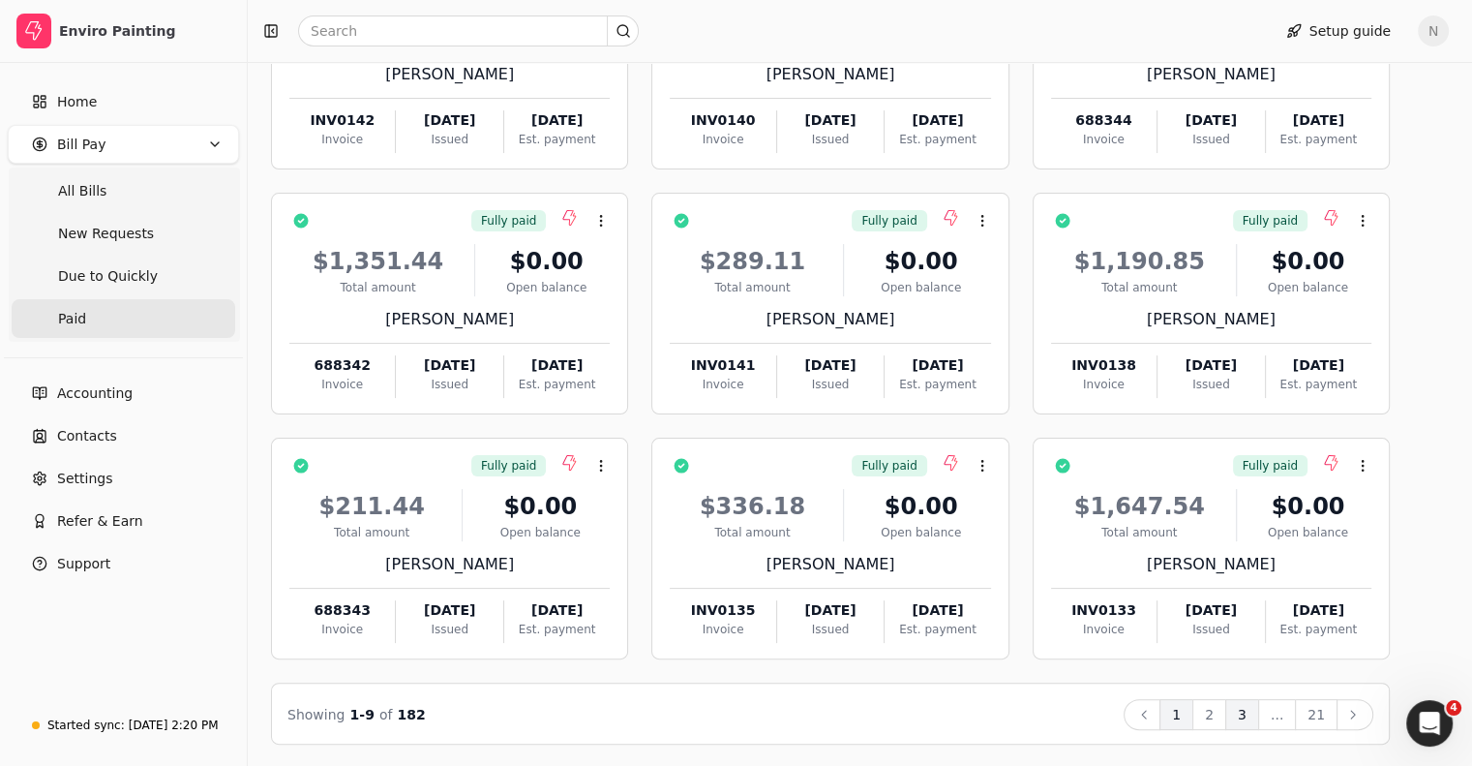
click at [1259, 711] on button "3" at bounding box center [1242, 714] width 34 height 31
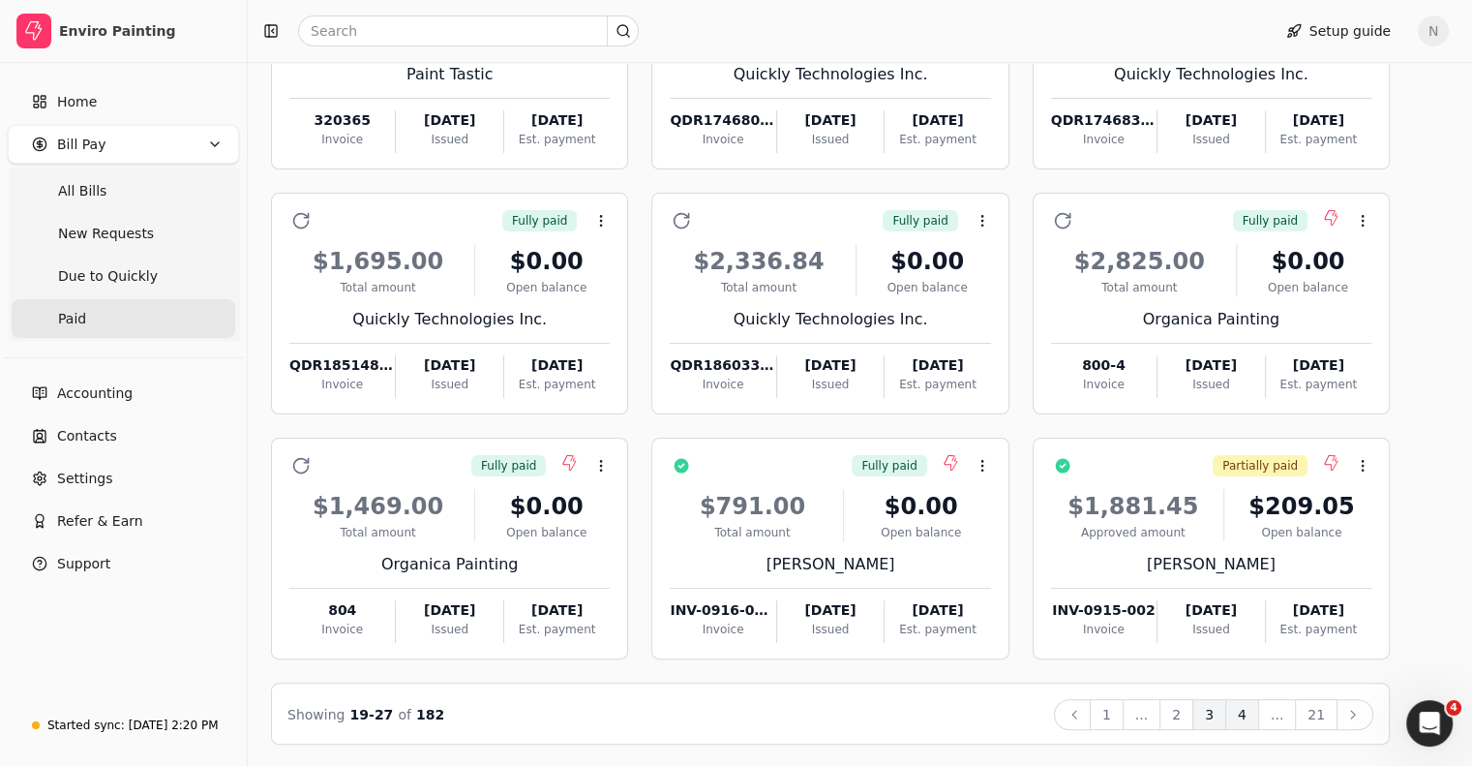
click at [1259, 711] on button "4" at bounding box center [1242, 714] width 34 height 31
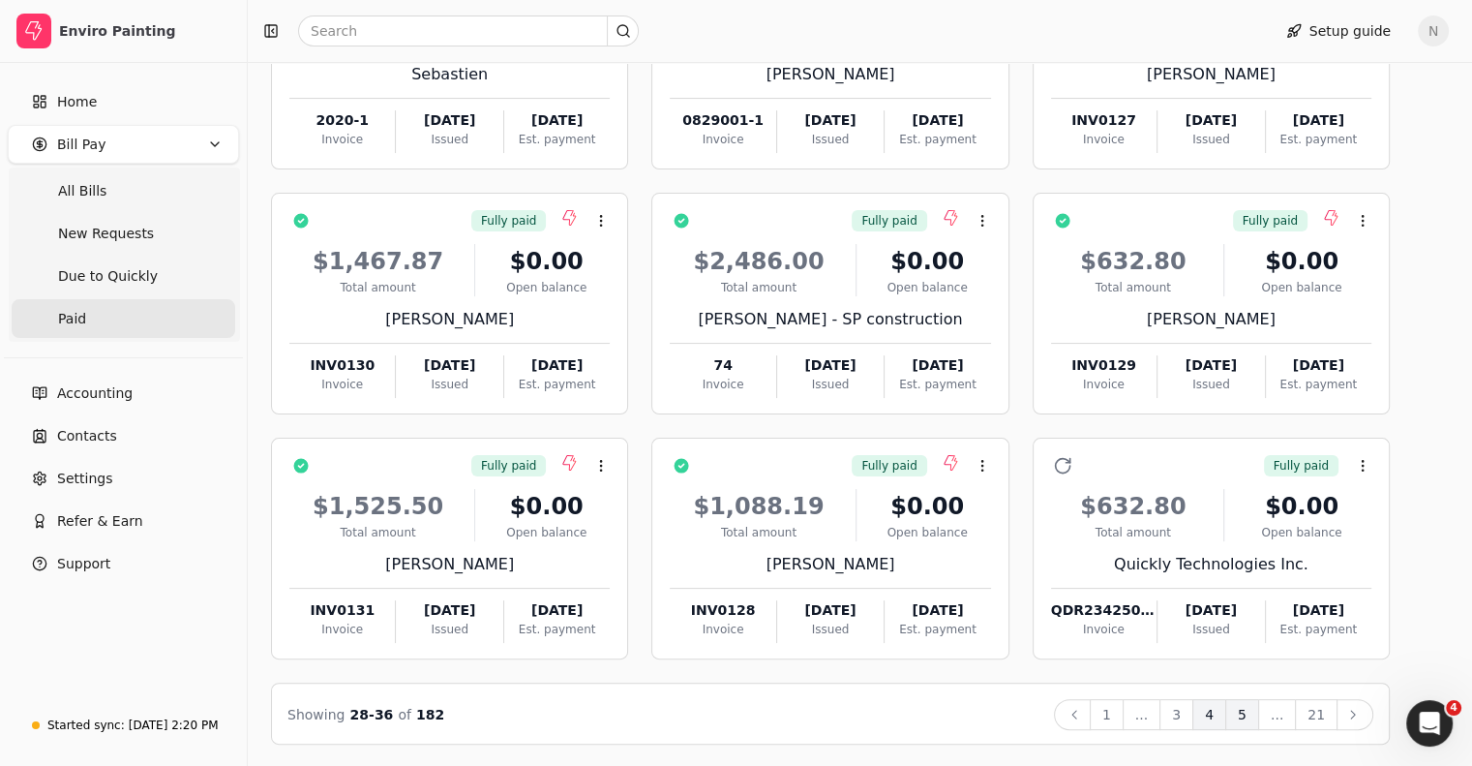
click at [1259, 715] on button "5" at bounding box center [1242, 714] width 34 height 31
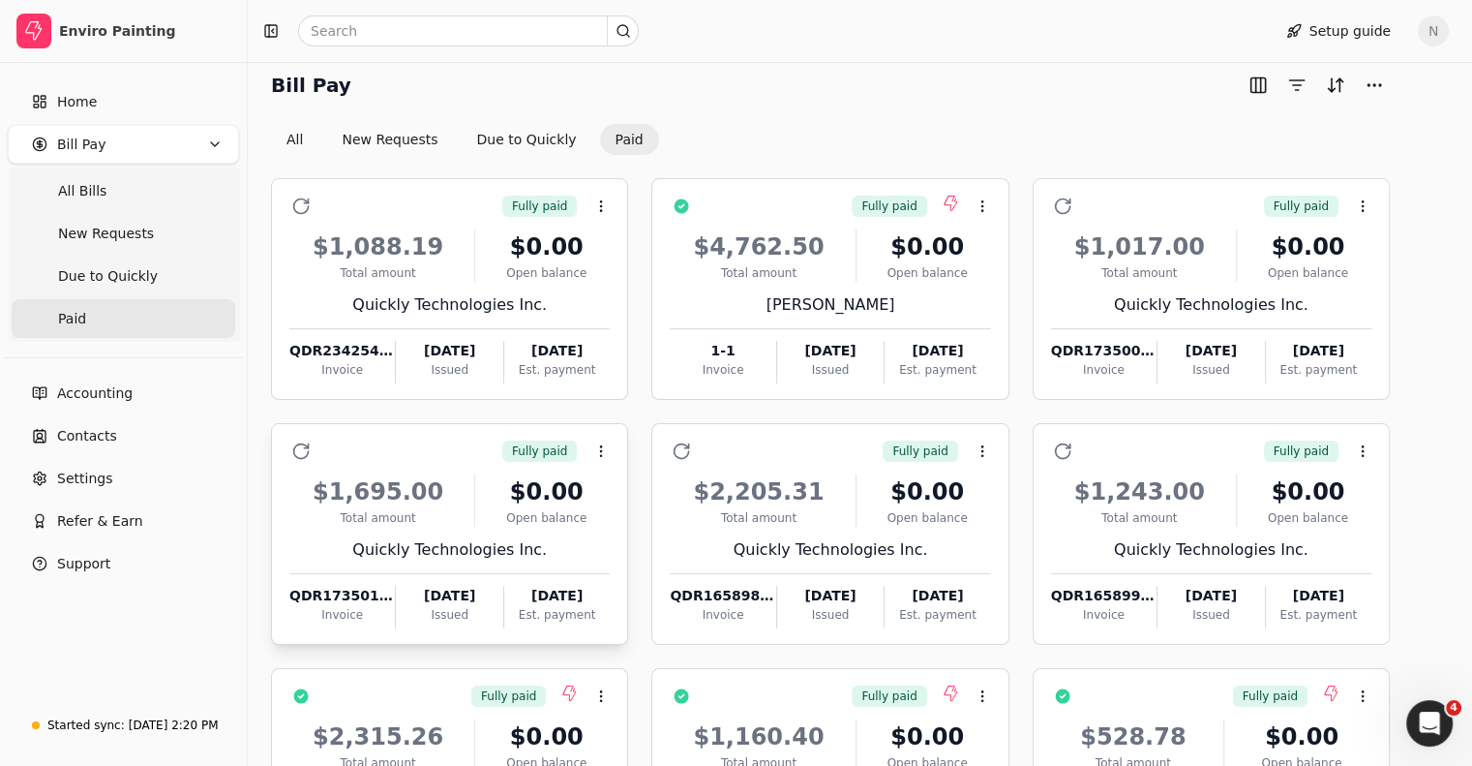
scroll to position [97, 0]
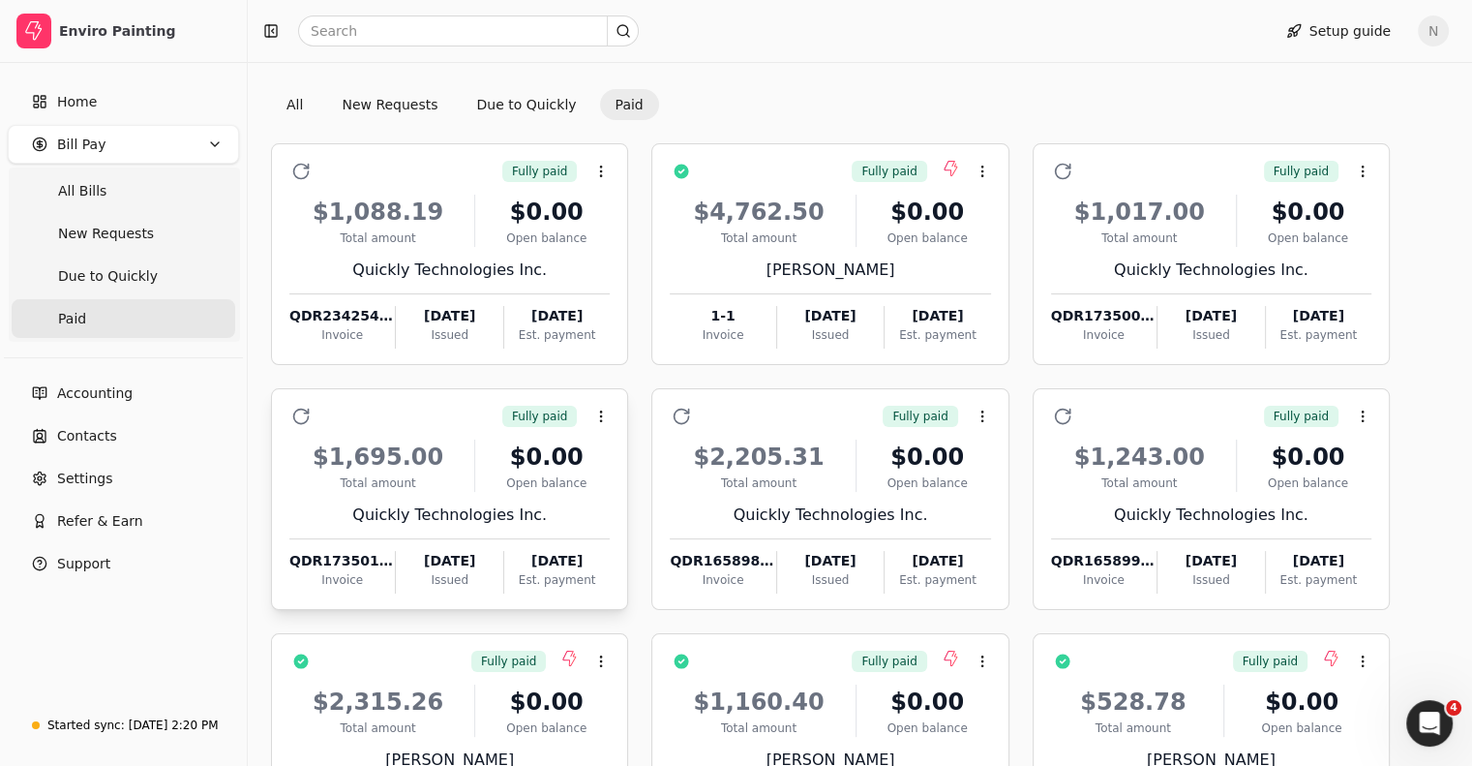
click at [364, 574] on div "Invoice" at bounding box center [341, 579] width 105 height 17
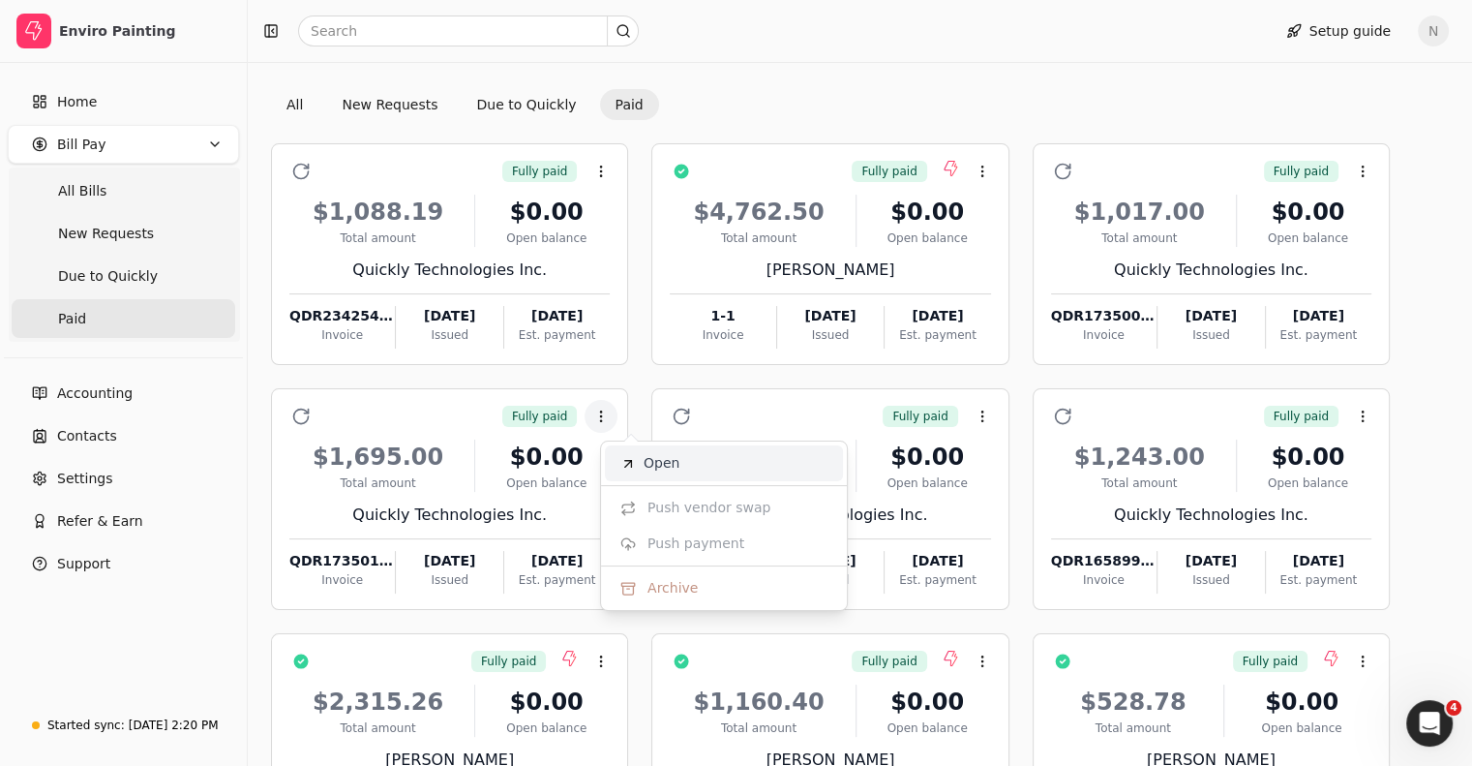
click at [660, 468] on span "Open" at bounding box center [662, 463] width 36 height 20
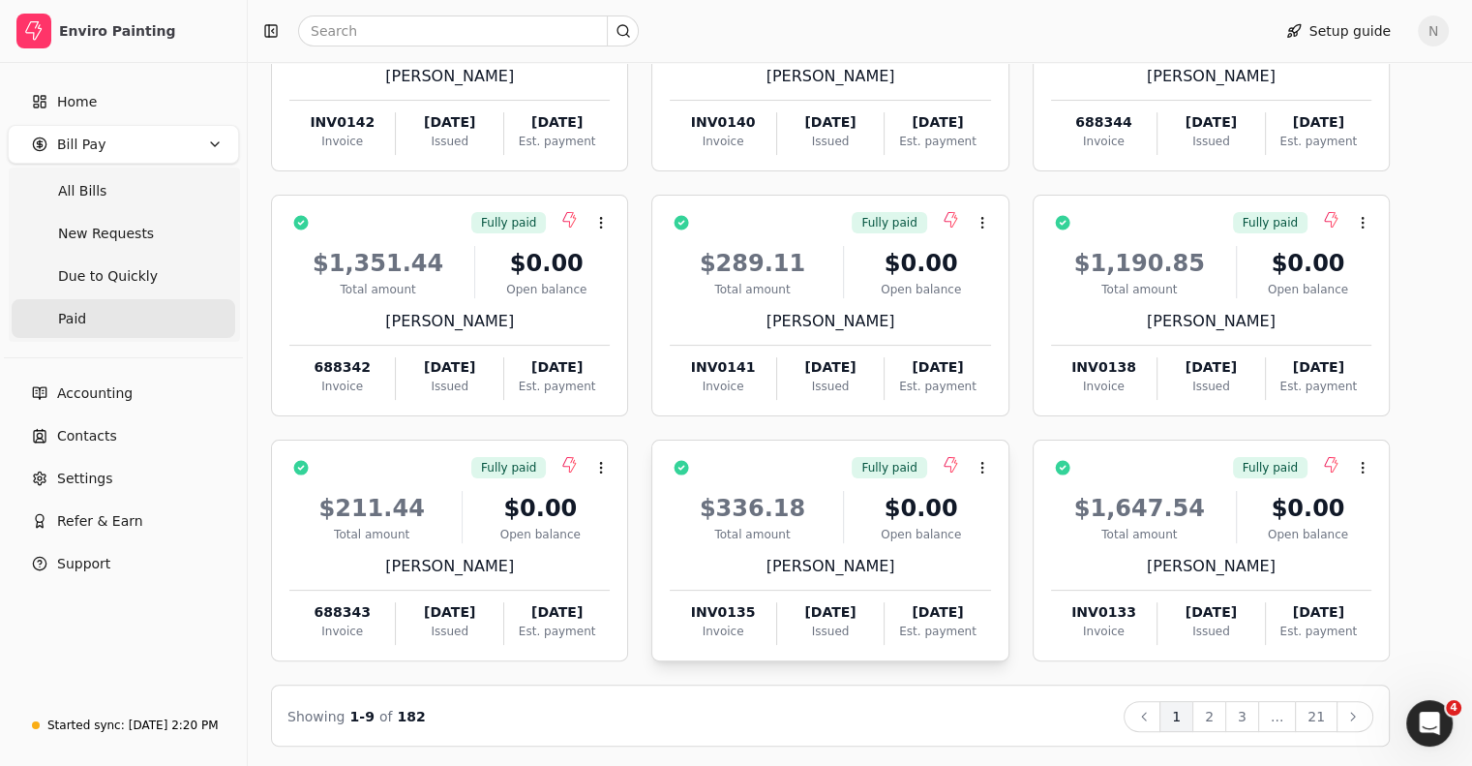
scroll to position [292, 0]
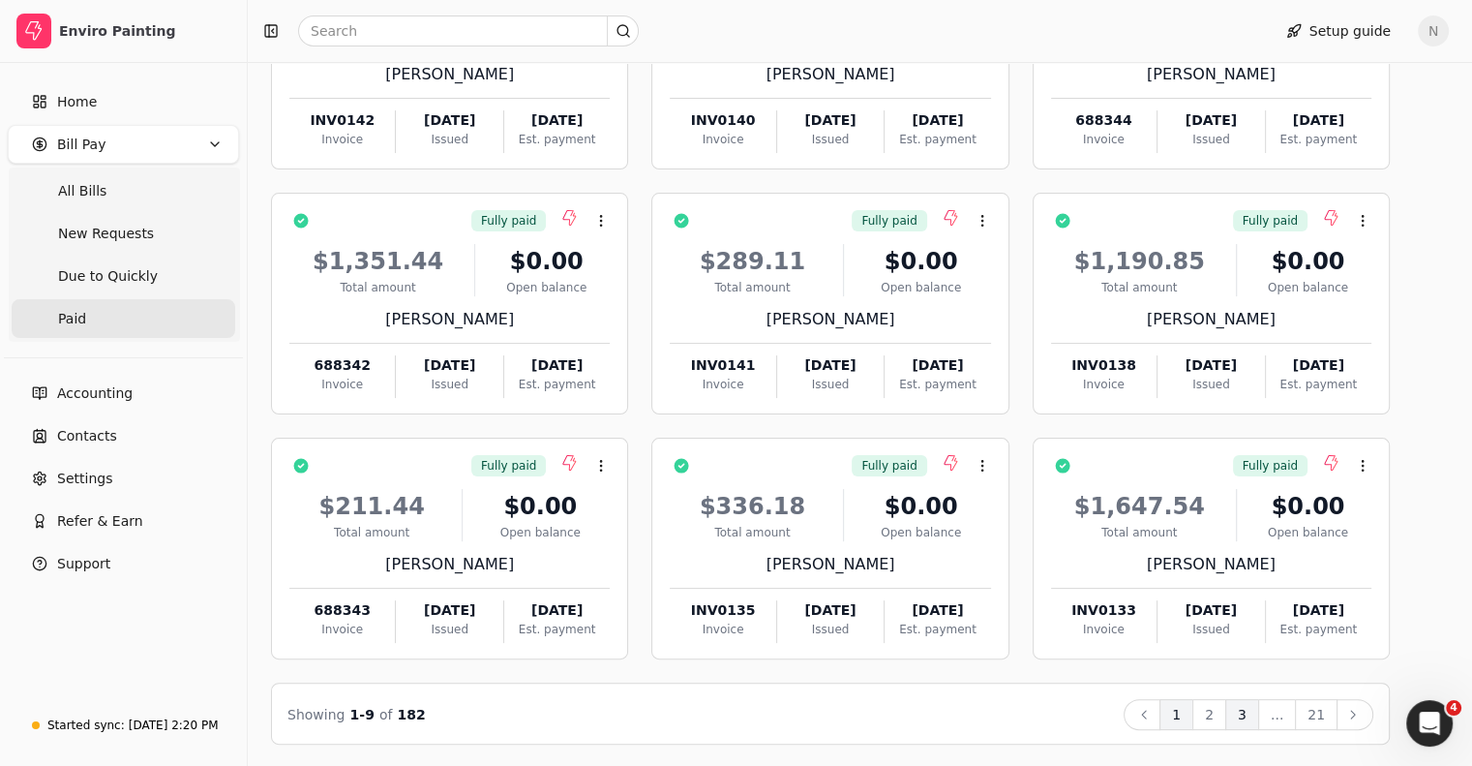
click at [1259, 717] on button "3" at bounding box center [1242, 714] width 34 height 31
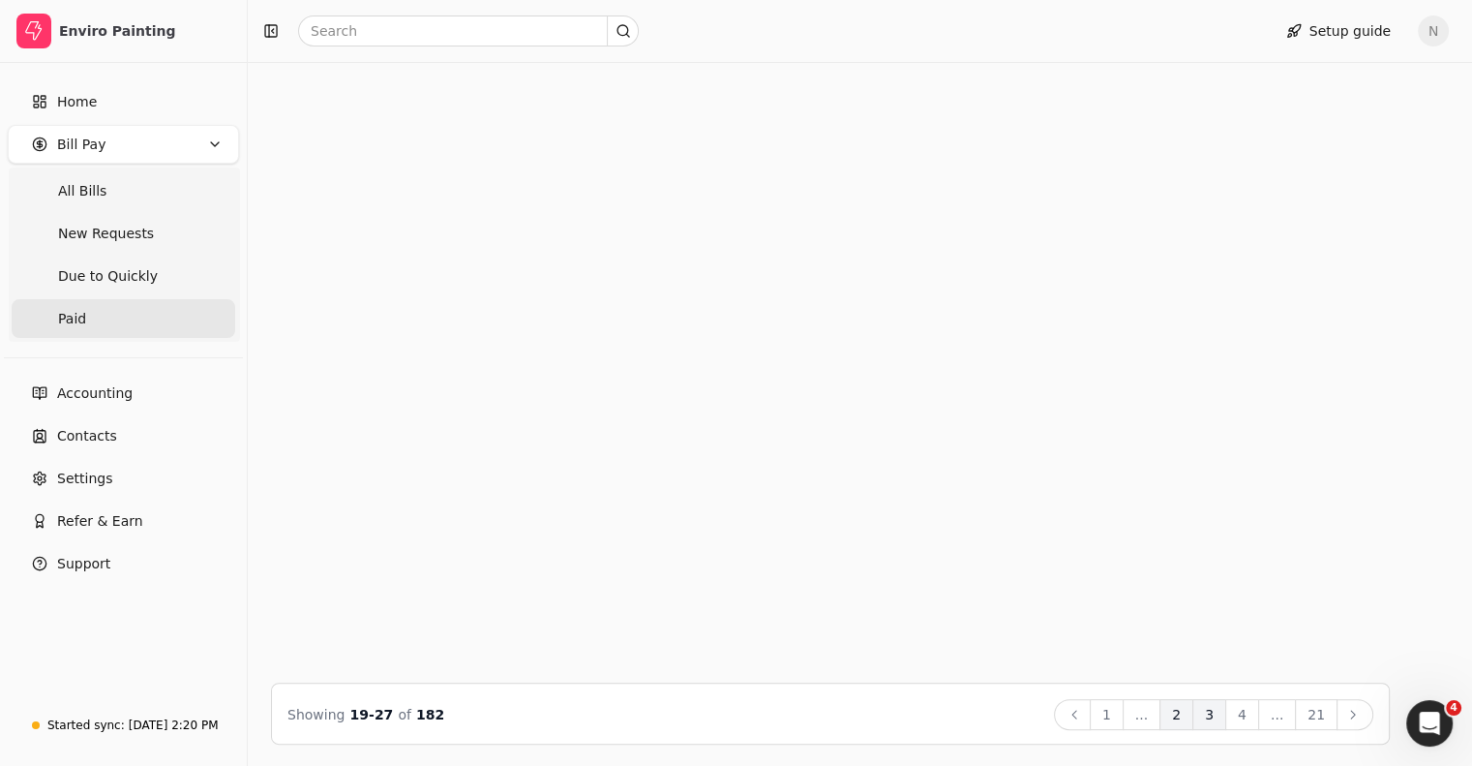
click at [1259, 717] on button "4" at bounding box center [1242, 714] width 34 height 31
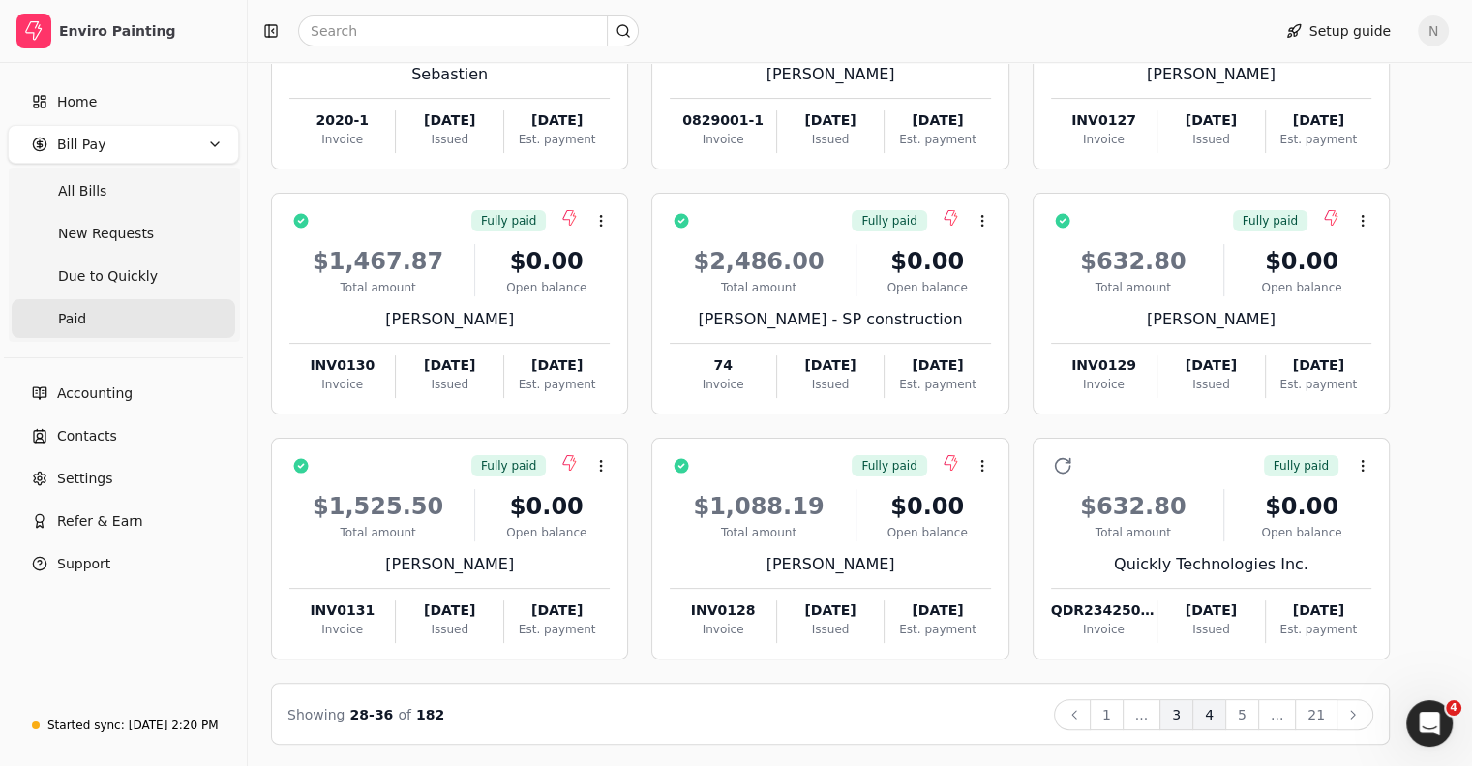
click at [1259, 717] on button "5" at bounding box center [1242, 714] width 34 height 31
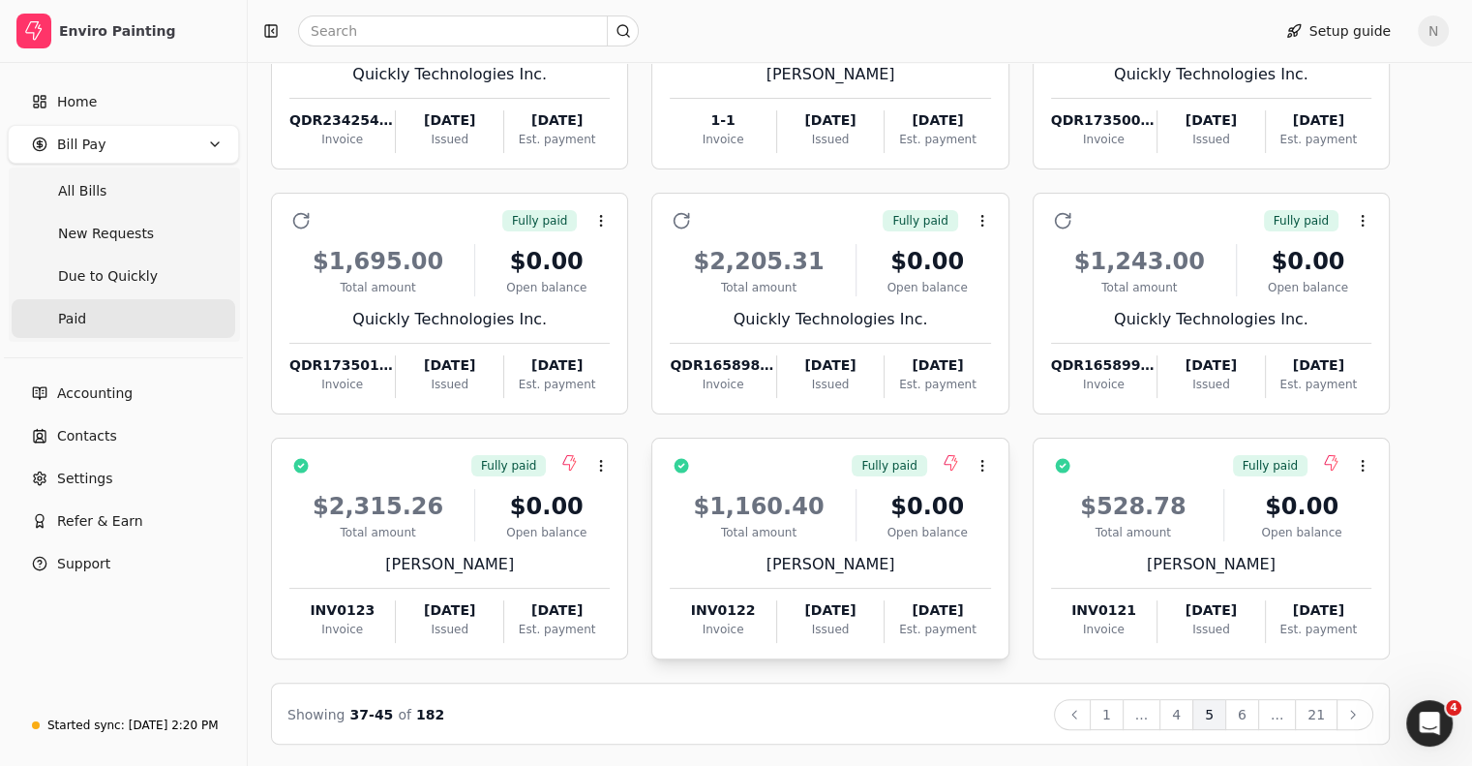
scroll to position [195, 0]
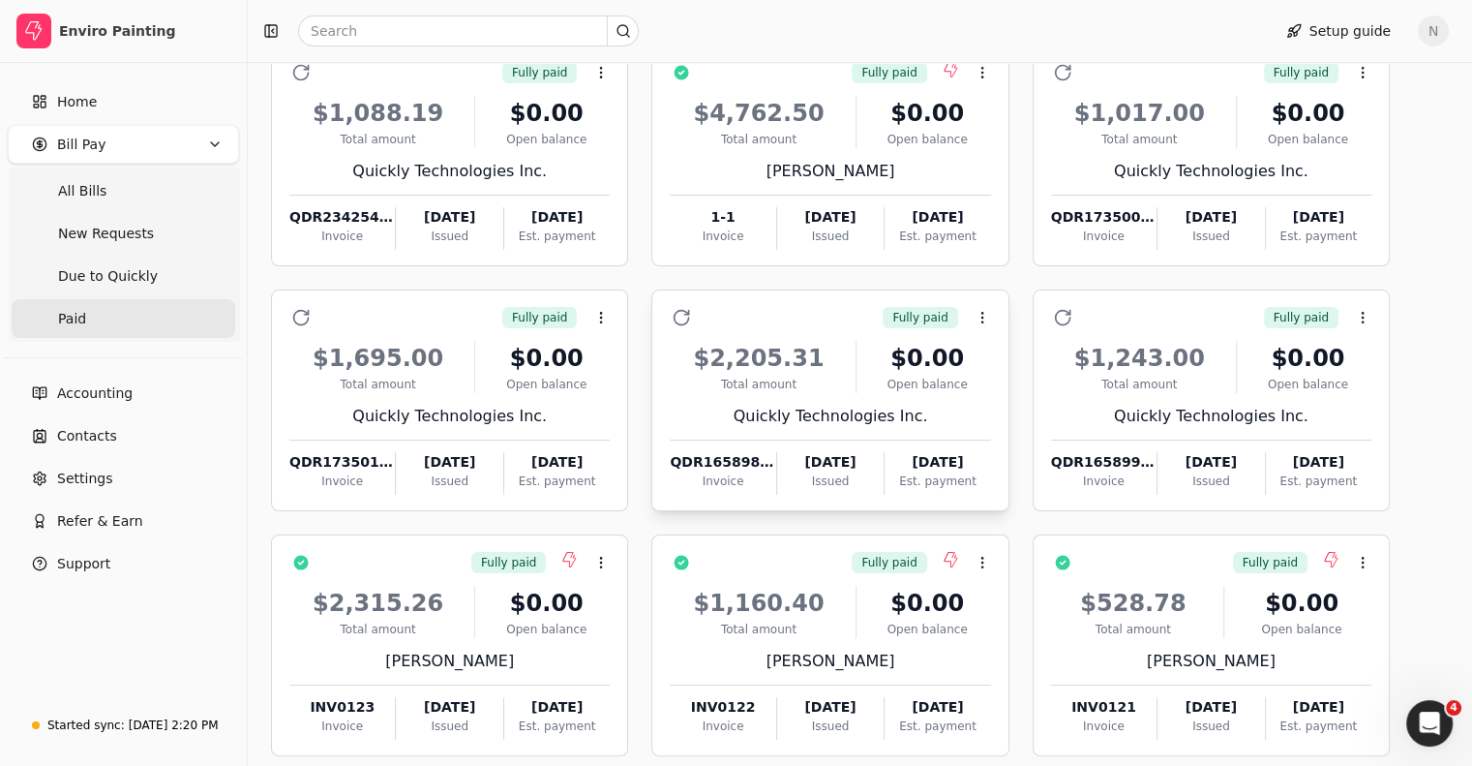
click at [742, 472] on div "Invoice" at bounding box center [722, 480] width 105 height 17
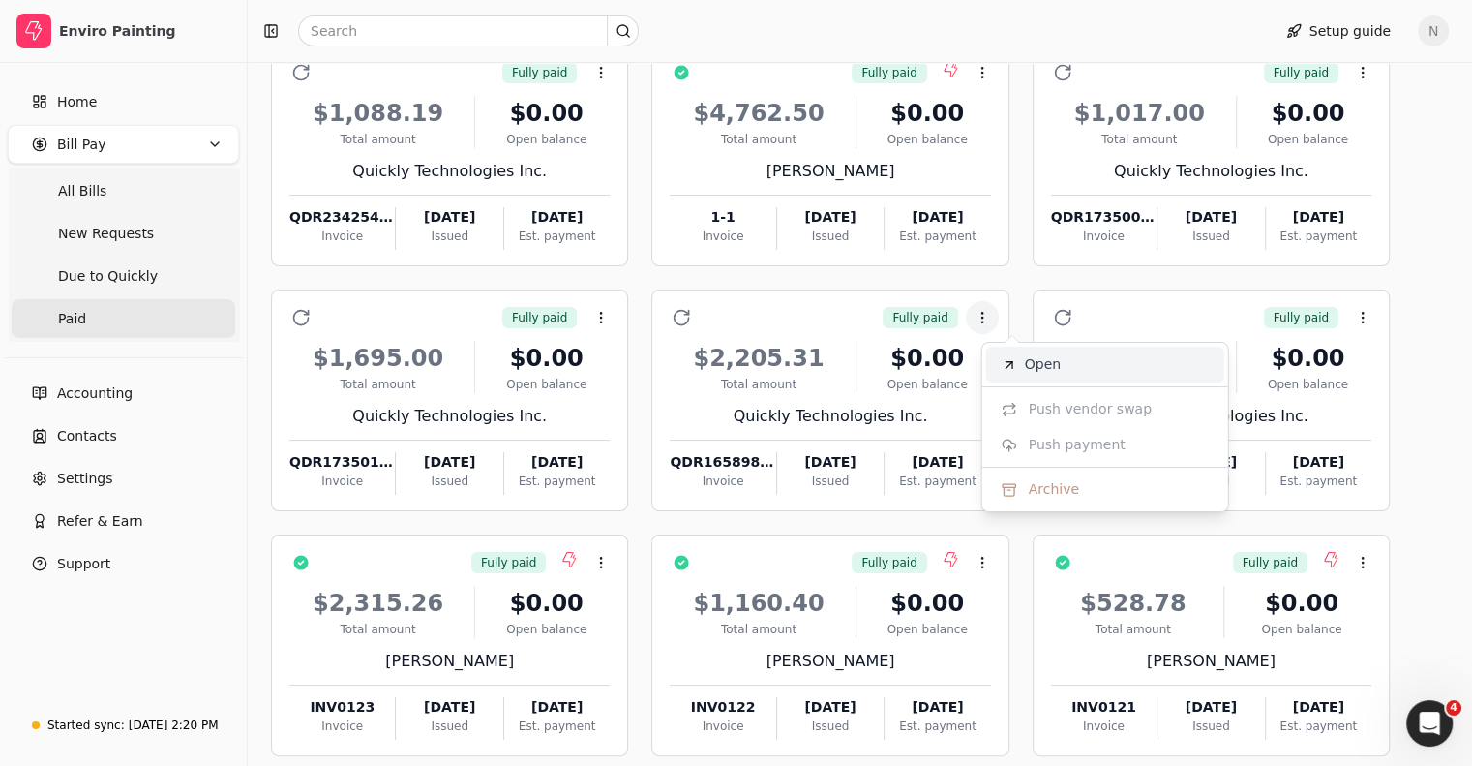
click at [1018, 370] on li "Open" at bounding box center [1105, 364] width 238 height 36
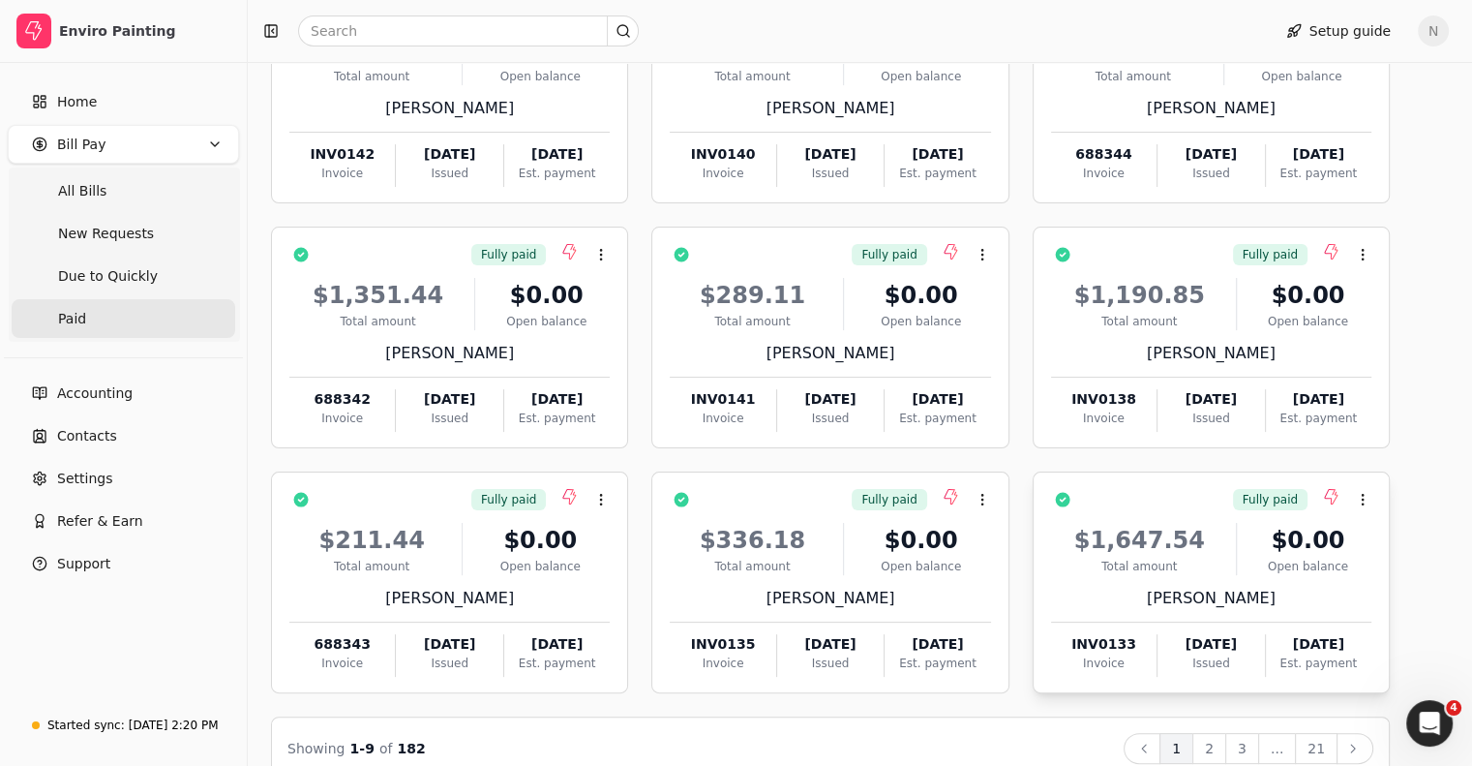
scroll to position [292, 0]
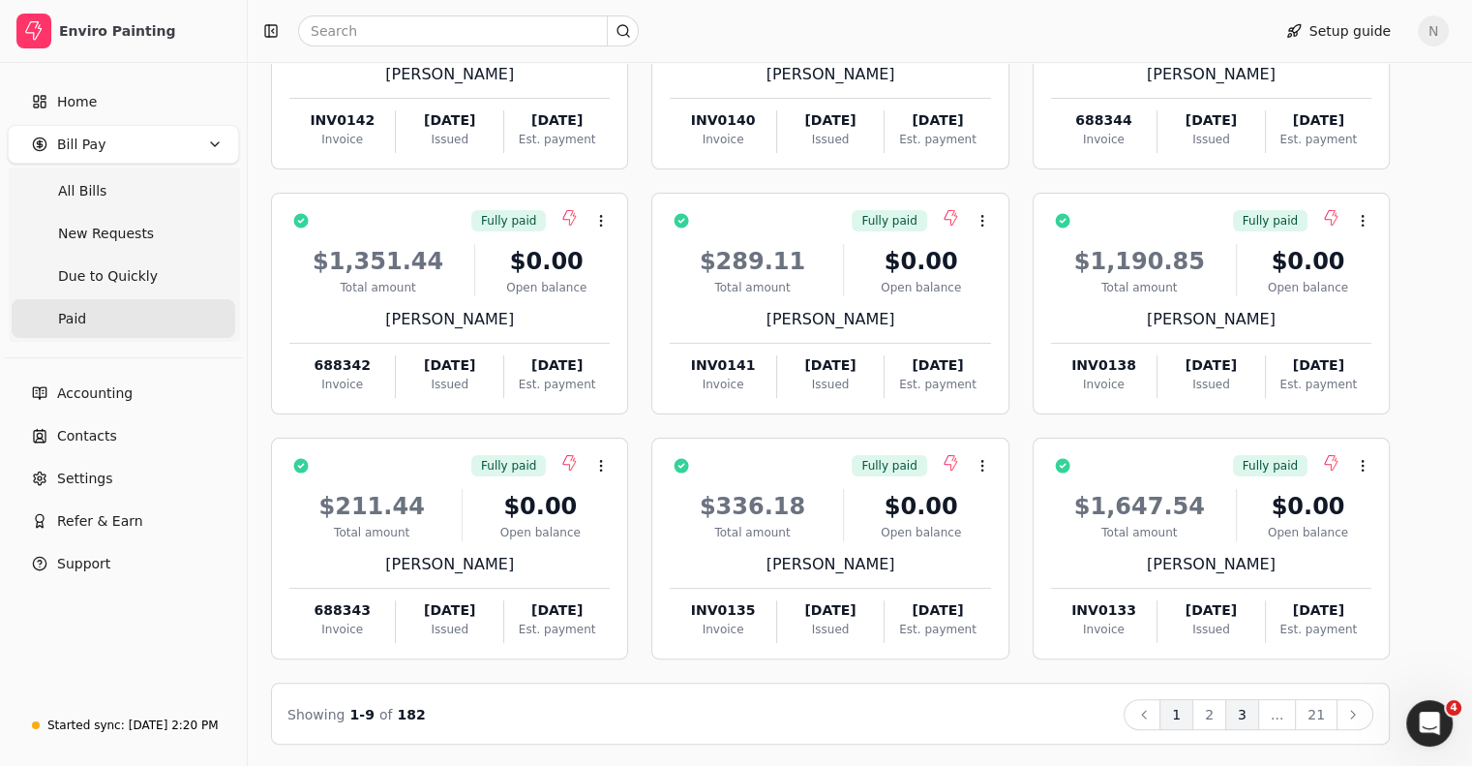
click at [1259, 710] on button "3" at bounding box center [1242, 714] width 34 height 31
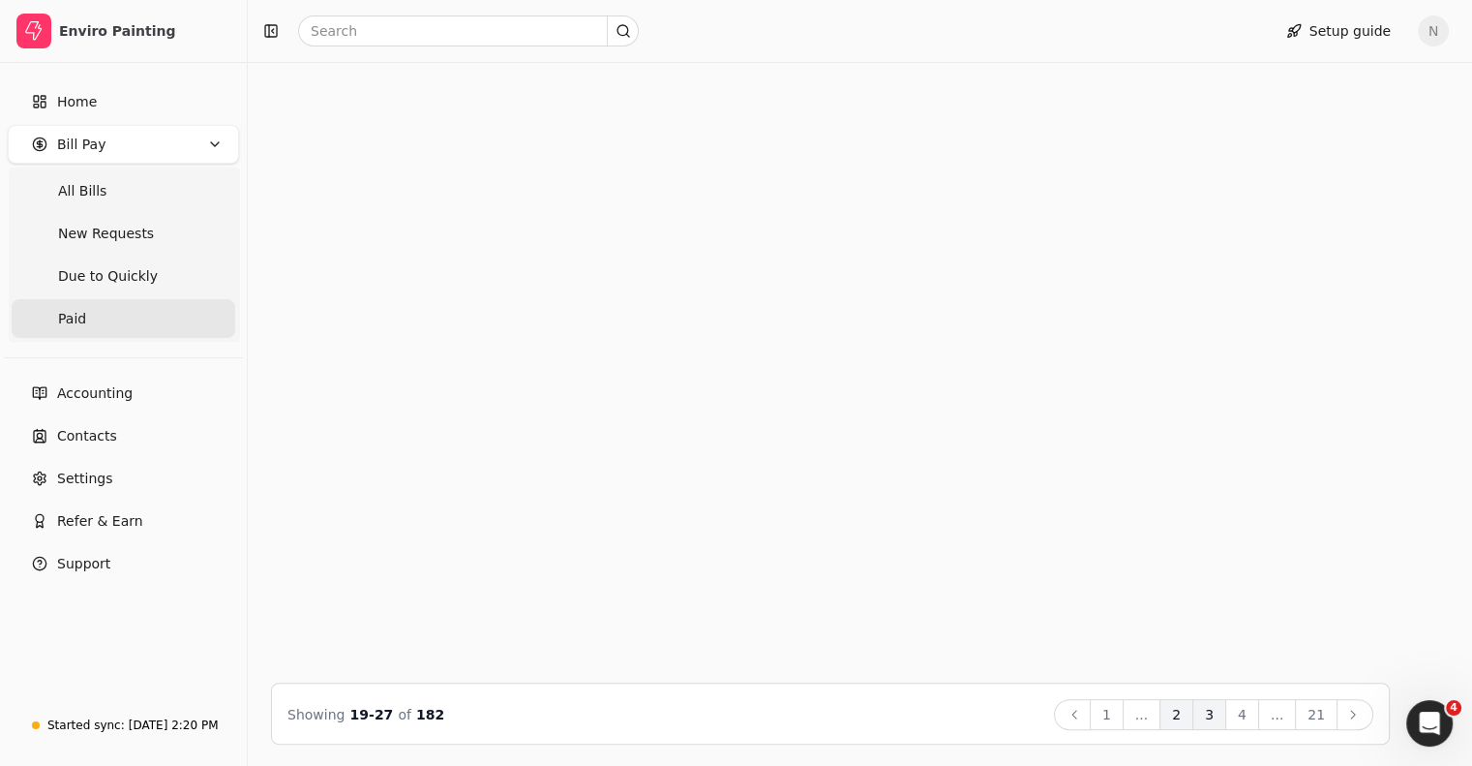
click at [1259, 710] on button "4" at bounding box center [1242, 714] width 34 height 31
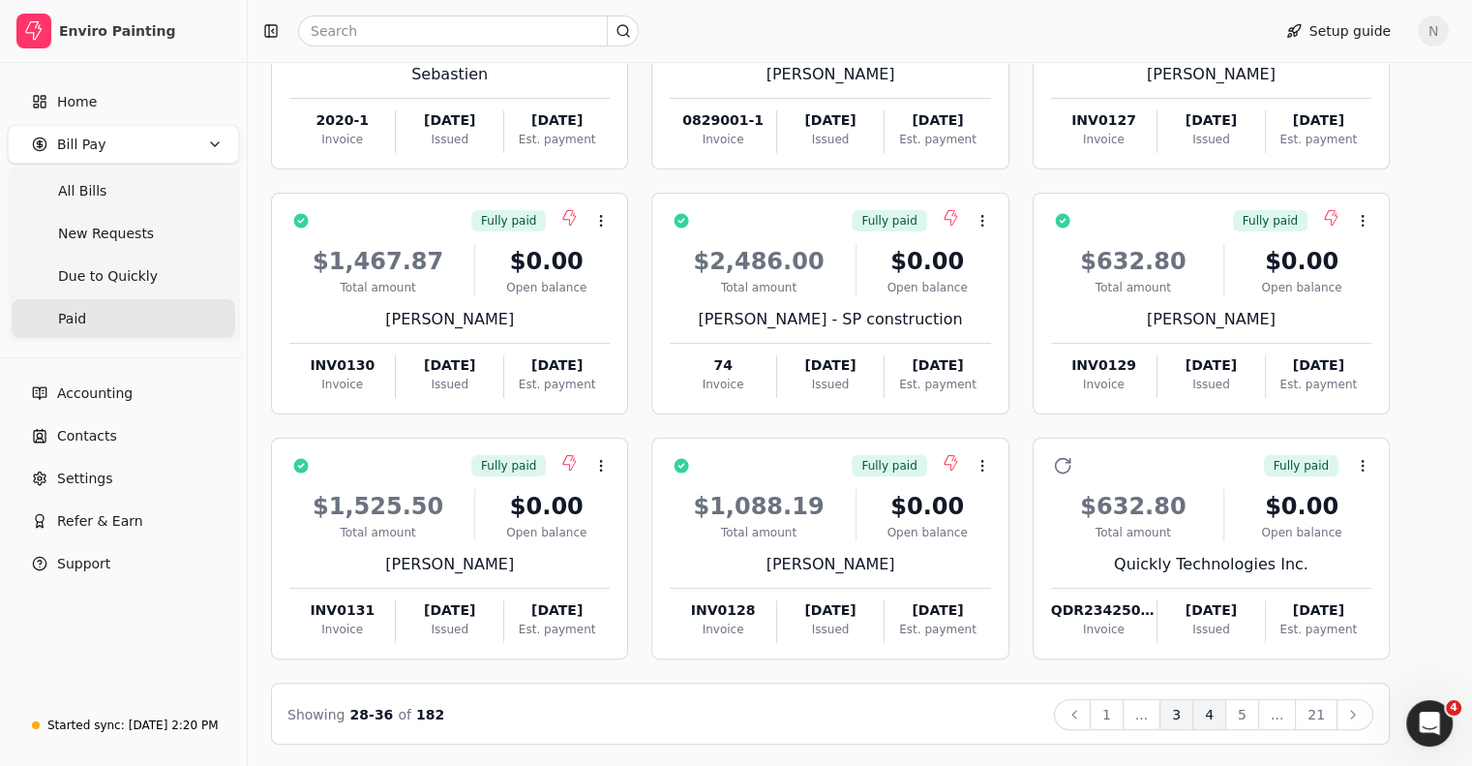
click at [1259, 710] on button "5" at bounding box center [1242, 714] width 34 height 31
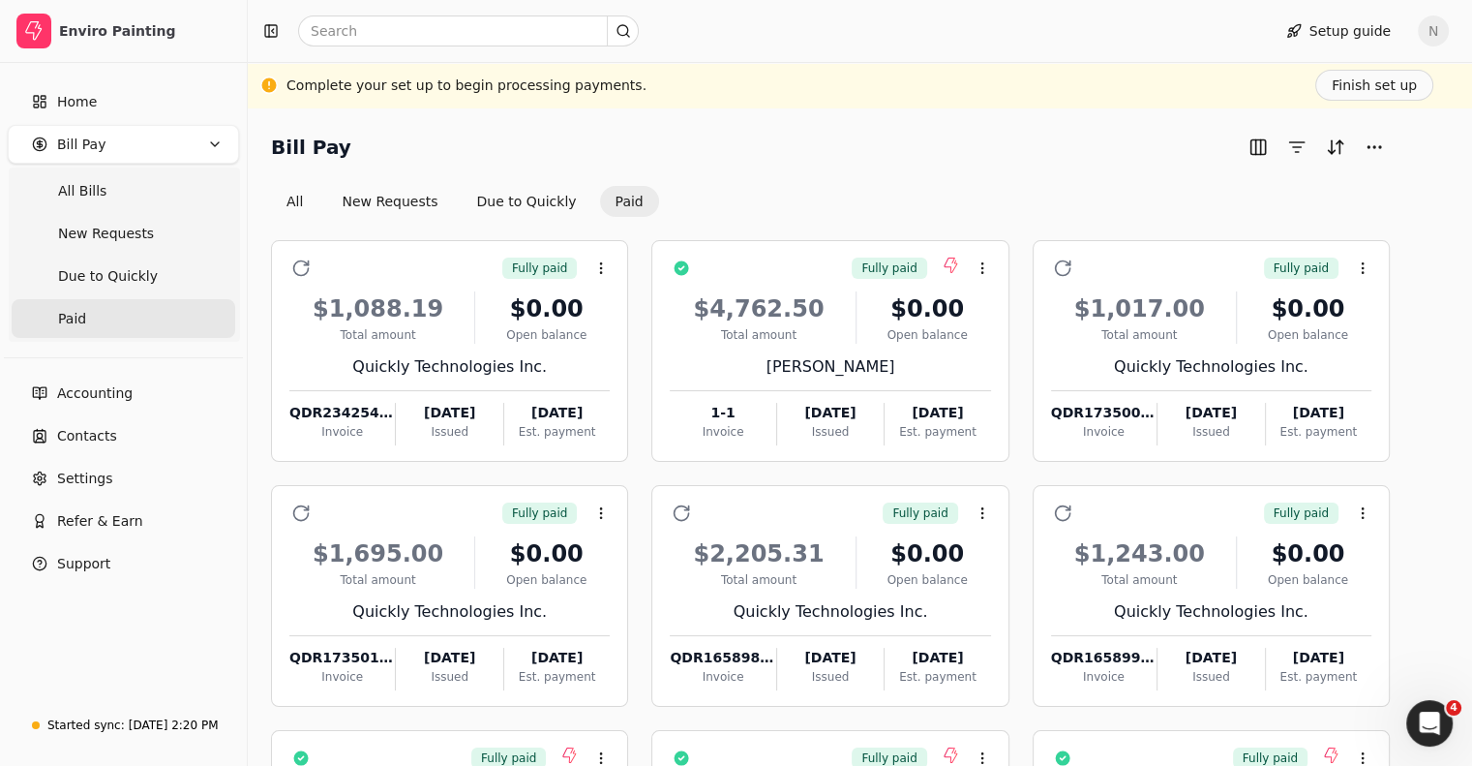
scroll to position [97, 0]
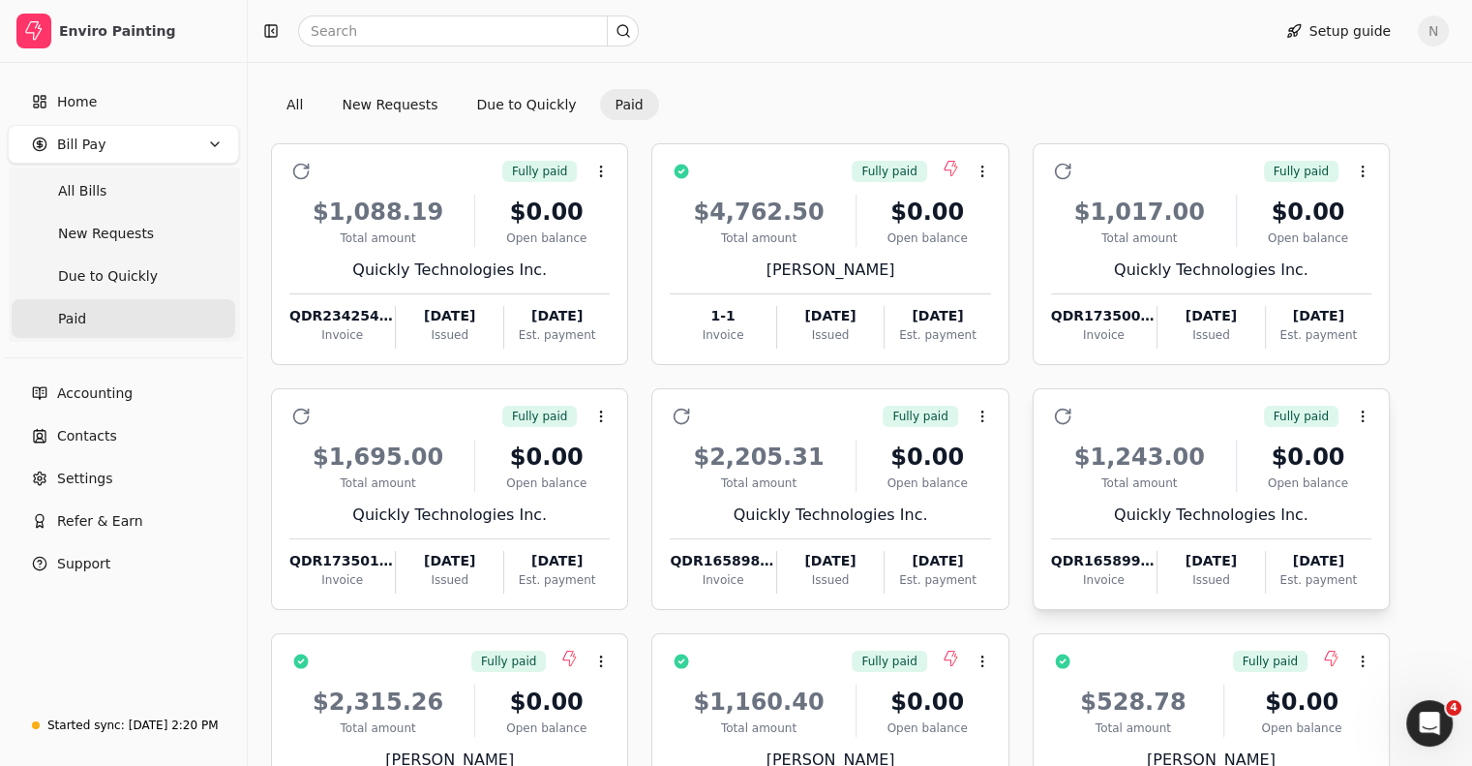
click at [1120, 575] on div "Invoice" at bounding box center [1103, 579] width 105 height 17
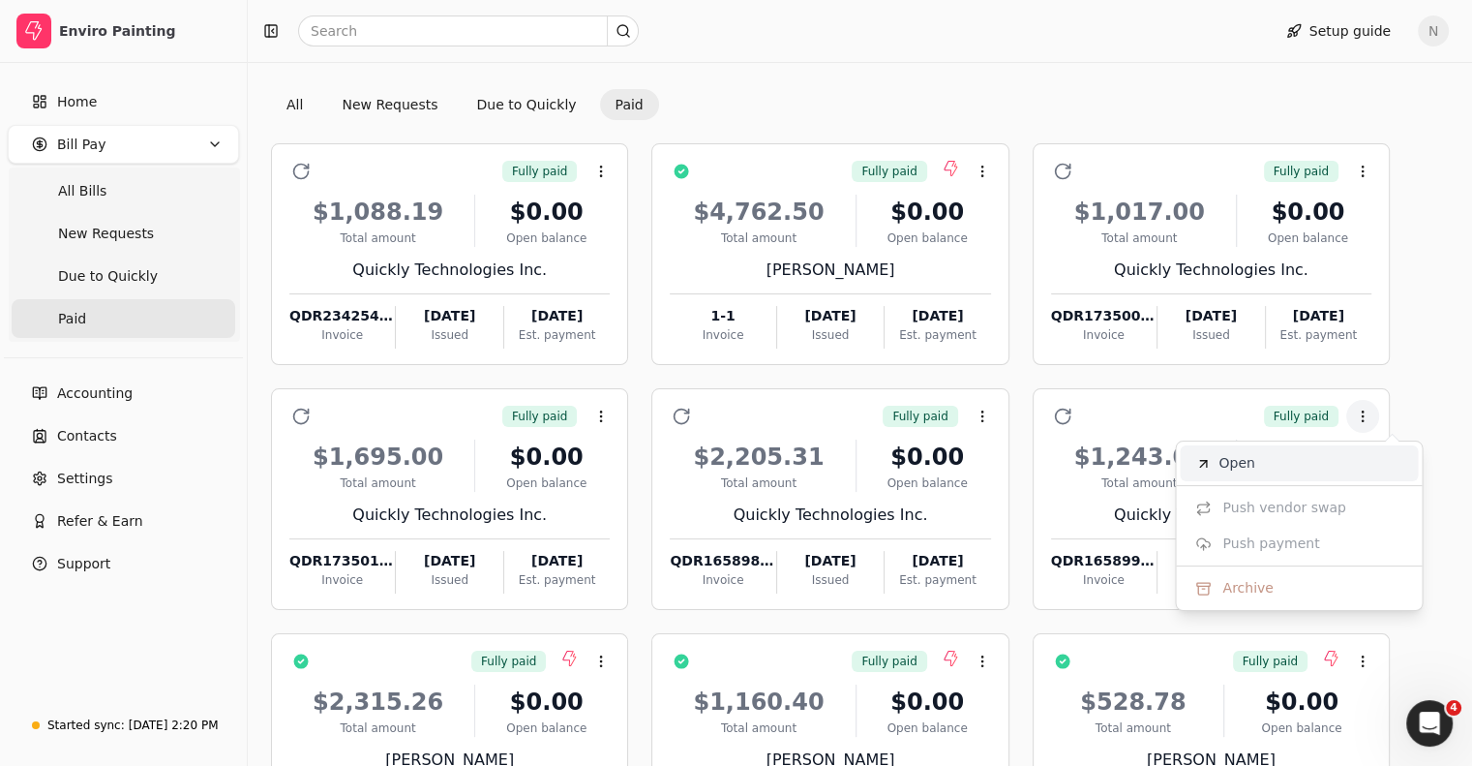
click at [1238, 466] on span "Open" at bounding box center [1236, 463] width 36 height 20
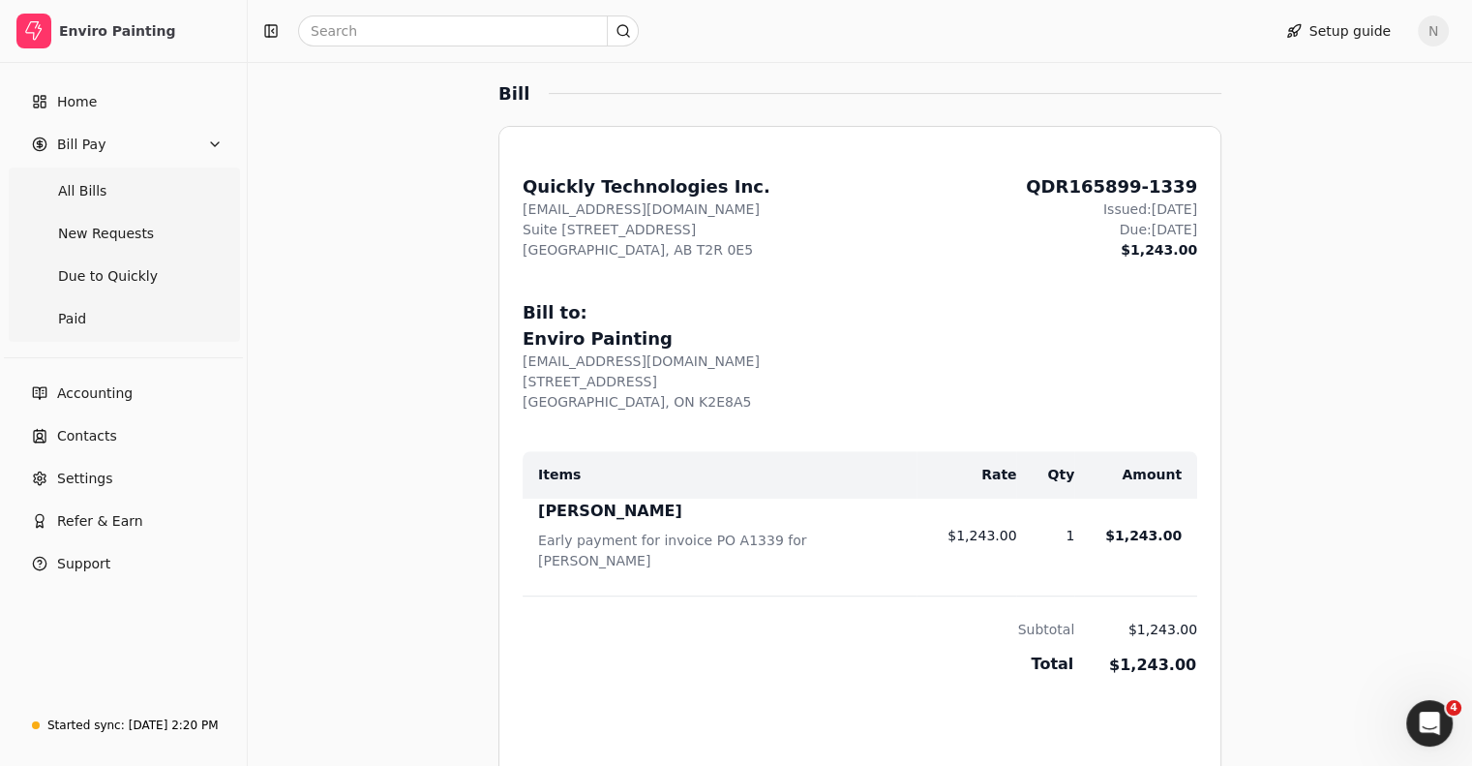
scroll to position [774, 0]
